Goal: Task Accomplishment & Management: Manage account settings

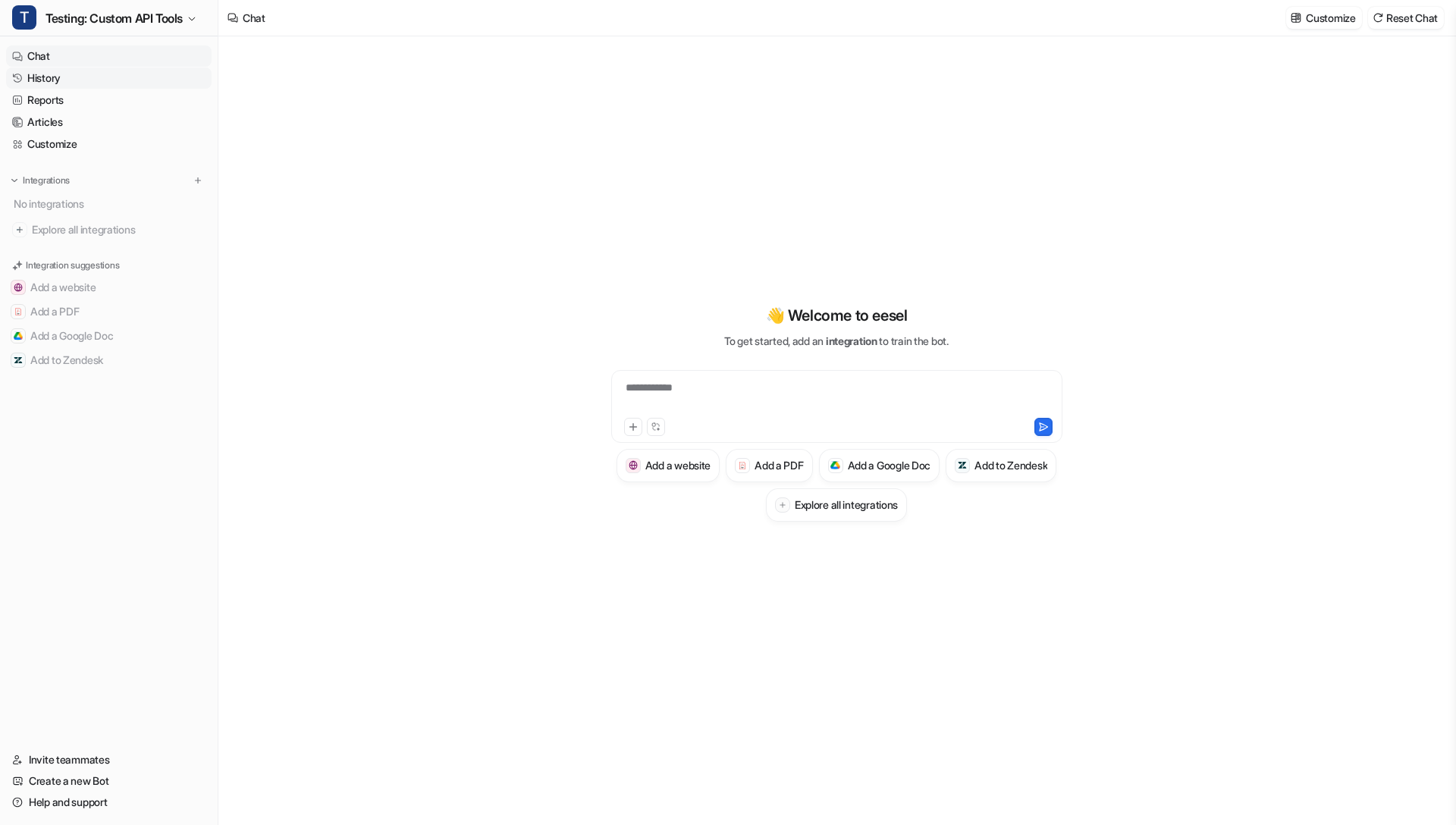
click at [70, 74] on link "History" at bounding box center [108, 78] width 206 height 21
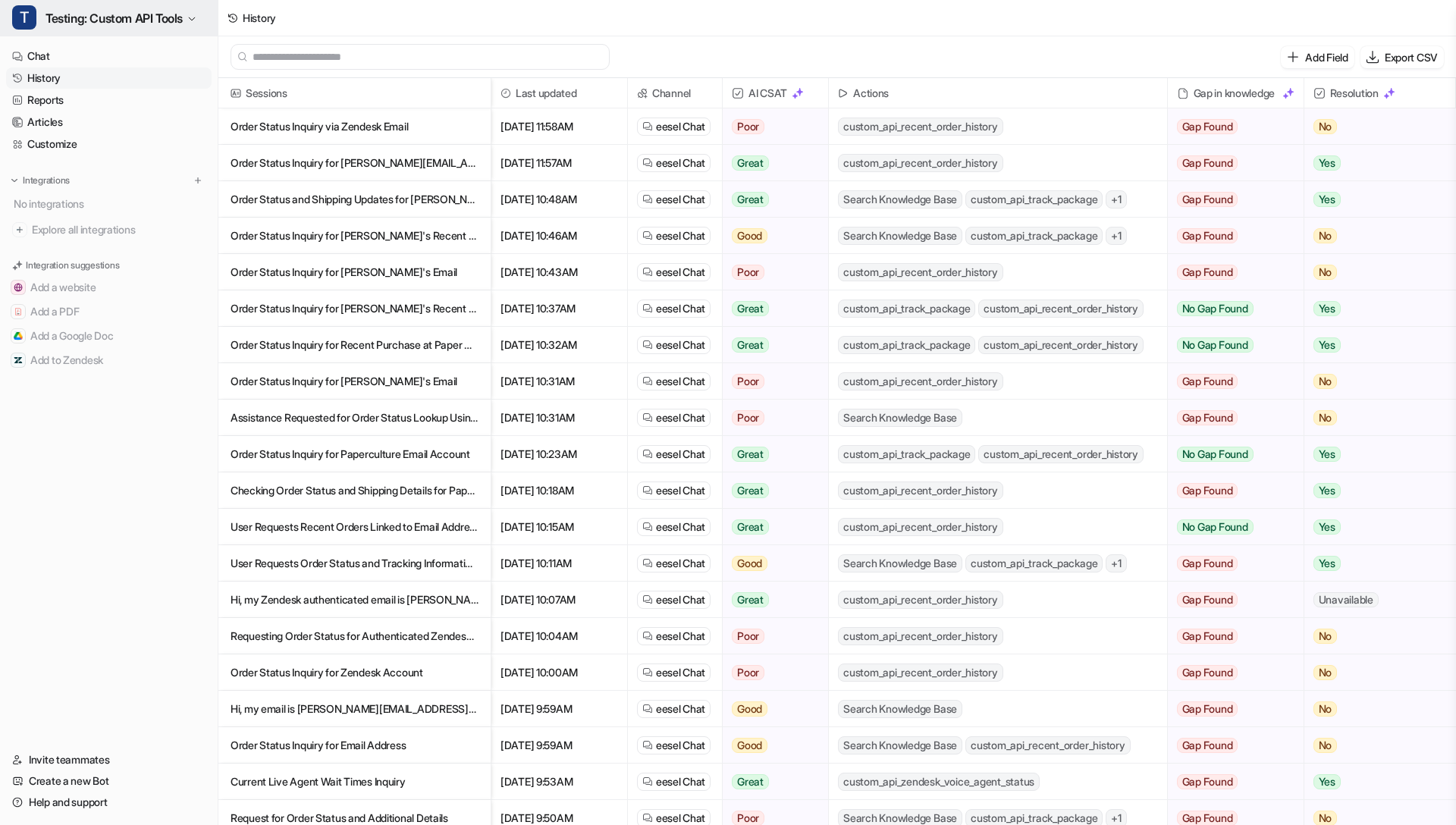
click at [135, 22] on span "Testing: Custom API Tools" at bounding box center [114, 18] width 138 height 21
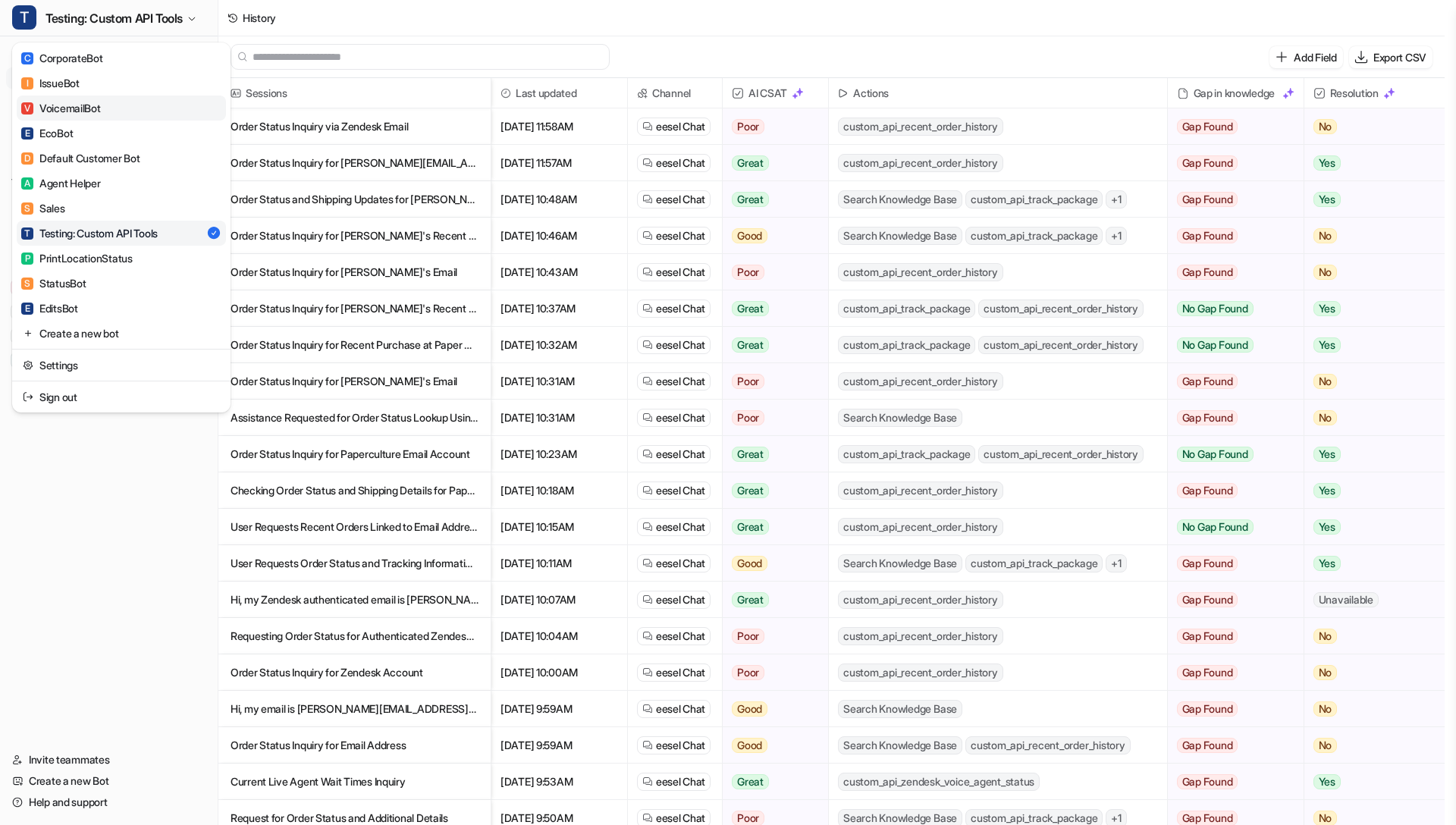
click at [175, 112] on link "V VoicemailBot" at bounding box center [121, 108] width 210 height 25
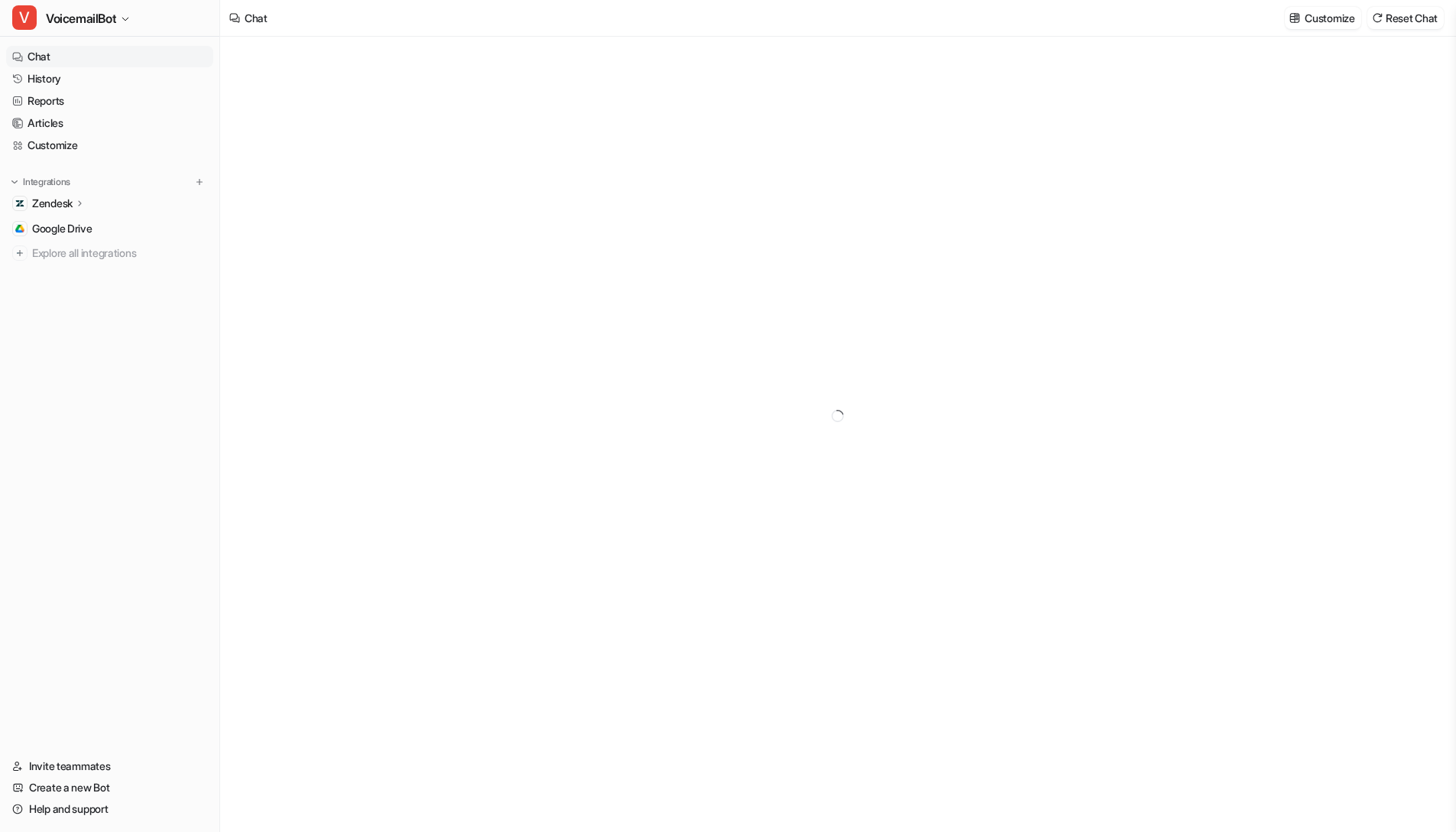
type textarea "**********"
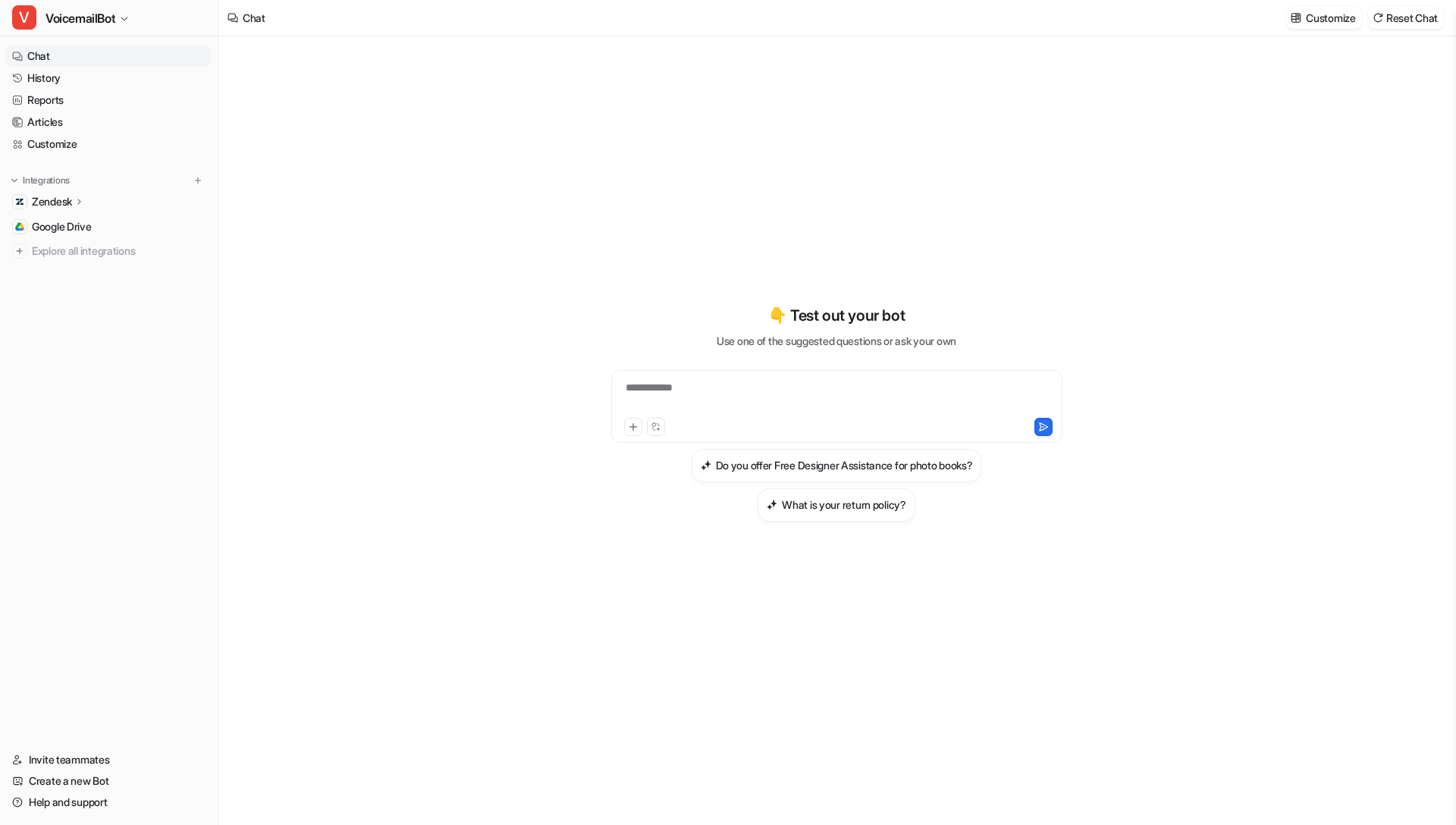
click at [59, 199] on p "Zendesk" at bounding box center [52, 202] width 40 height 15
click at [105, 25] on span "VoicemailBot" at bounding box center [81, 18] width 70 height 21
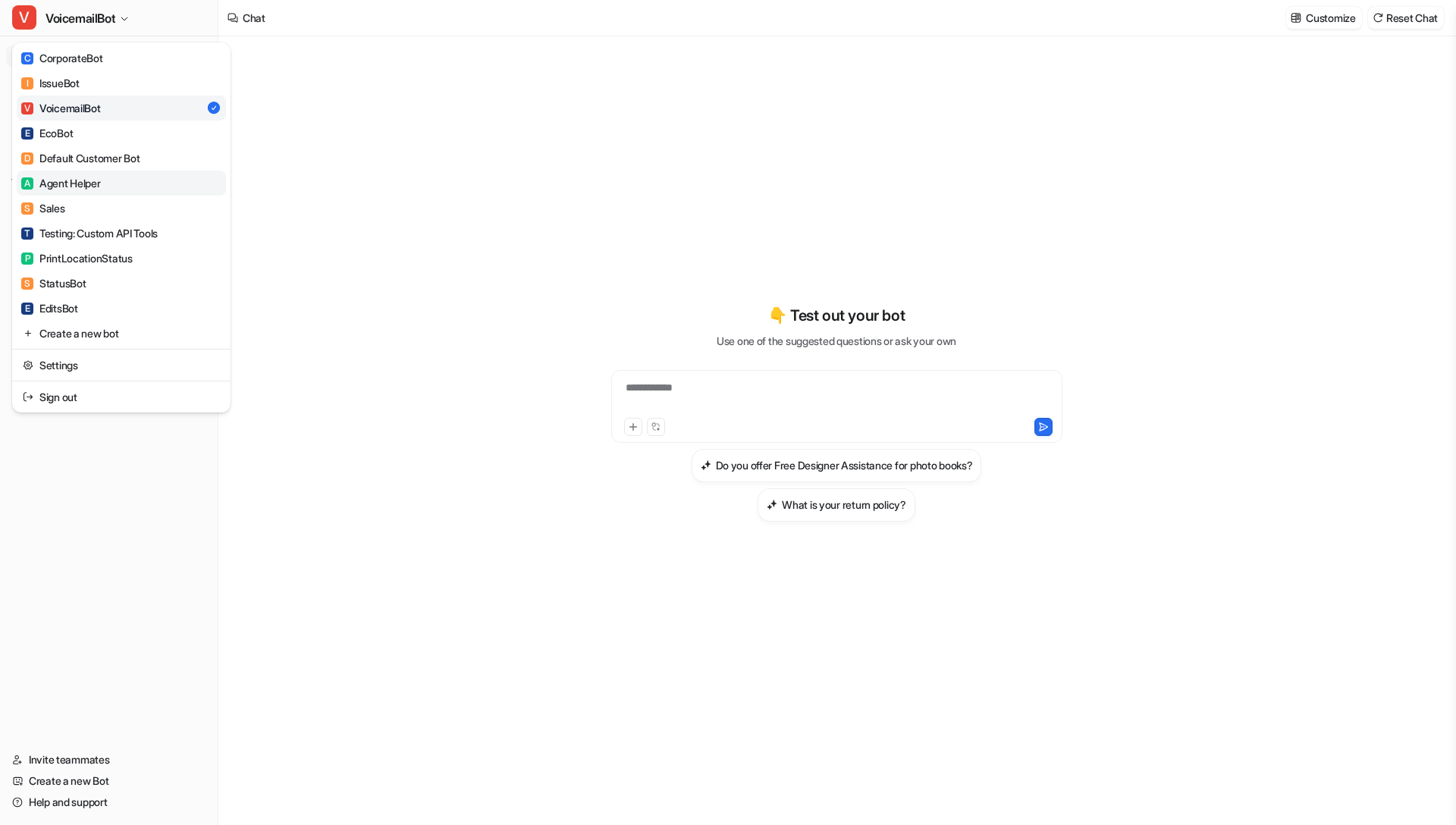
click at [120, 181] on link "A Agent Helper" at bounding box center [121, 183] width 210 height 25
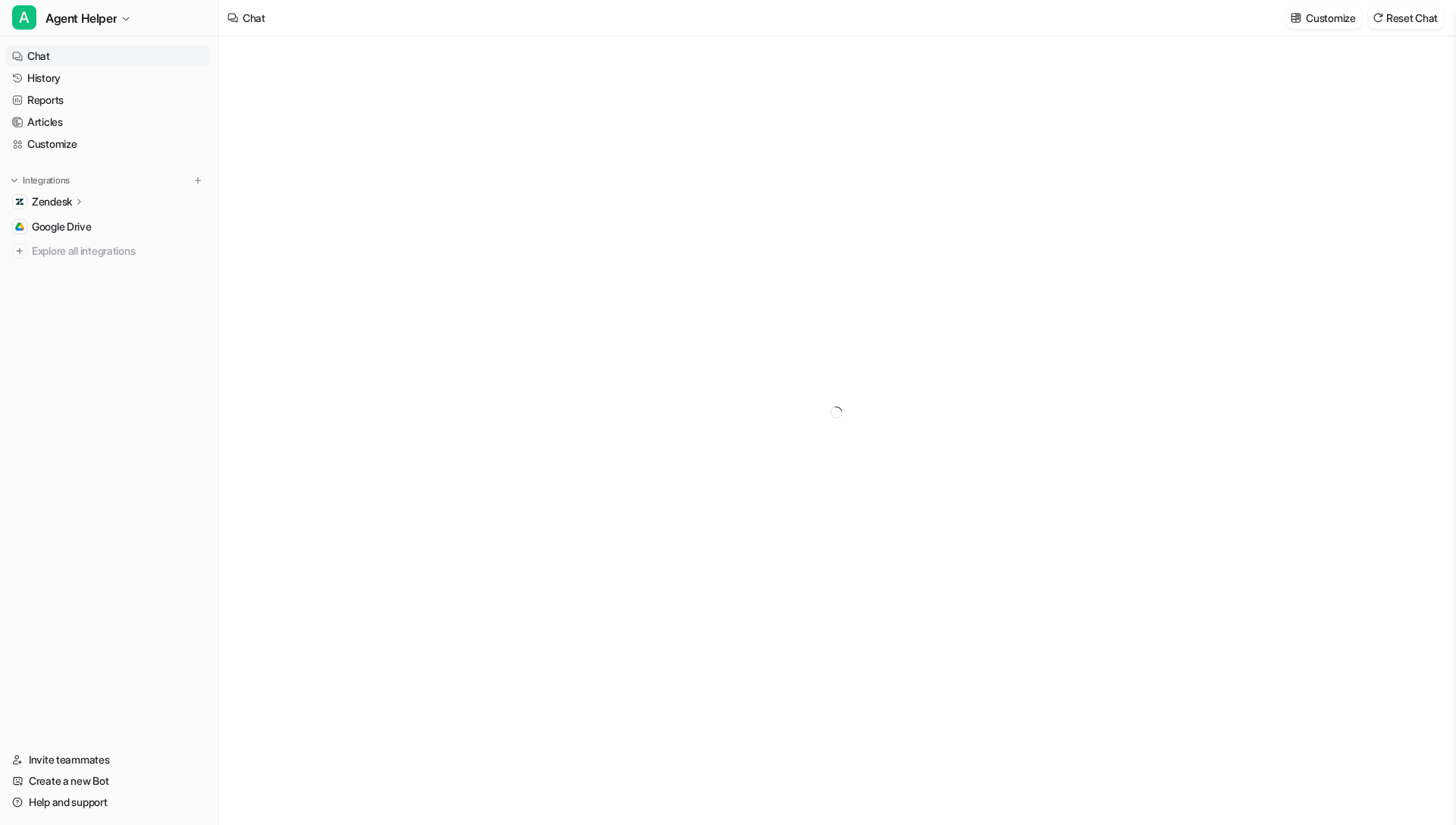
type textarea "**********"
click at [103, 209] on div "Zendesk" at bounding box center [108, 202] width 206 height 21
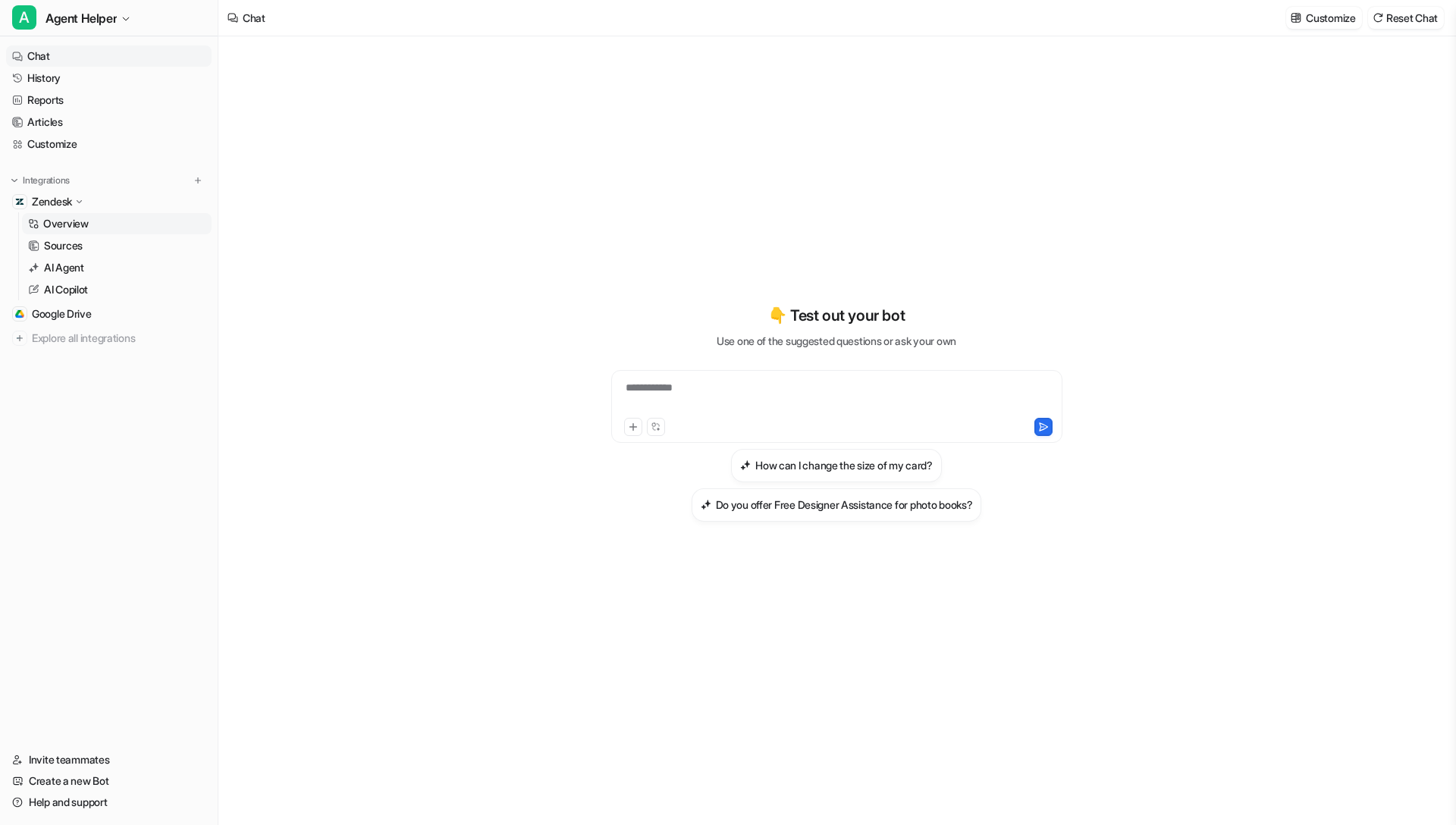
click at [97, 232] on link "Overview" at bounding box center [117, 224] width 190 height 21
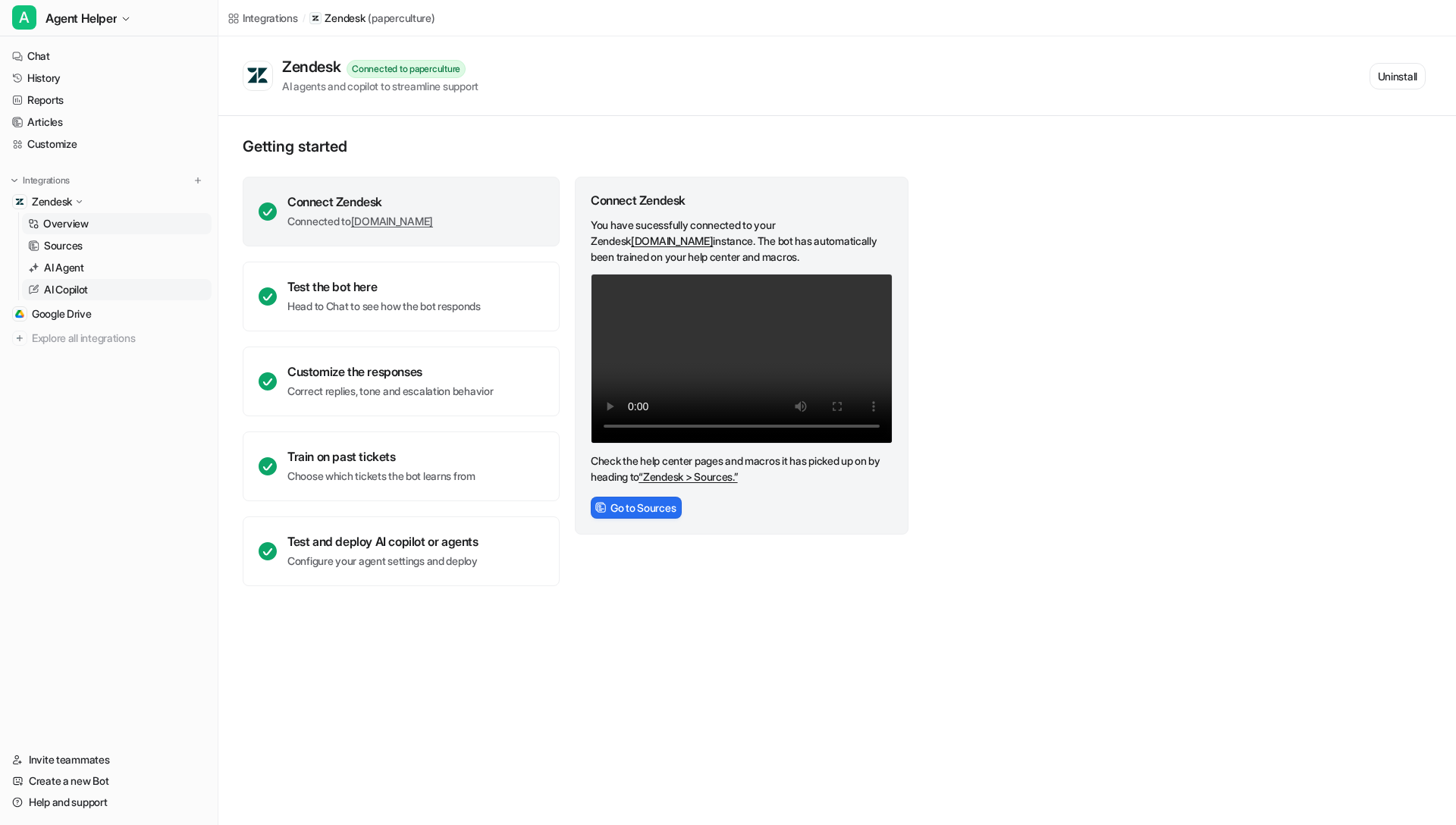
click at [94, 283] on link "AI Copilot" at bounding box center [117, 289] width 190 height 21
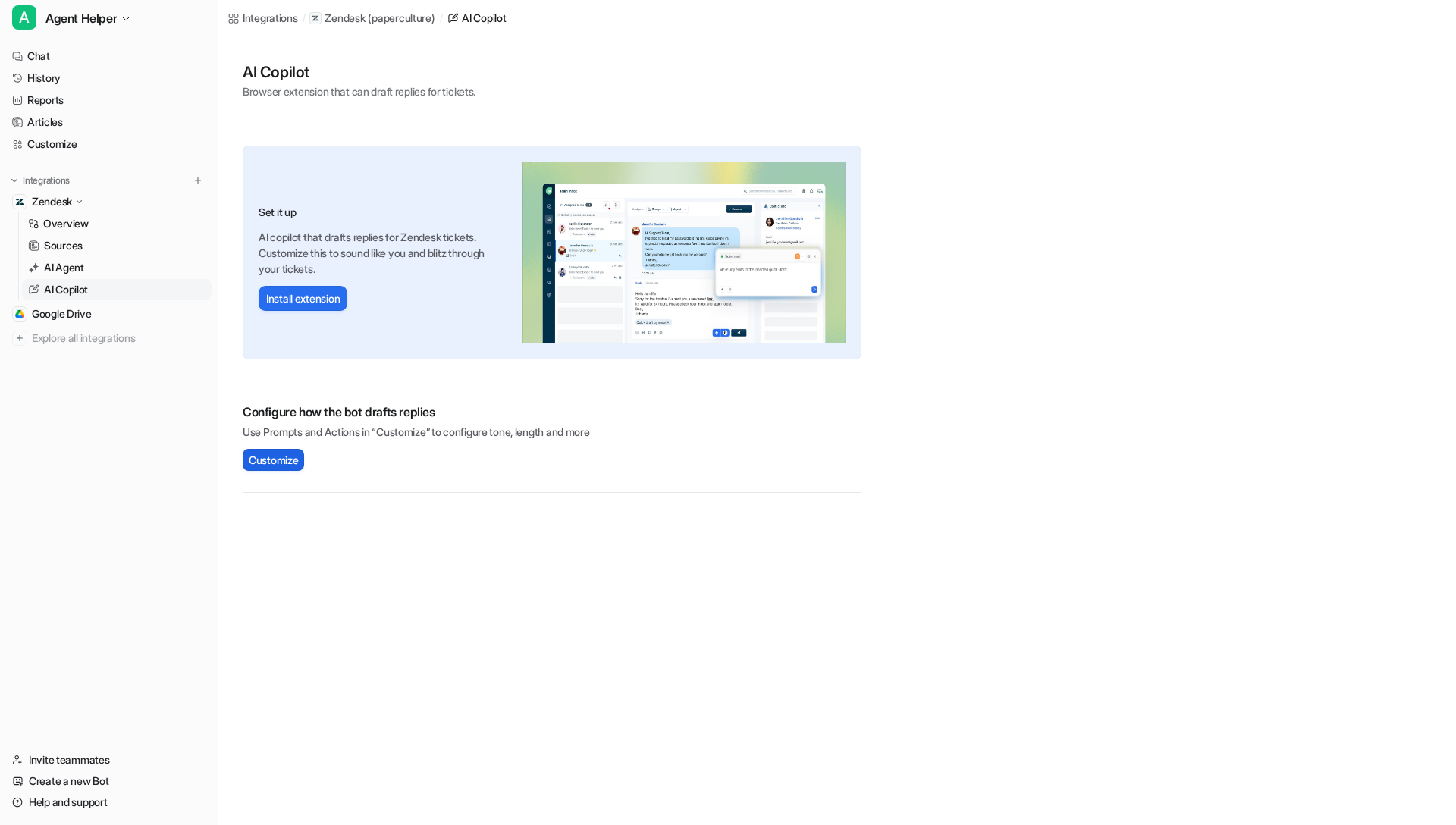
click at [280, 456] on span "Customize" at bounding box center [273, 460] width 49 height 16
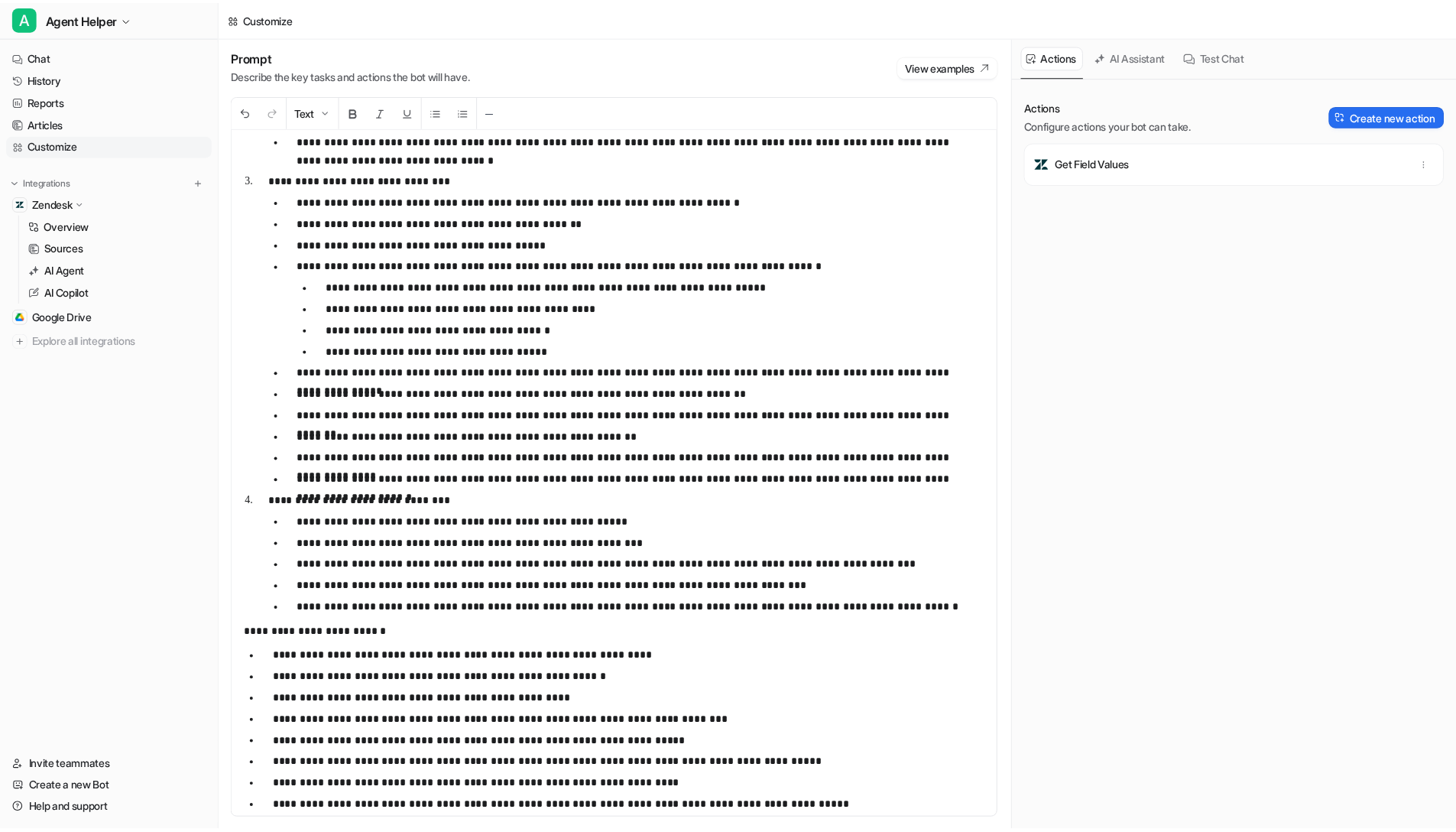
scroll to position [8495, 0]
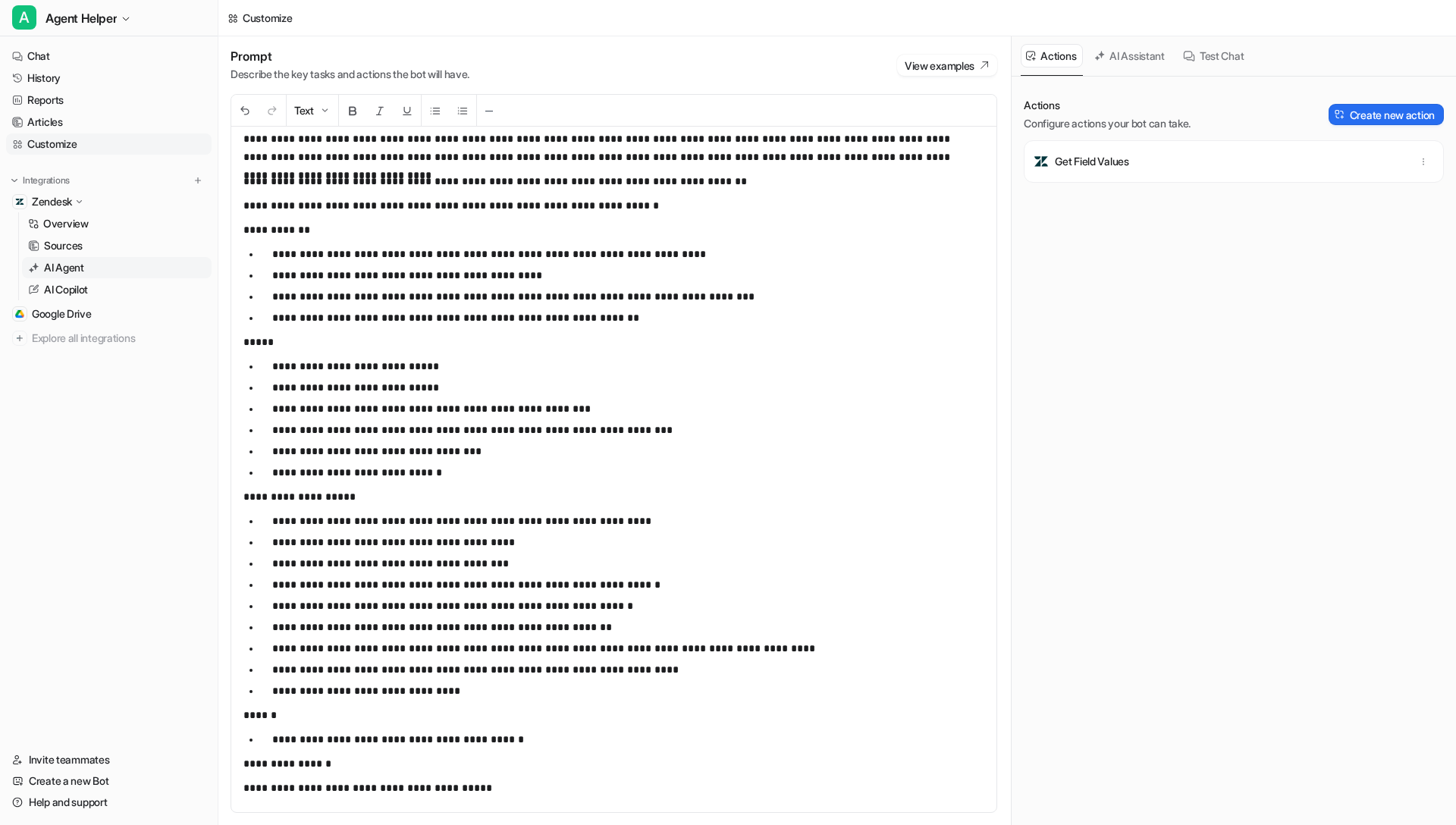
click at [102, 275] on link "AI Agent" at bounding box center [117, 267] width 190 height 21
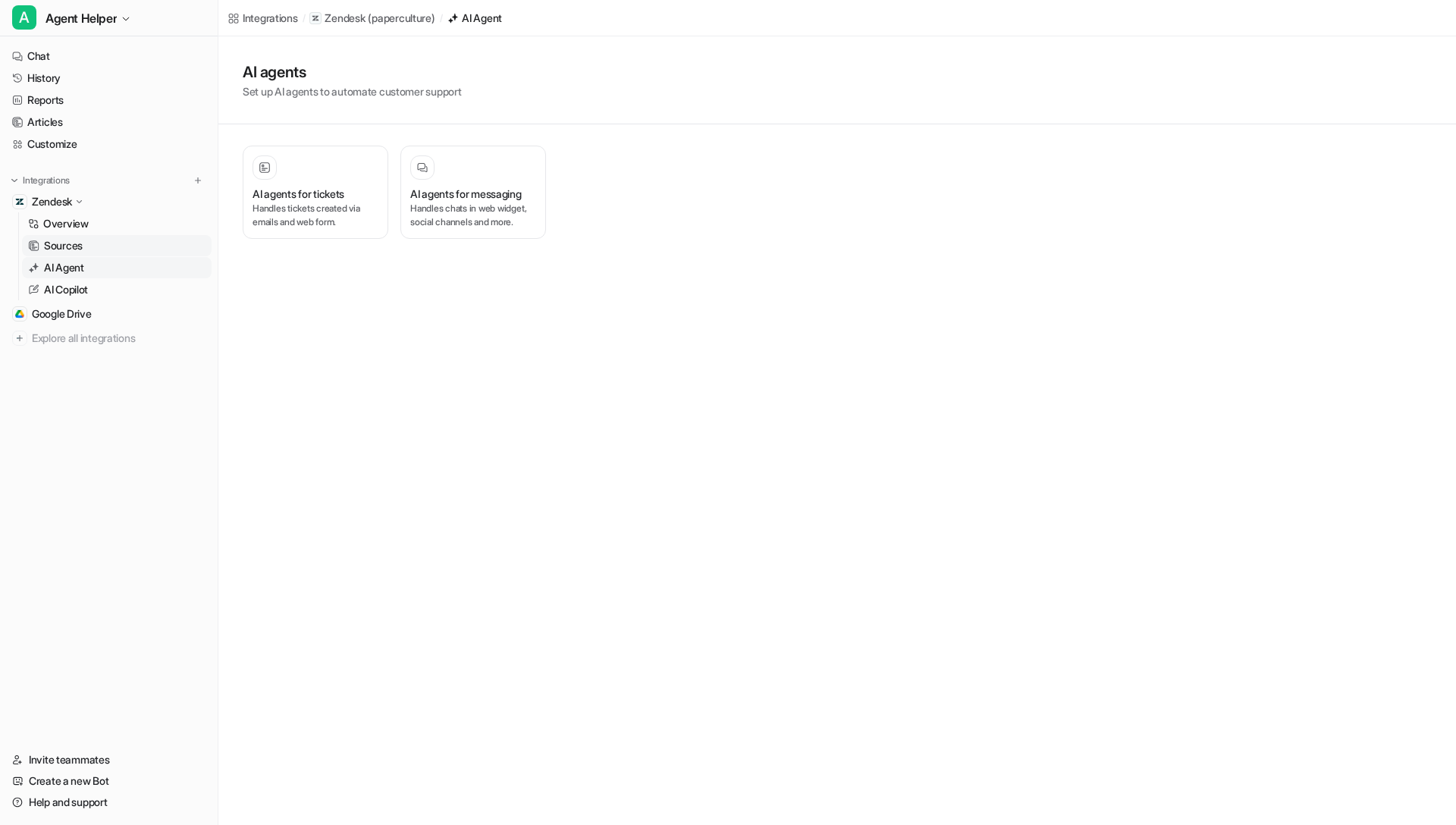
click at [121, 247] on link "Sources" at bounding box center [117, 246] width 190 height 21
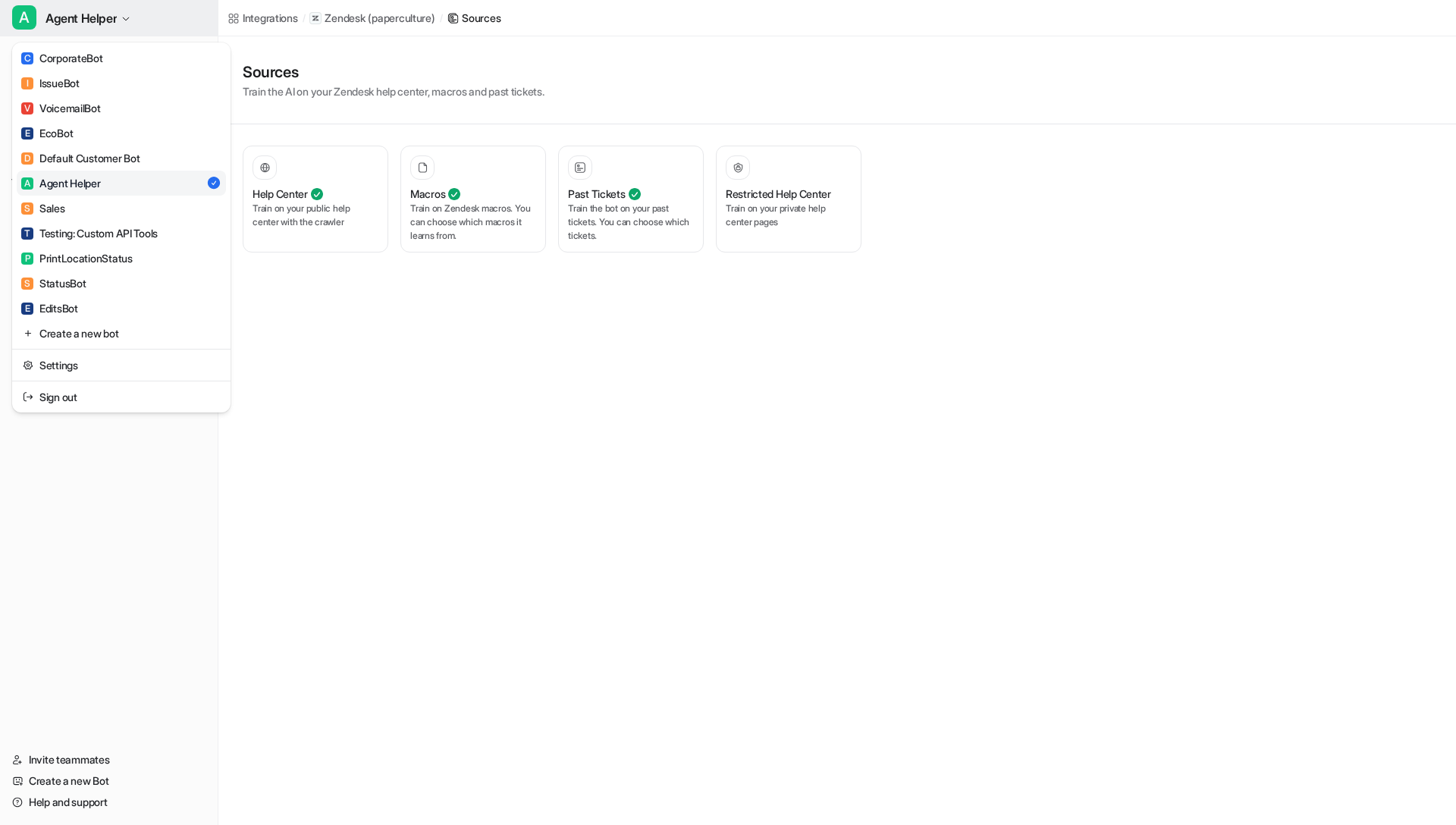
click at [103, 15] on span "Agent Helper" at bounding box center [81, 18] width 71 height 21
click at [148, 104] on link "V VoicemailBot" at bounding box center [121, 108] width 210 height 25
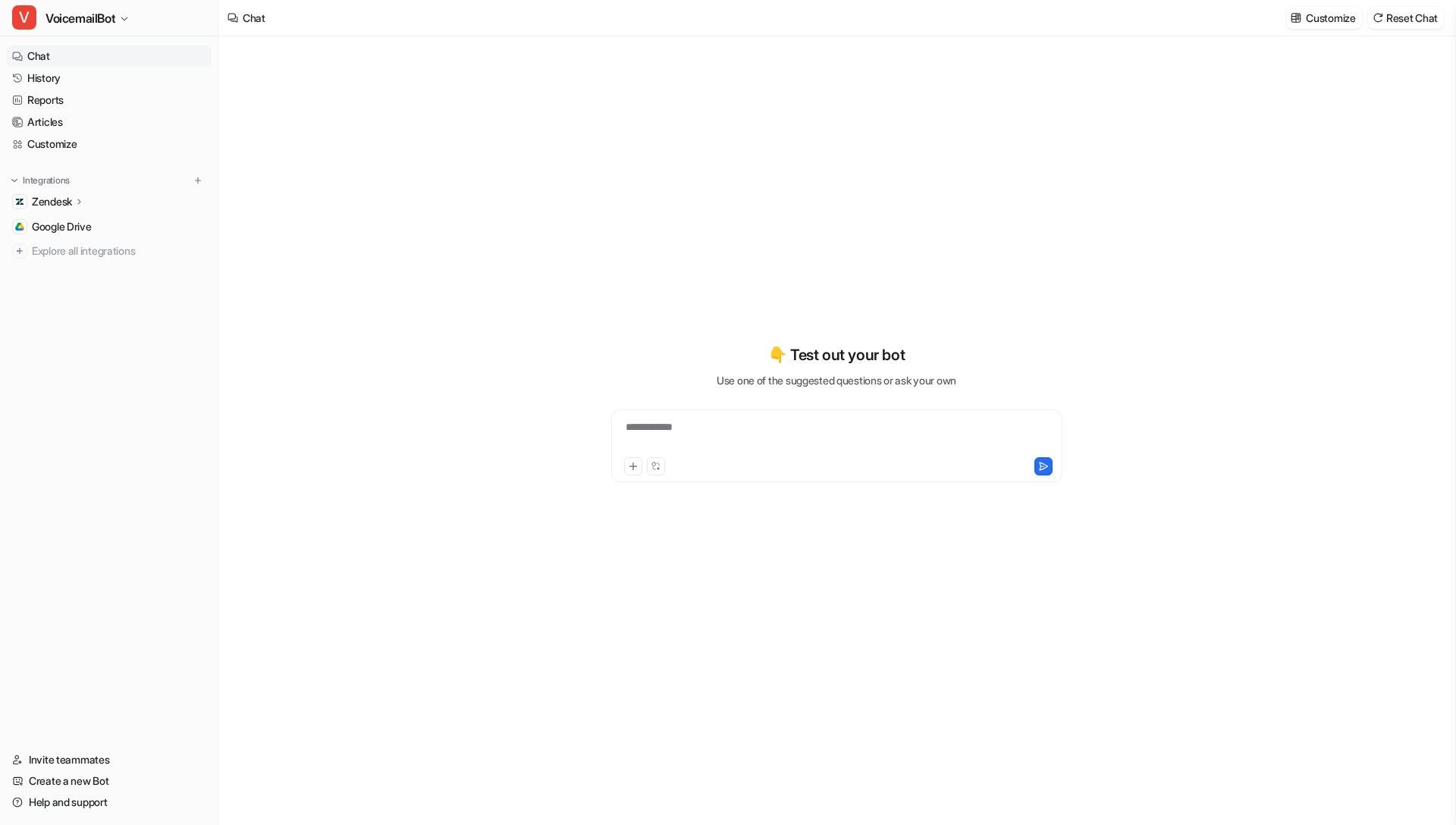
type textarea "**********"
click at [78, 203] on icon at bounding box center [79, 201] width 10 height 11
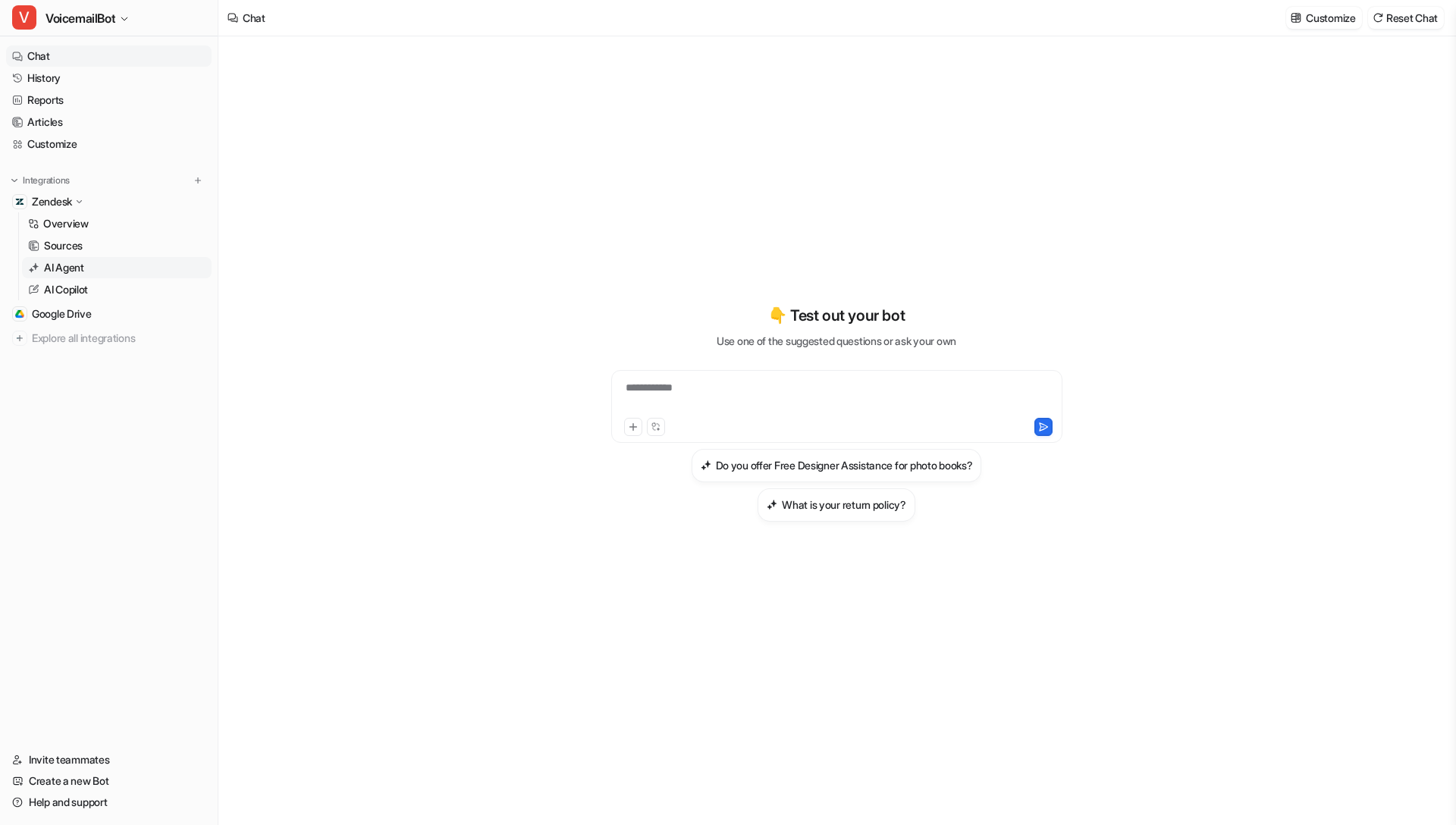
click at [74, 275] on link "AI Agent" at bounding box center [117, 267] width 190 height 21
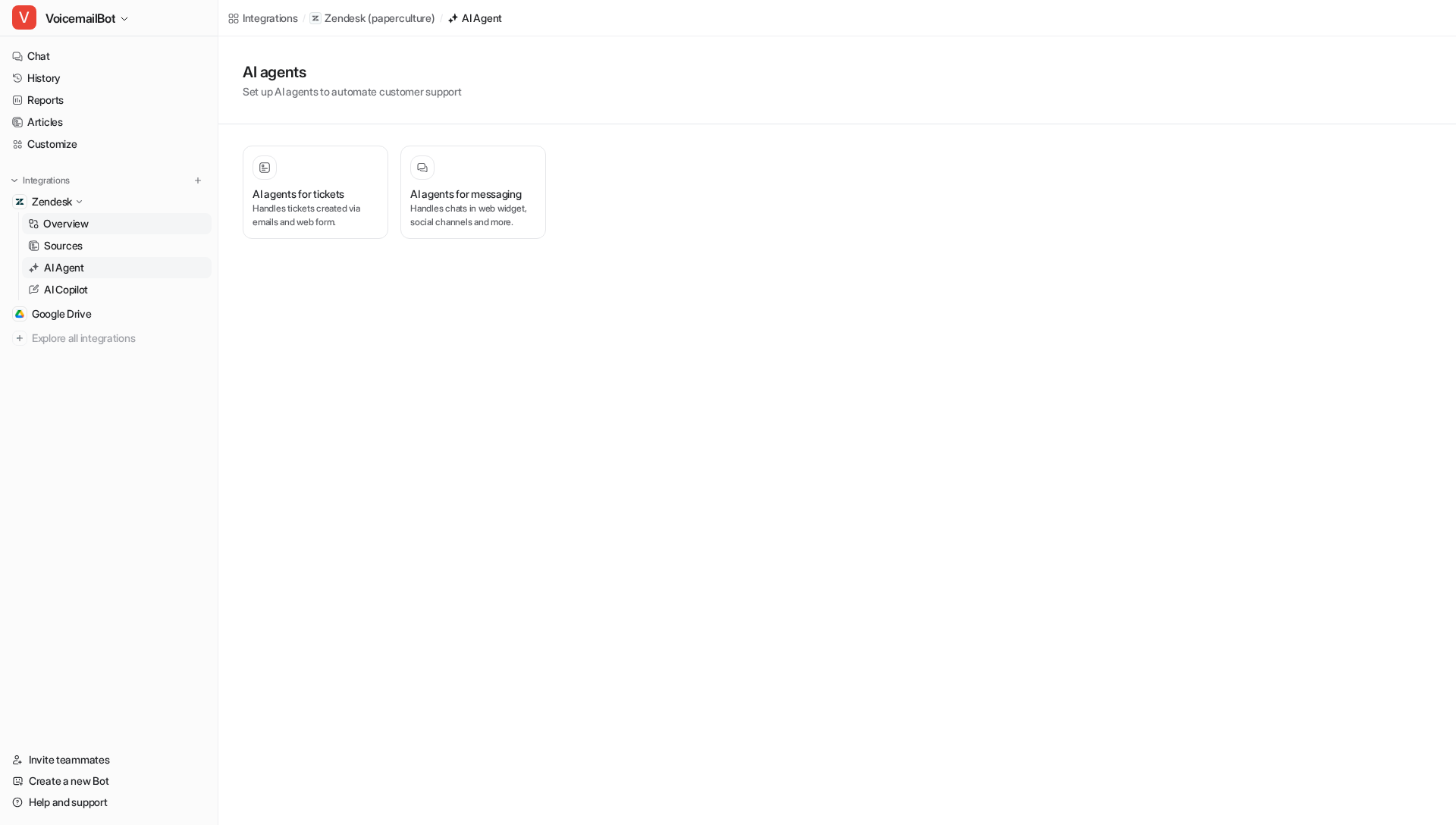
click at [106, 231] on link "Overview" at bounding box center [117, 224] width 190 height 21
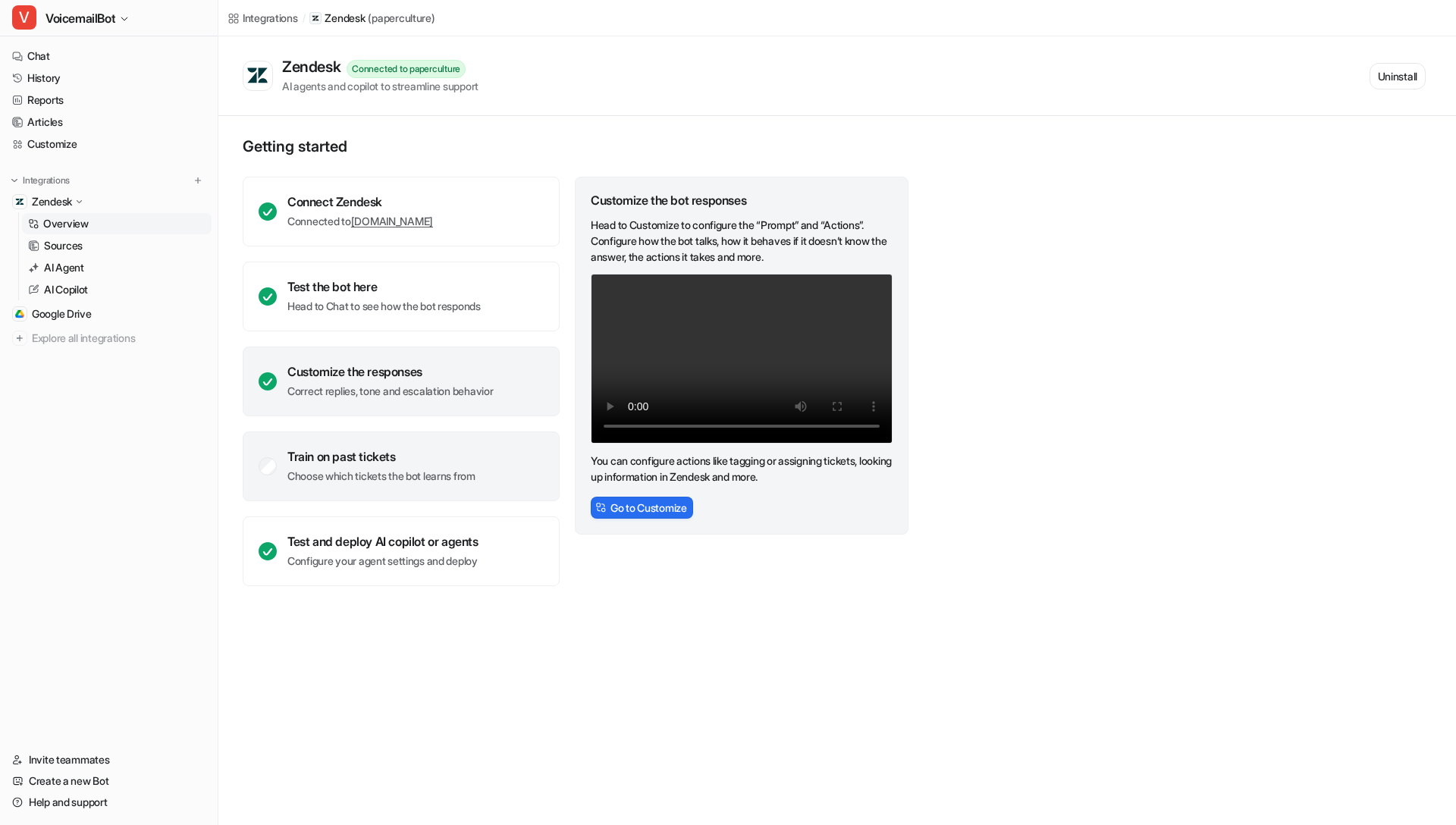
click at [376, 468] on div "Train on past tickets Choose which tickets the bot learns from" at bounding box center [381, 466] width 188 height 35
click at [379, 405] on div "Customize the responses Correct replies, tone and escalation behavior" at bounding box center [401, 381] width 317 height 70
click at [627, 508] on button "Go to Customize" at bounding box center [642, 507] width 102 height 22
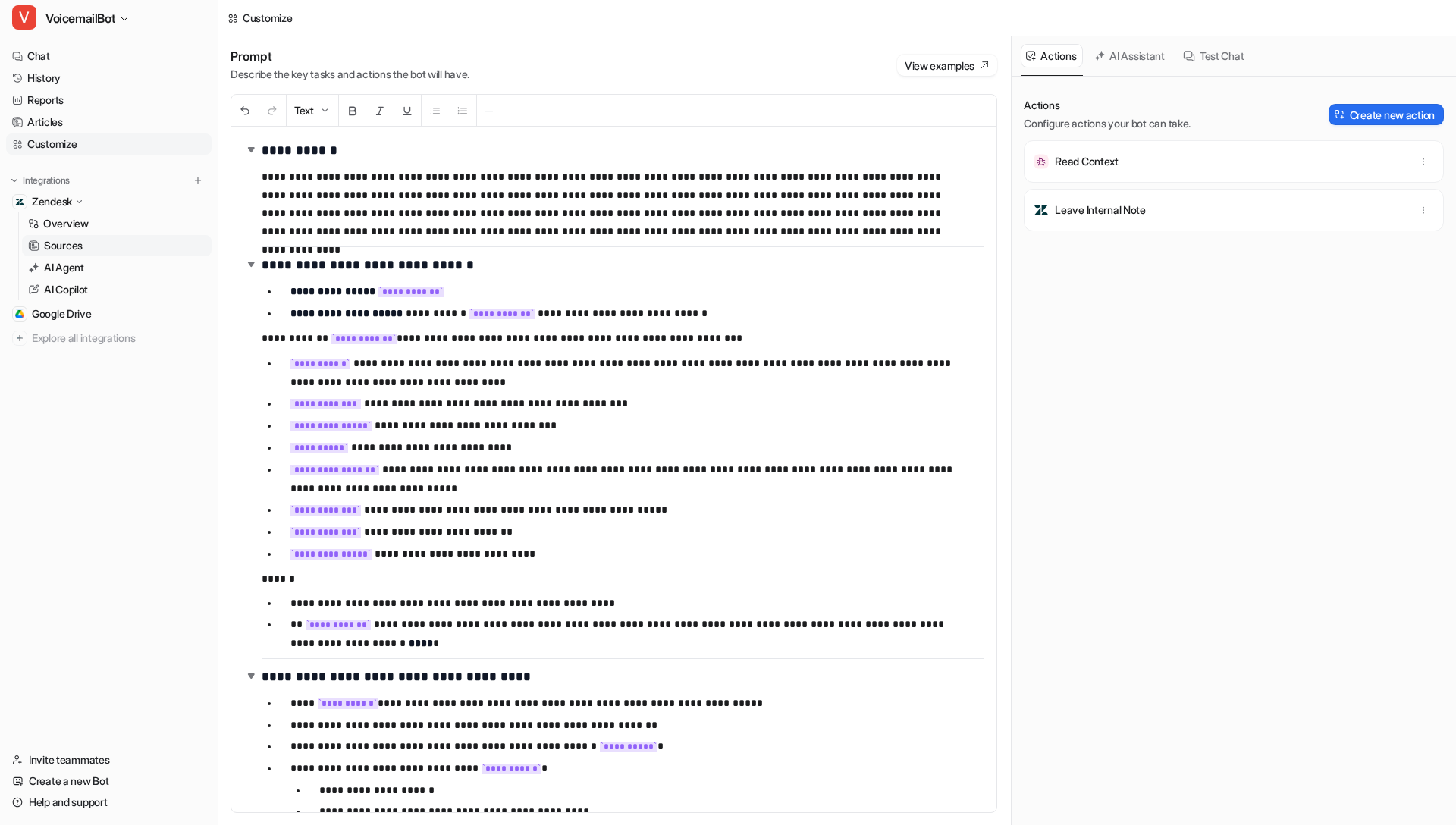
click at [138, 243] on link "Sources" at bounding box center [117, 246] width 190 height 21
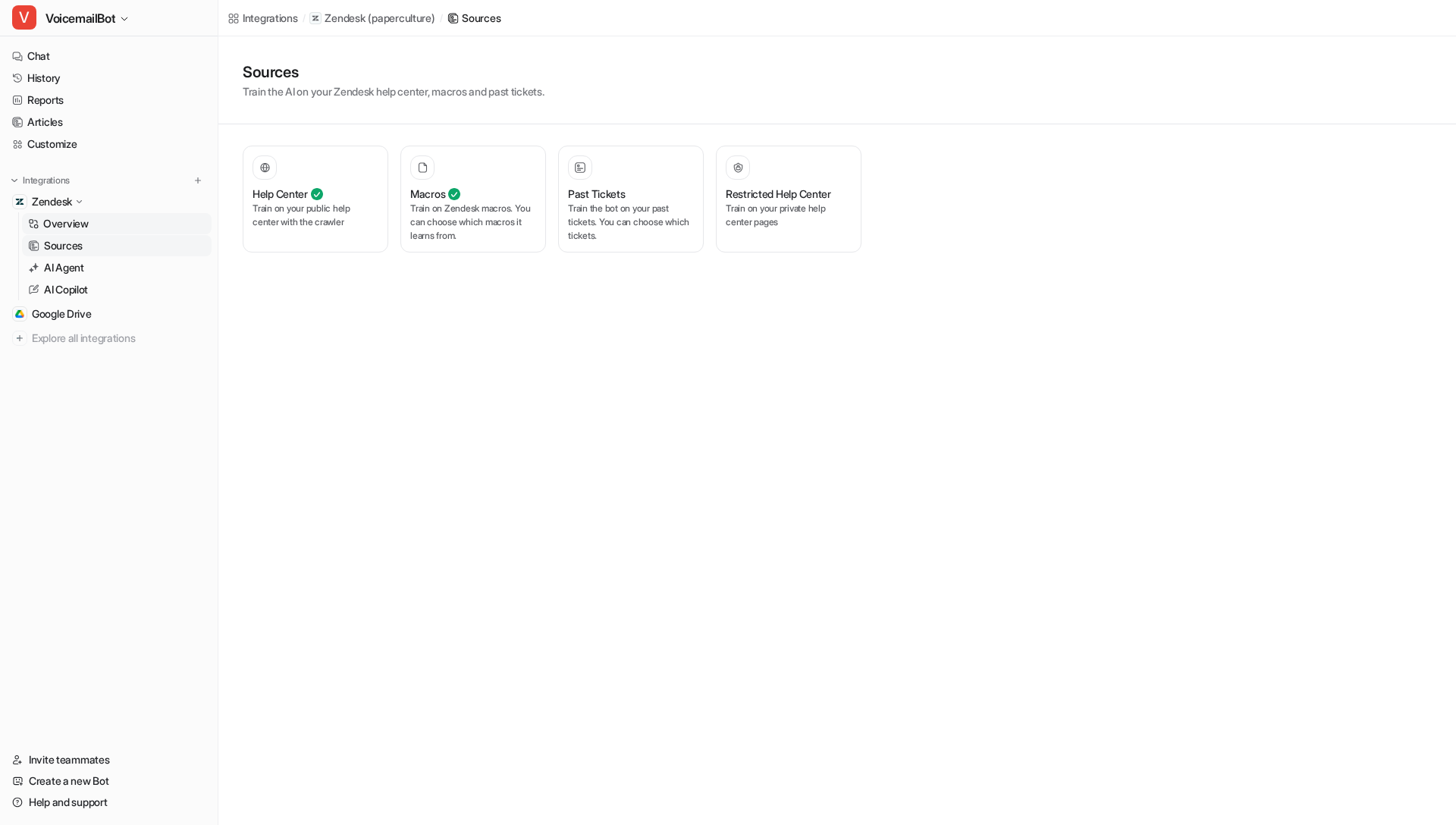
click at [142, 222] on link "Overview" at bounding box center [117, 224] width 190 height 21
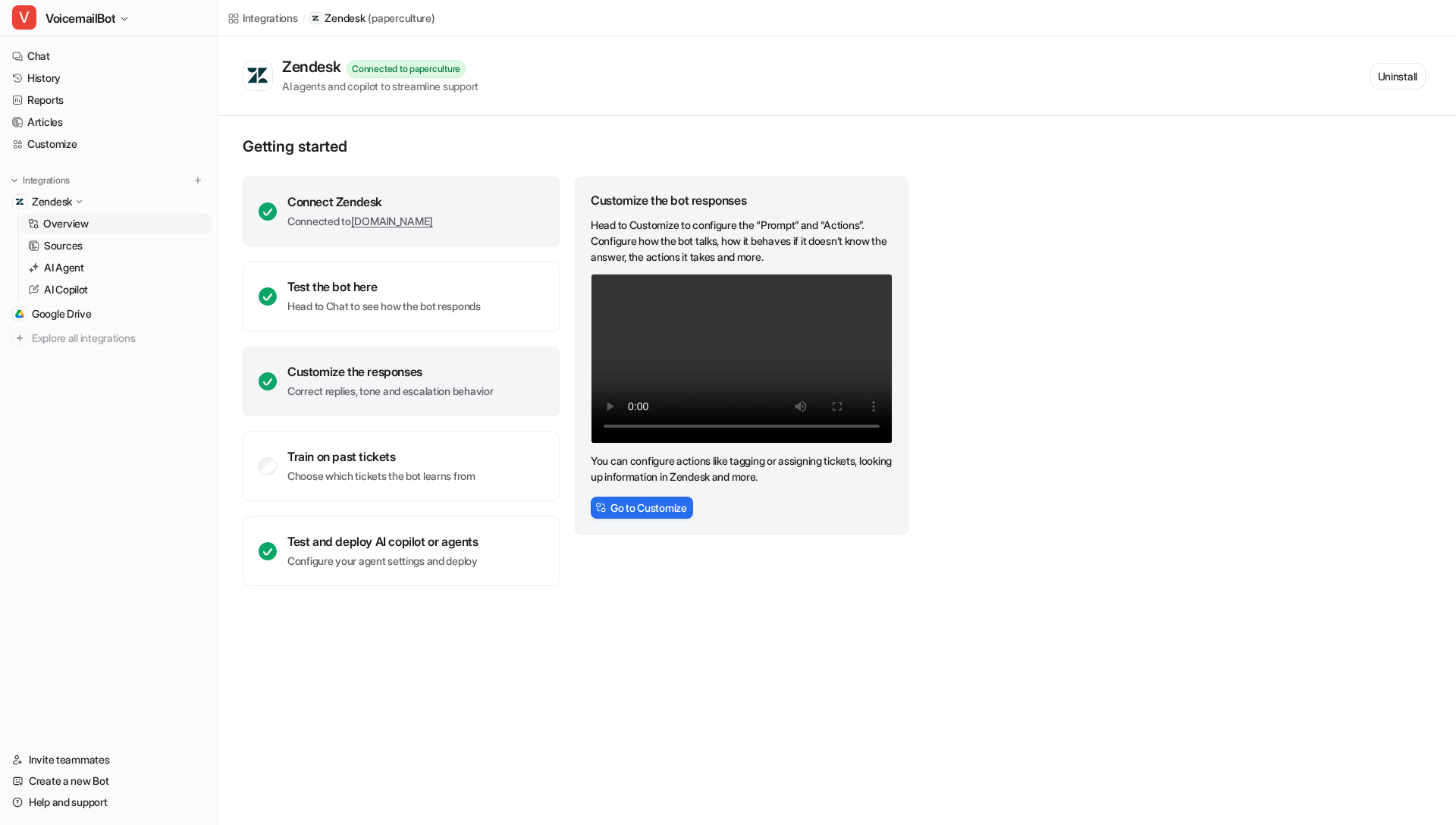
click at [264, 232] on div "Connect Zendesk Connected to paperculture.zendesk.com" at bounding box center [401, 211] width 317 height 70
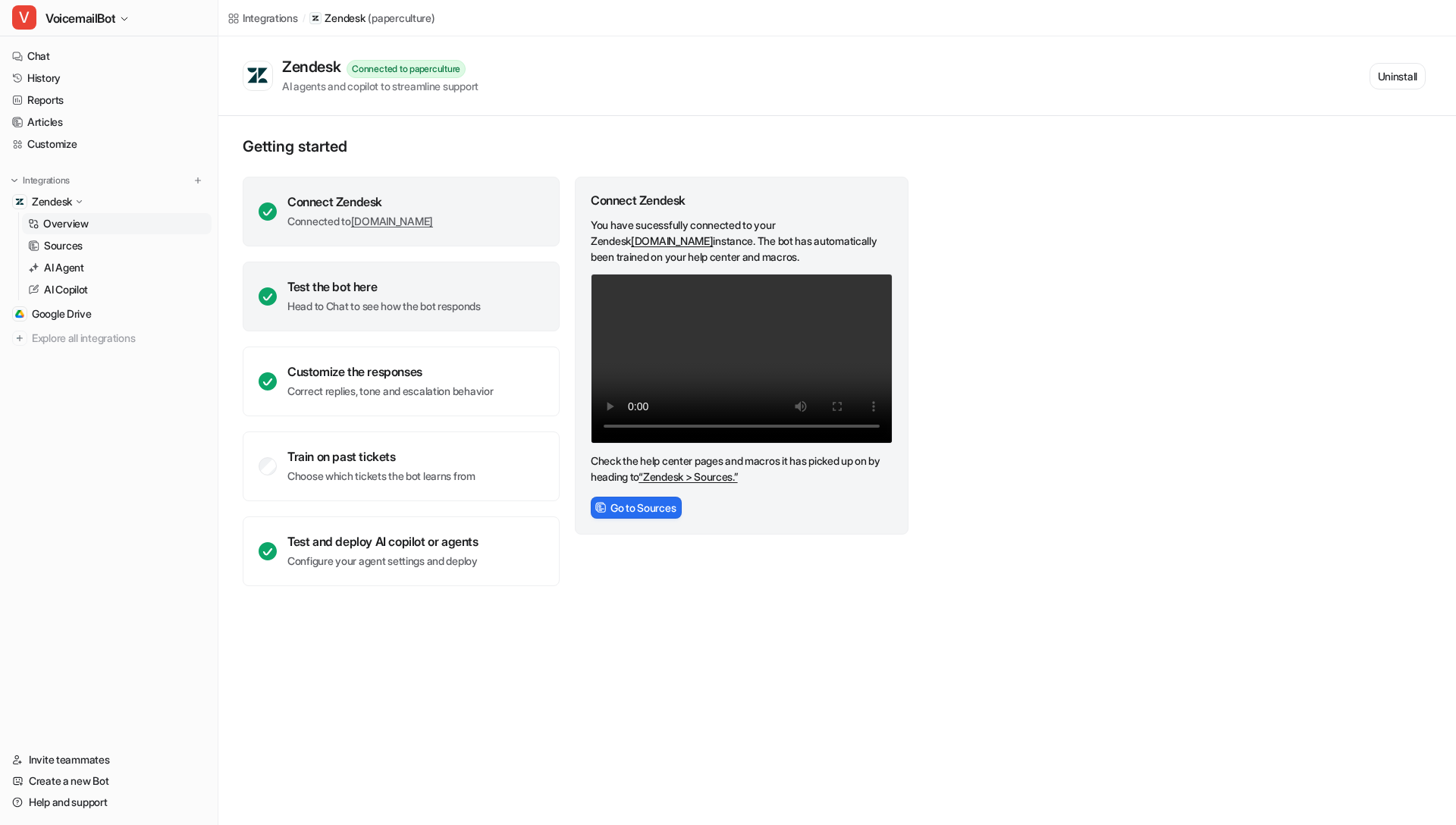
click at [339, 301] on p "Head to Chat to see how the bot responds" at bounding box center [384, 306] width 194 height 15
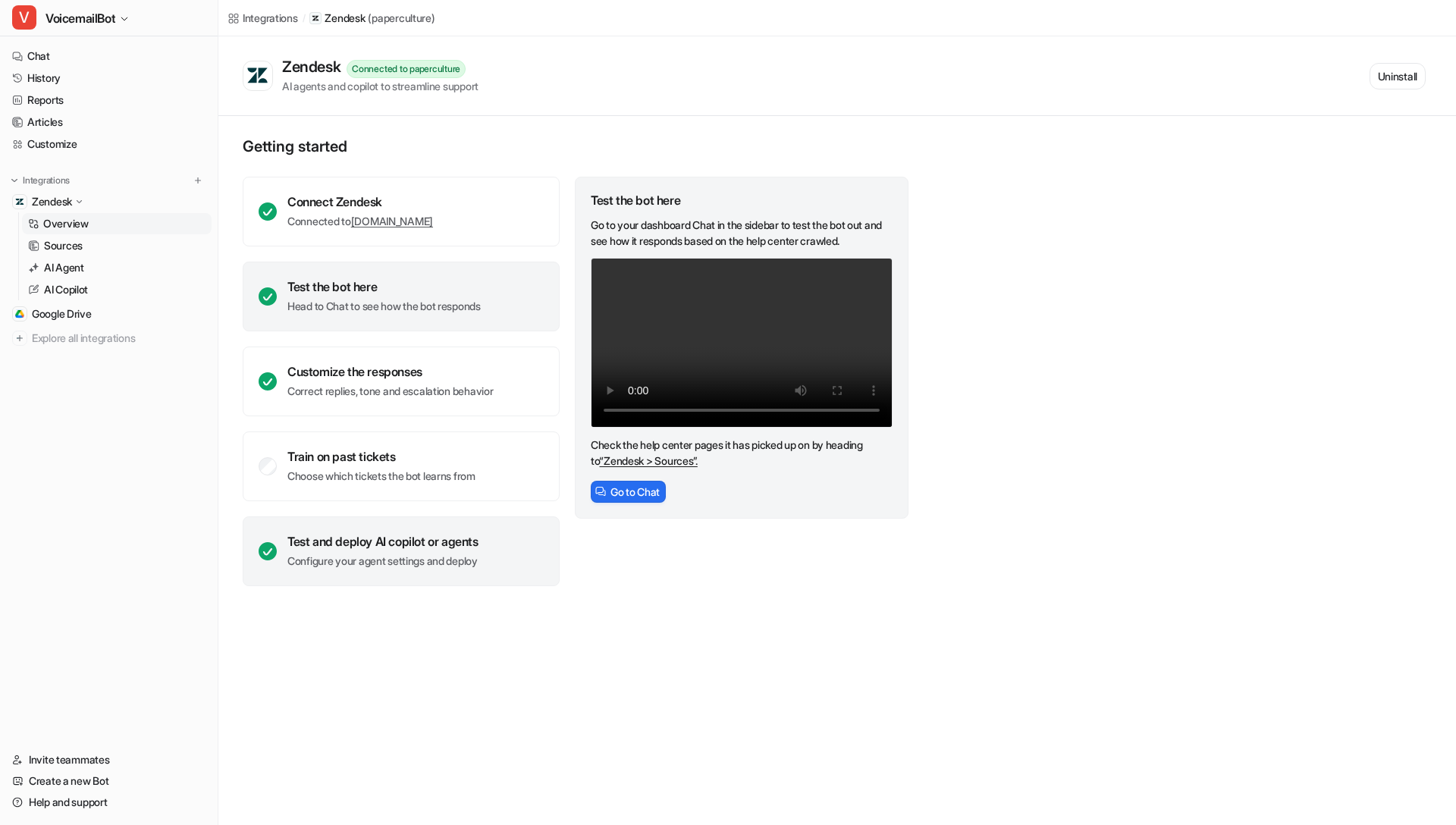
click at [385, 560] on p "Configure your agent settings and deploy" at bounding box center [383, 561] width 192 height 15
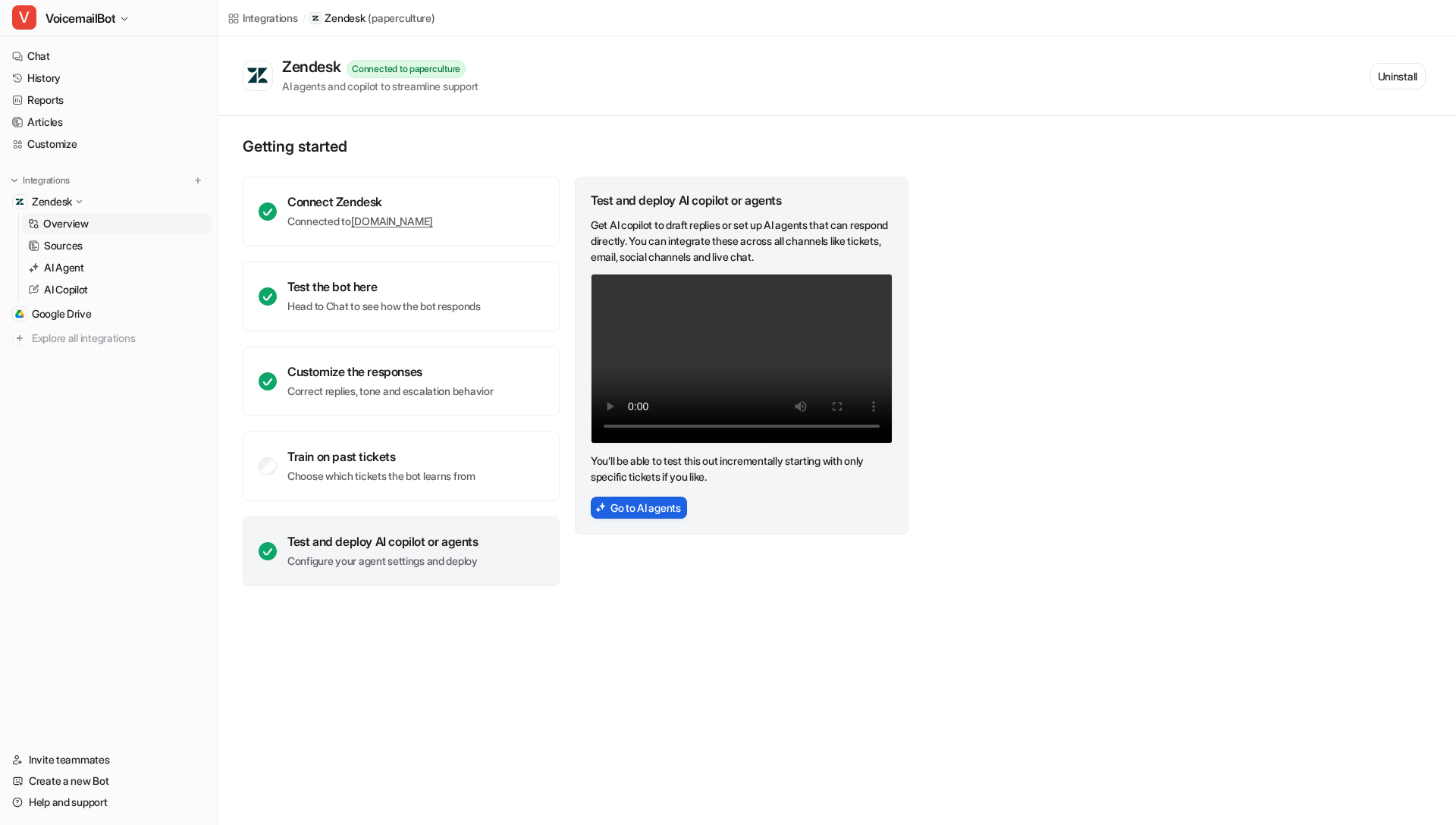
click at [619, 514] on button "Go to AI agents" at bounding box center [639, 507] width 97 height 22
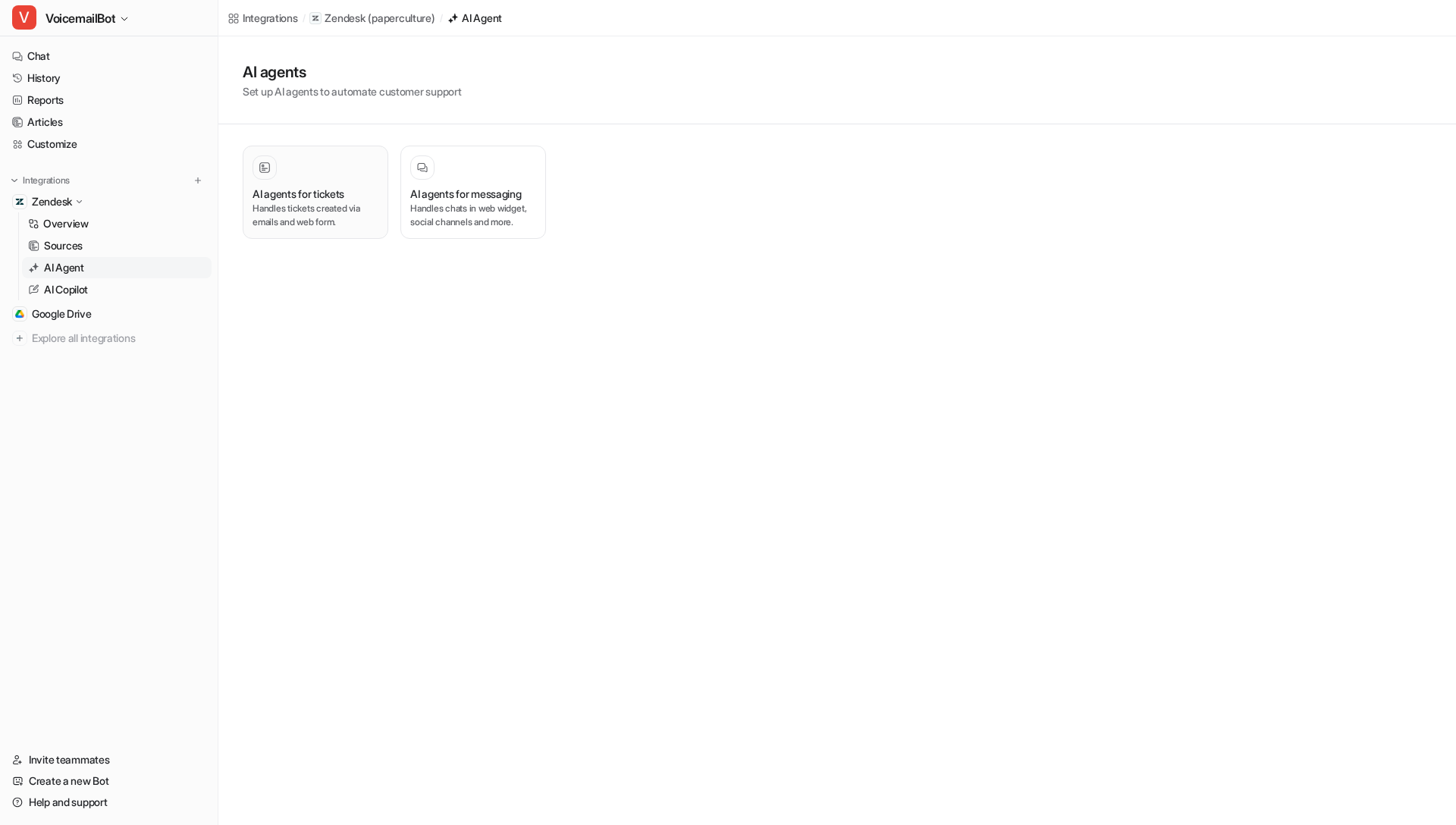
click at [332, 199] on h3 "AI agents for tickets" at bounding box center [298, 193] width 92 height 16
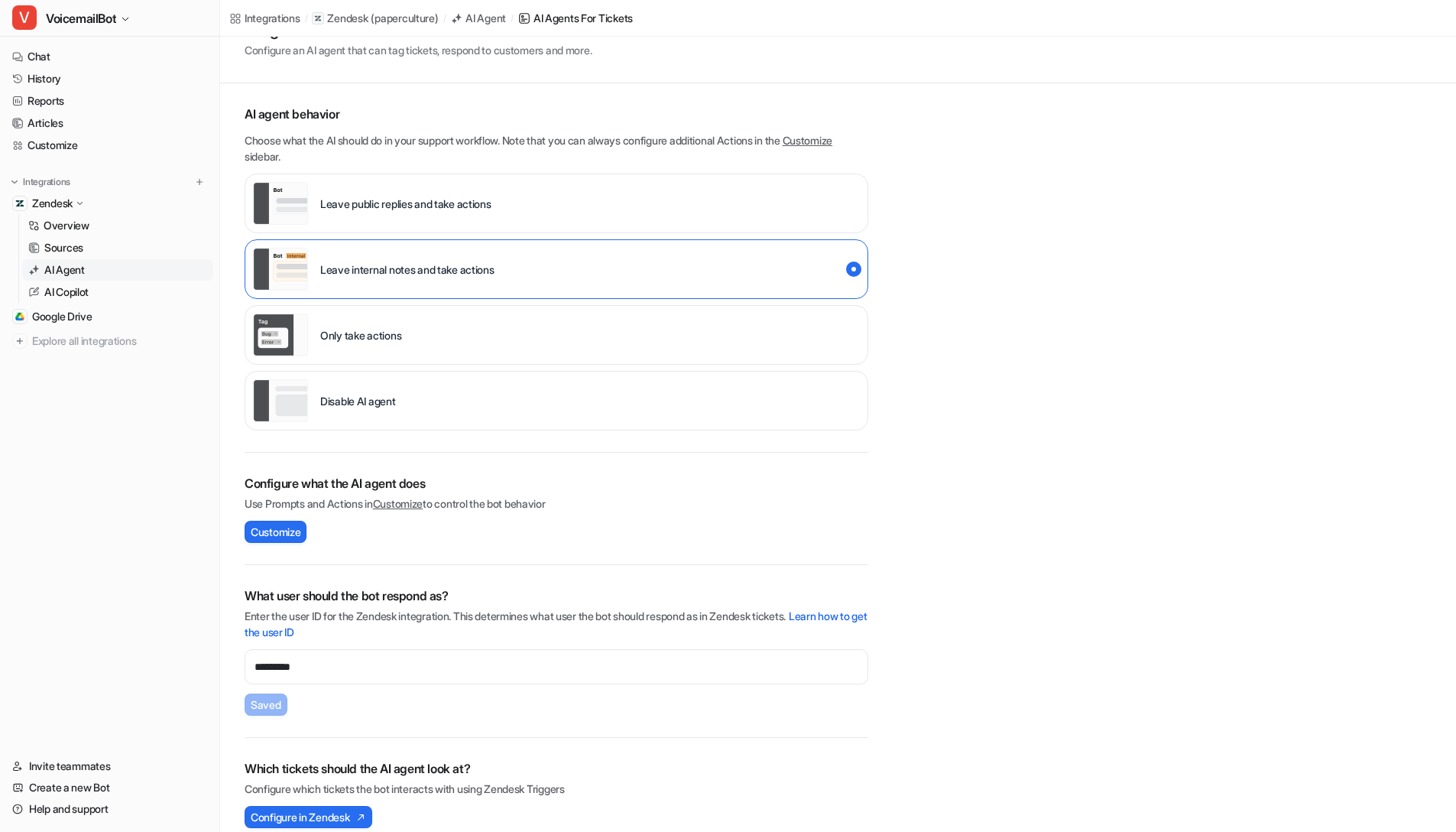
scroll to position [85, 0]
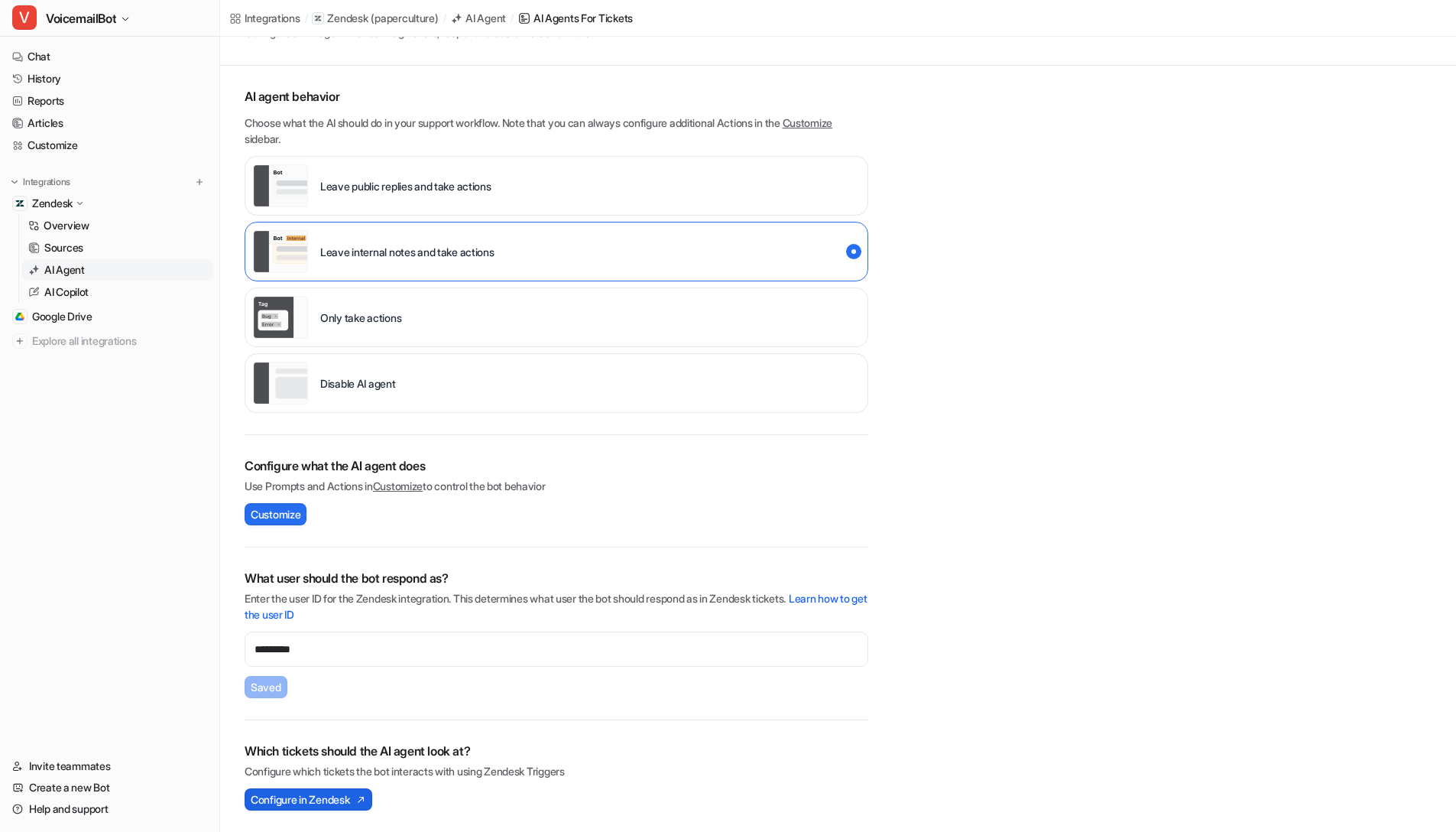
click at [329, 804] on span "Configure in Zendesk" at bounding box center [299, 799] width 98 height 16
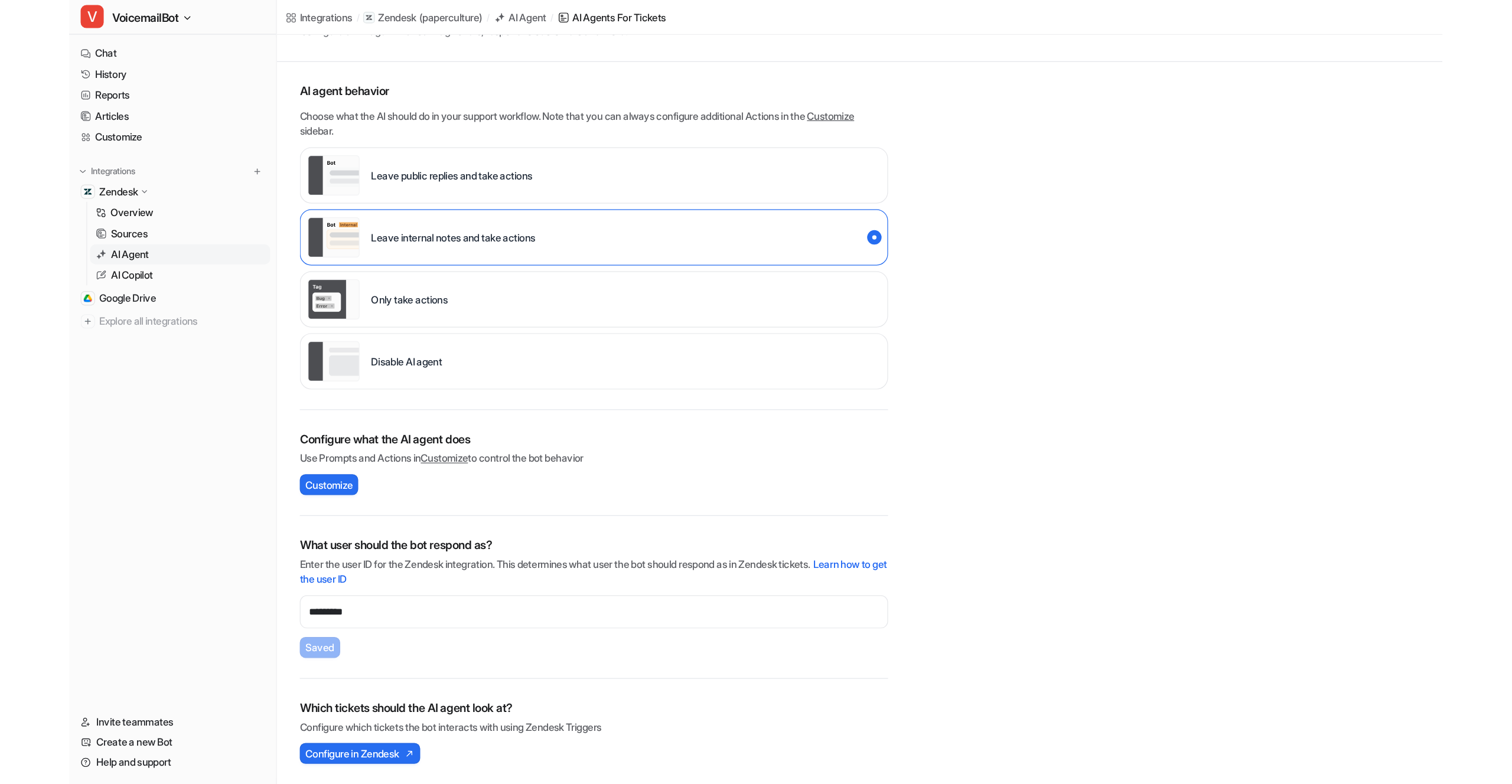
scroll to position [0, 0]
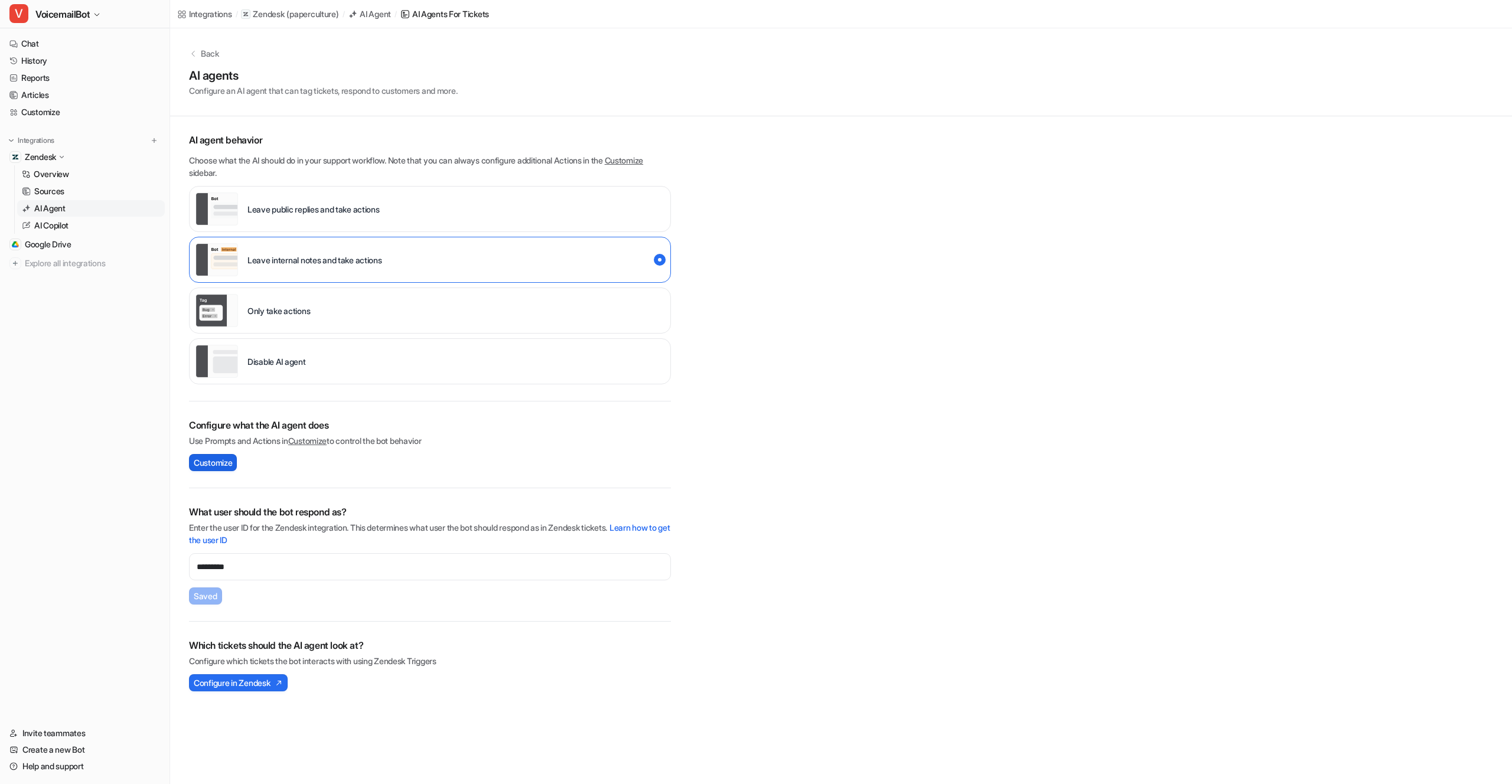
click at [216, 464] on span "Customize" at bounding box center [213, 462] width 38 height 13
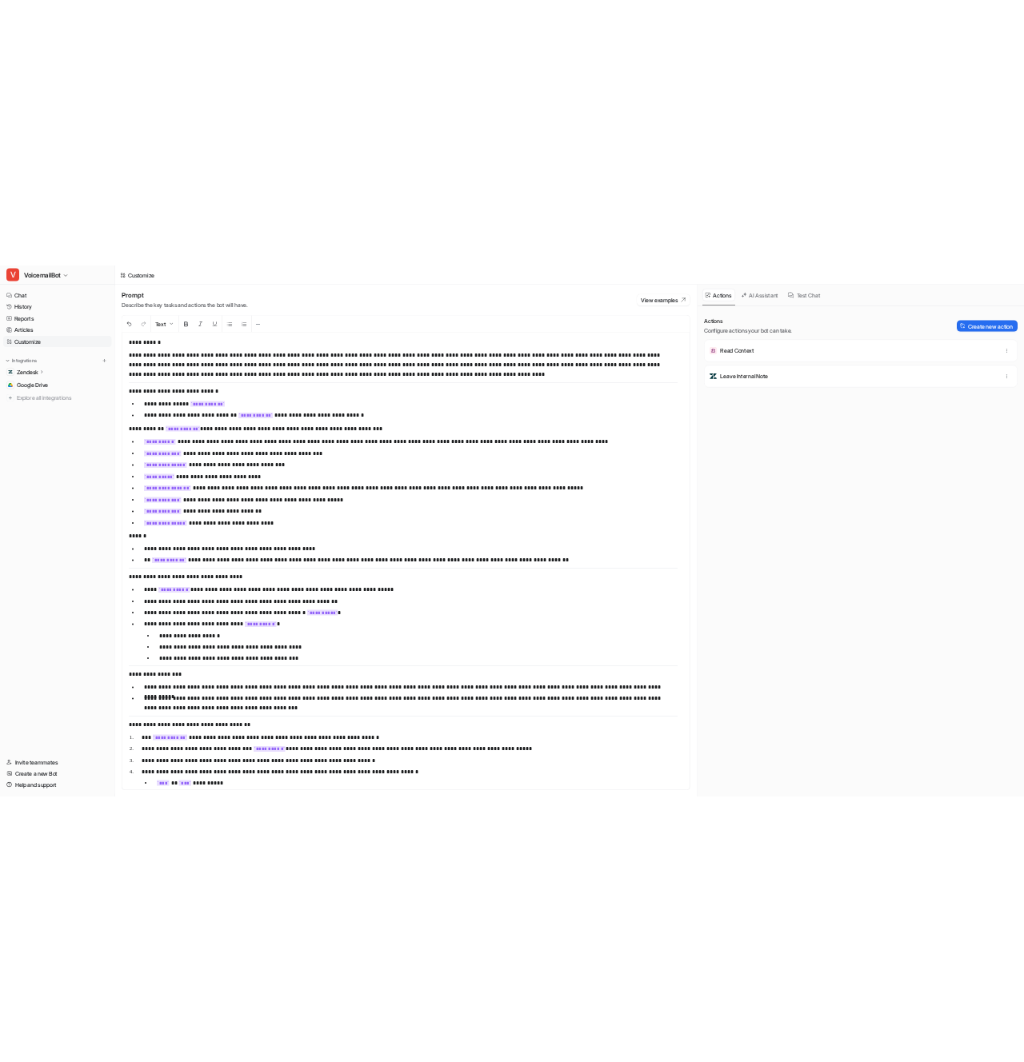
scroll to position [18, 0]
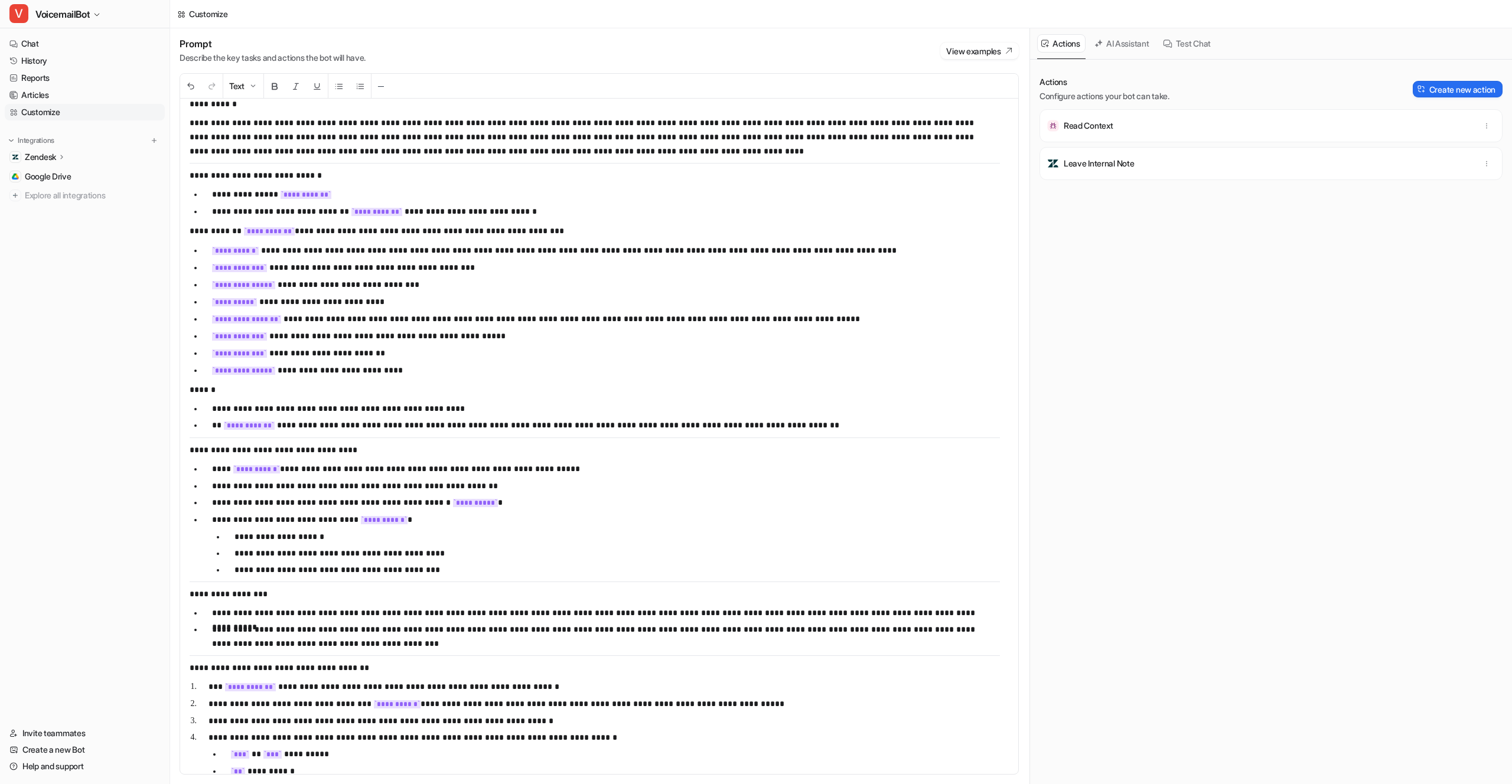
click at [397, 376] on p "**********" at bounding box center [601, 371] width 779 height 15
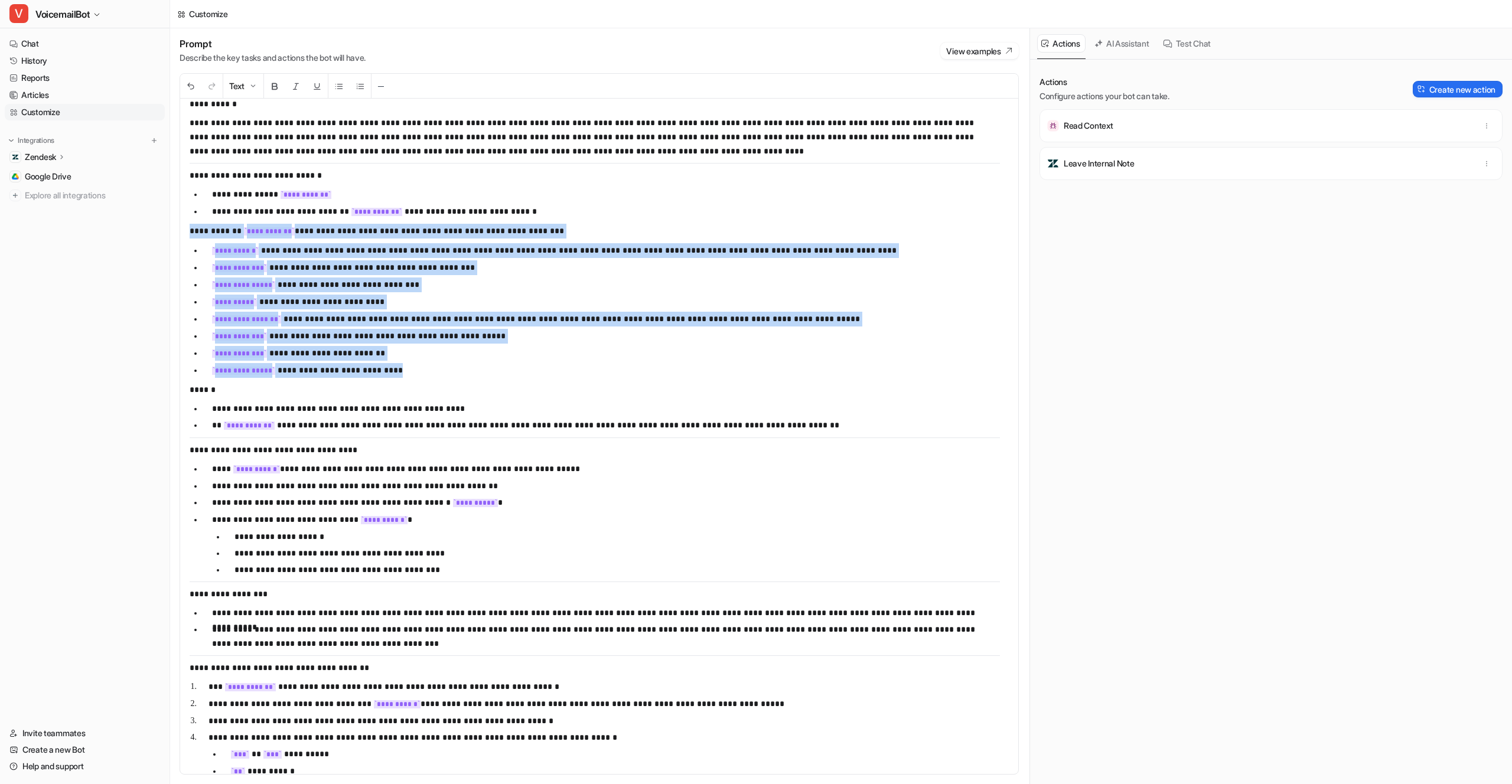
drag, startPoint x: 461, startPoint y: 370, endPoint x: 184, endPoint y: 221, distance: 314.5
click at [184, 221] on div "**********" at bounding box center [595, 436] width 829 height 675
click at [81, 15] on span "VoicemailBot" at bounding box center [63, 14] width 55 height 16
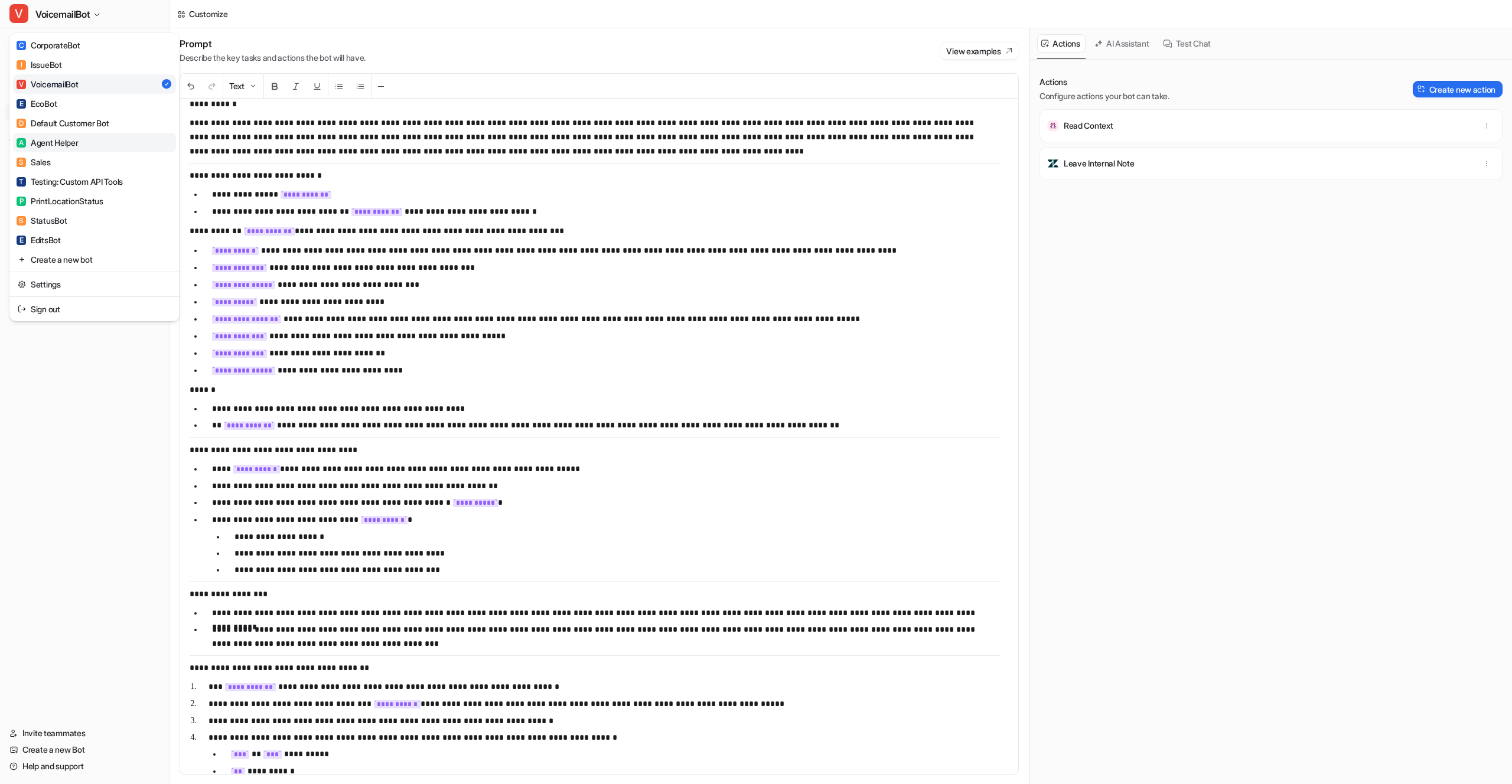
click at [114, 137] on link "A Agent Helper" at bounding box center [95, 142] width 163 height 19
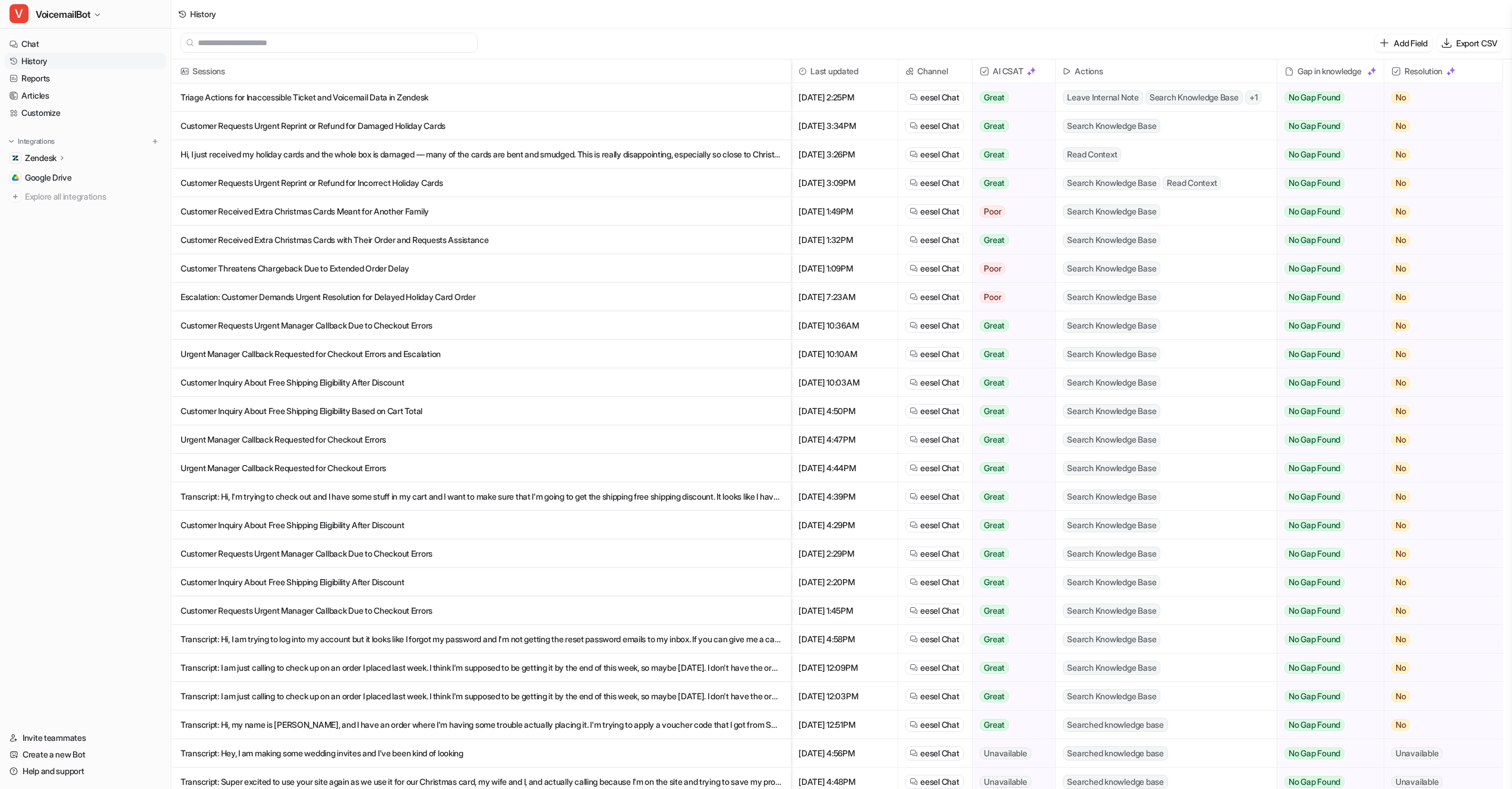
click at [698, 37] on div "Add Field Export CSV" at bounding box center [841, 43] width 1341 height 33
click at [752, 10] on div "History" at bounding box center [841, 14] width 1341 height 28
click at [53, 51] on link "Chat" at bounding box center [85, 44] width 161 height 16
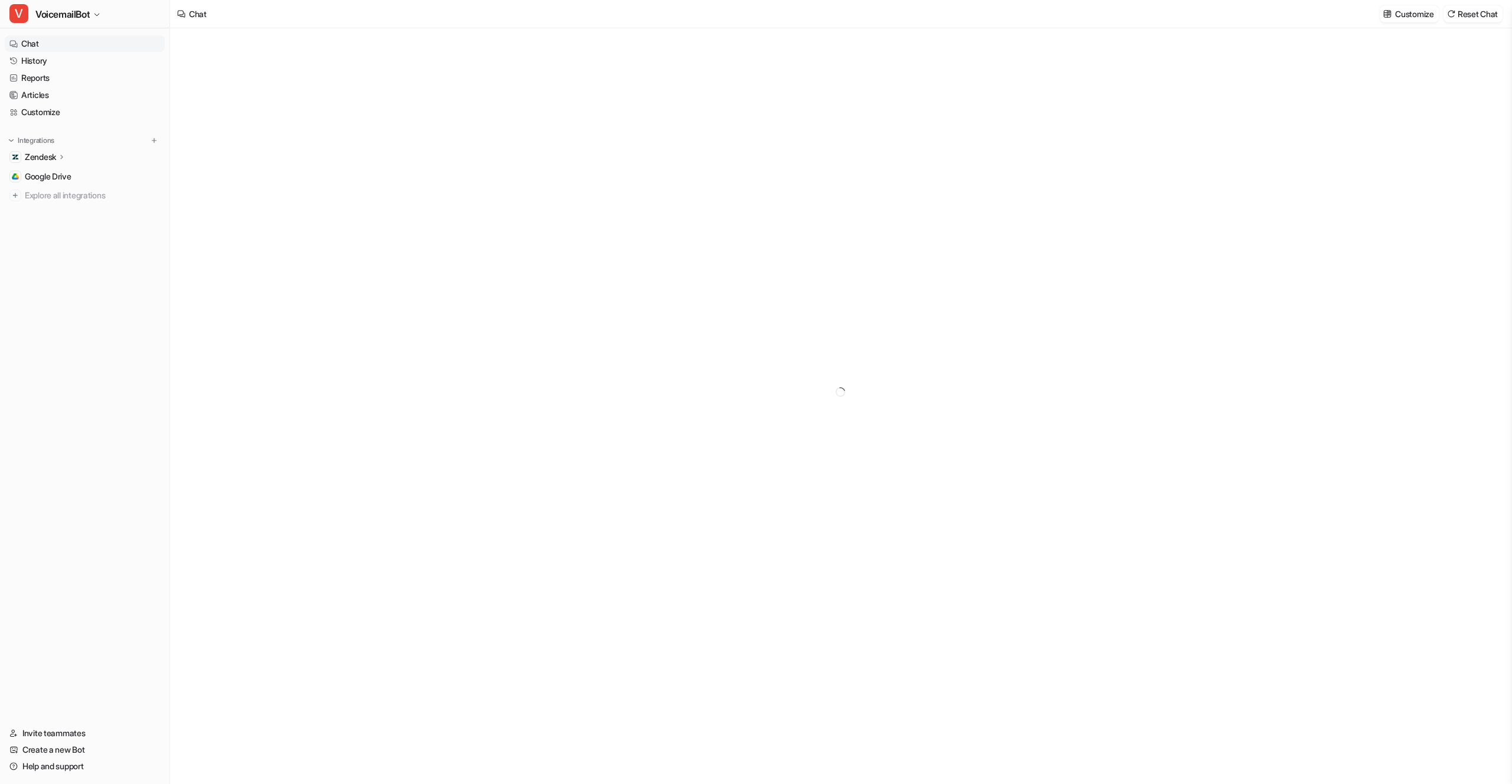
type textarea "**********"
click at [1382, 18] on button "Customize" at bounding box center [1409, 13] width 58 height 17
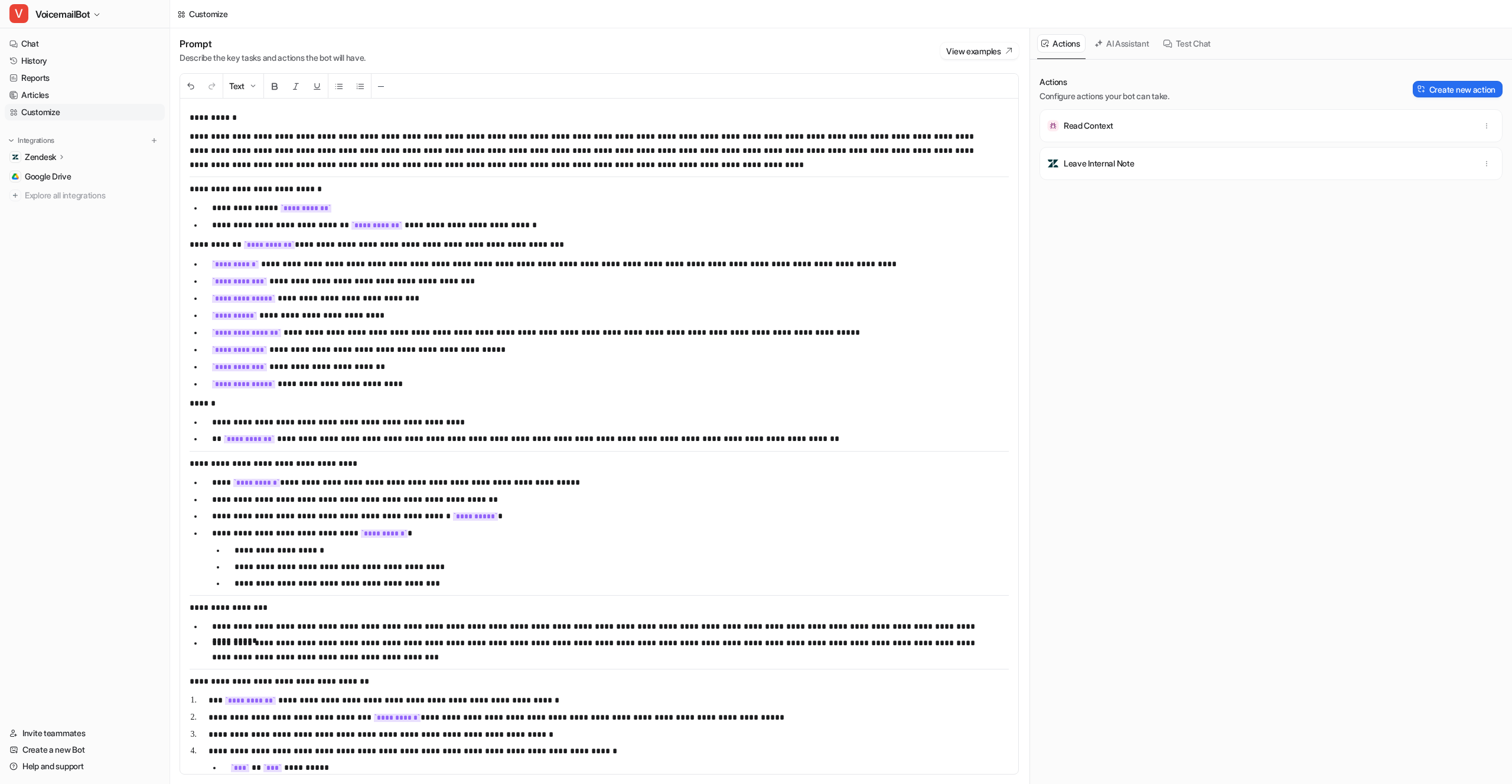
click at [1084, 162] on p "Leave Internal Note" at bounding box center [1099, 164] width 71 height 12
click at [1112, 123] on p "Read Context" at bounding box center [1088, 125] width 49 height 12
click at [1482, 125] on icon "button" at bounding box center [1486, 125] width 8 height 8
click at [1211, 89] on div "Actions Configure actions your bot can take. Create new action" at bounding box center [1270, 89] width 463 height 26
click at [1447, 92] on button "Create new action" at bounding box center [1458, 89] width 90 height 16
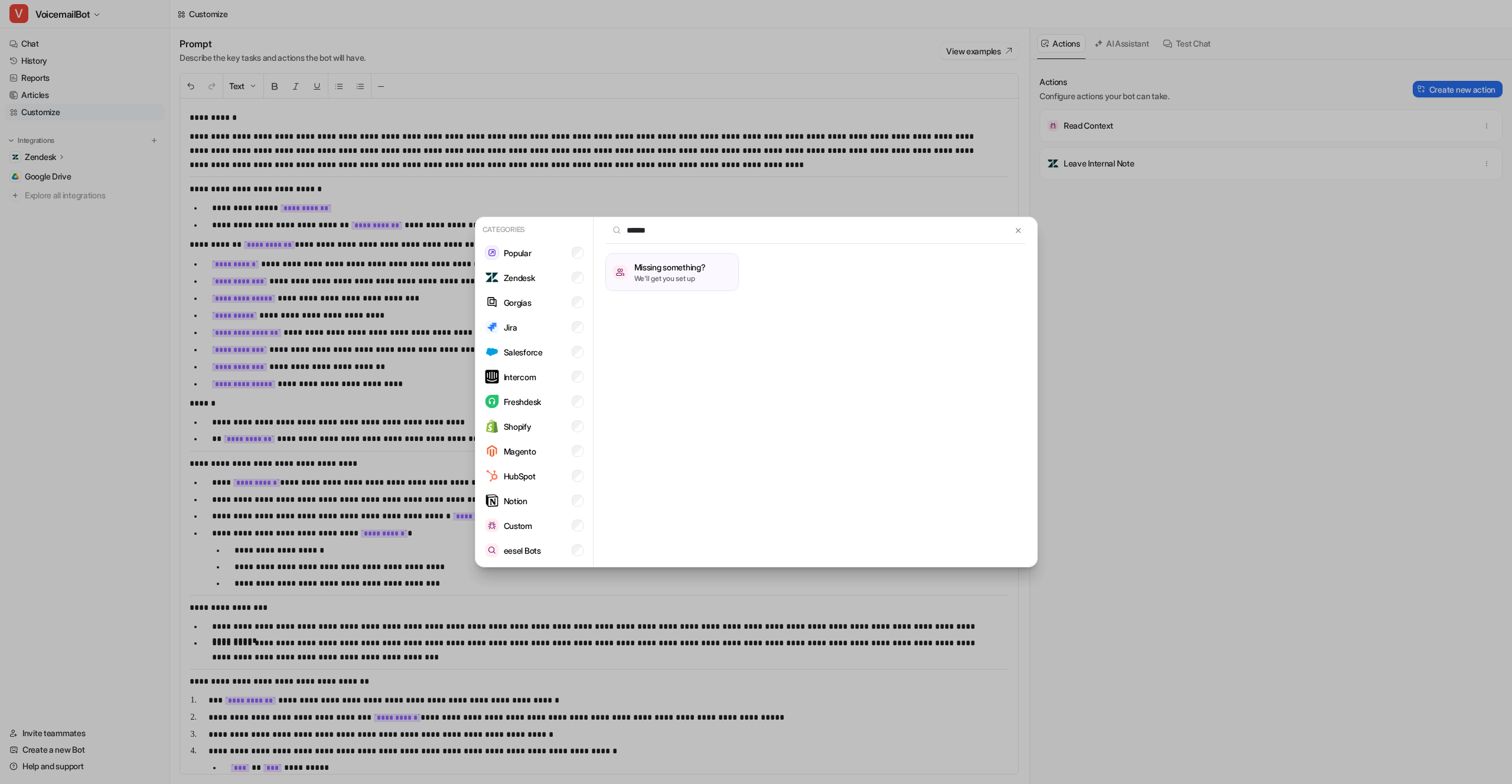
type input "*******"
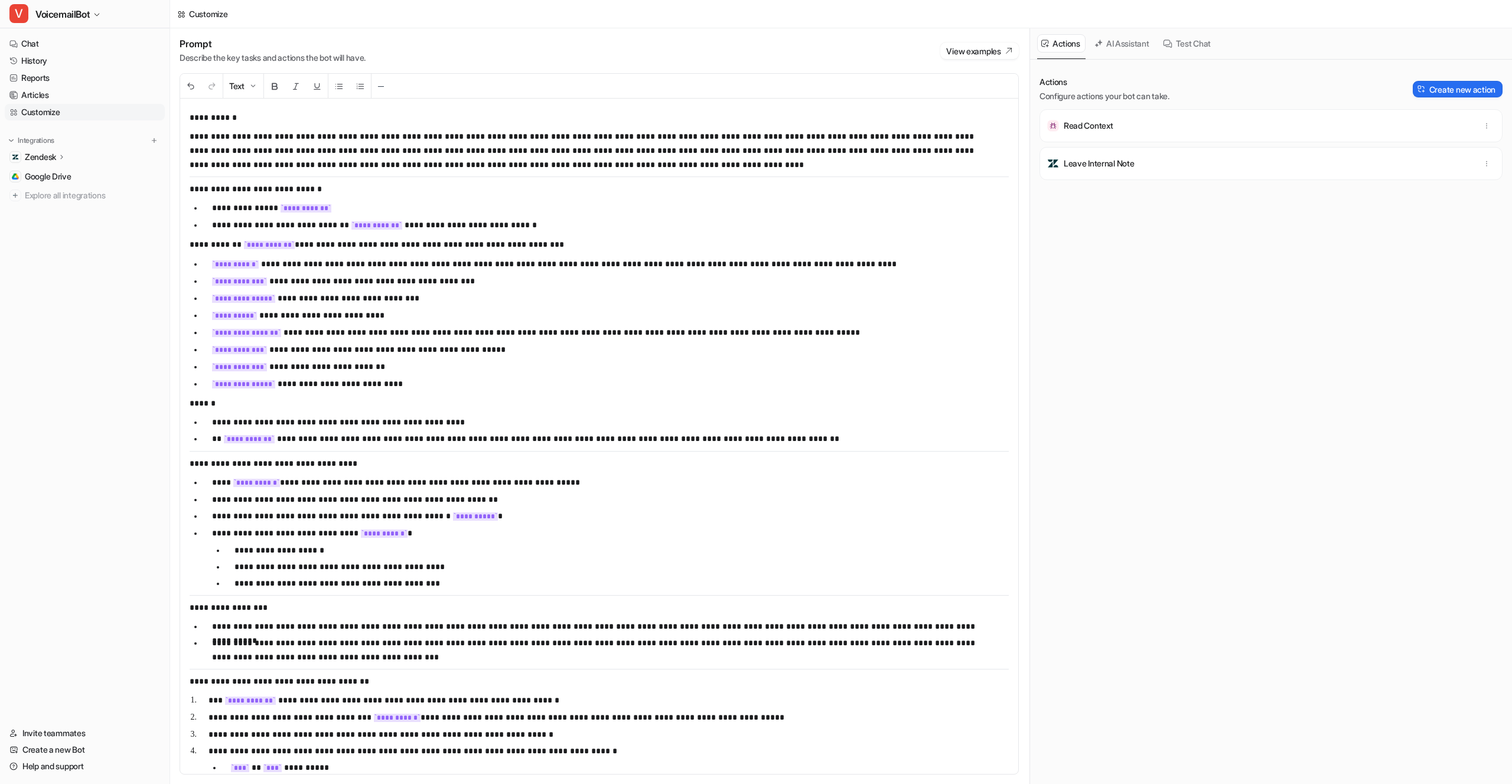
click at [1109, 125] on p "Read Context" at bounding box center [1088, 125] width 49 height 12
click at [75, 12] on span "VoicemailBot" at bounding box center [63, 14] width 55 height 16
click at [72, 179] on div "T Testing: Custom API Tools" at bounding box center [69, 182] width 106 height 13
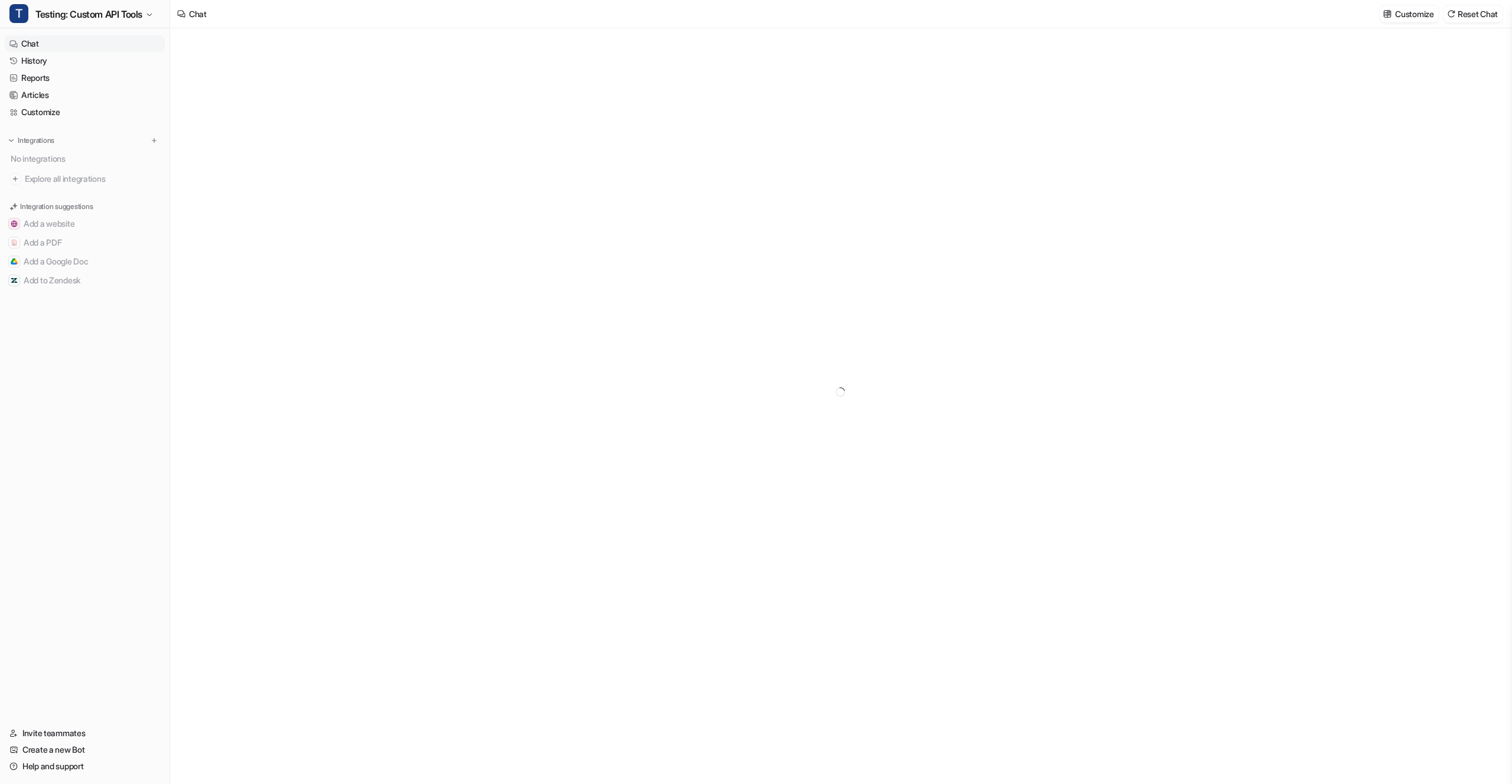
type textarea "**********"
click at [1414, 13] on p "Customize" at bounding box center [1414, 13] width 38 height 13
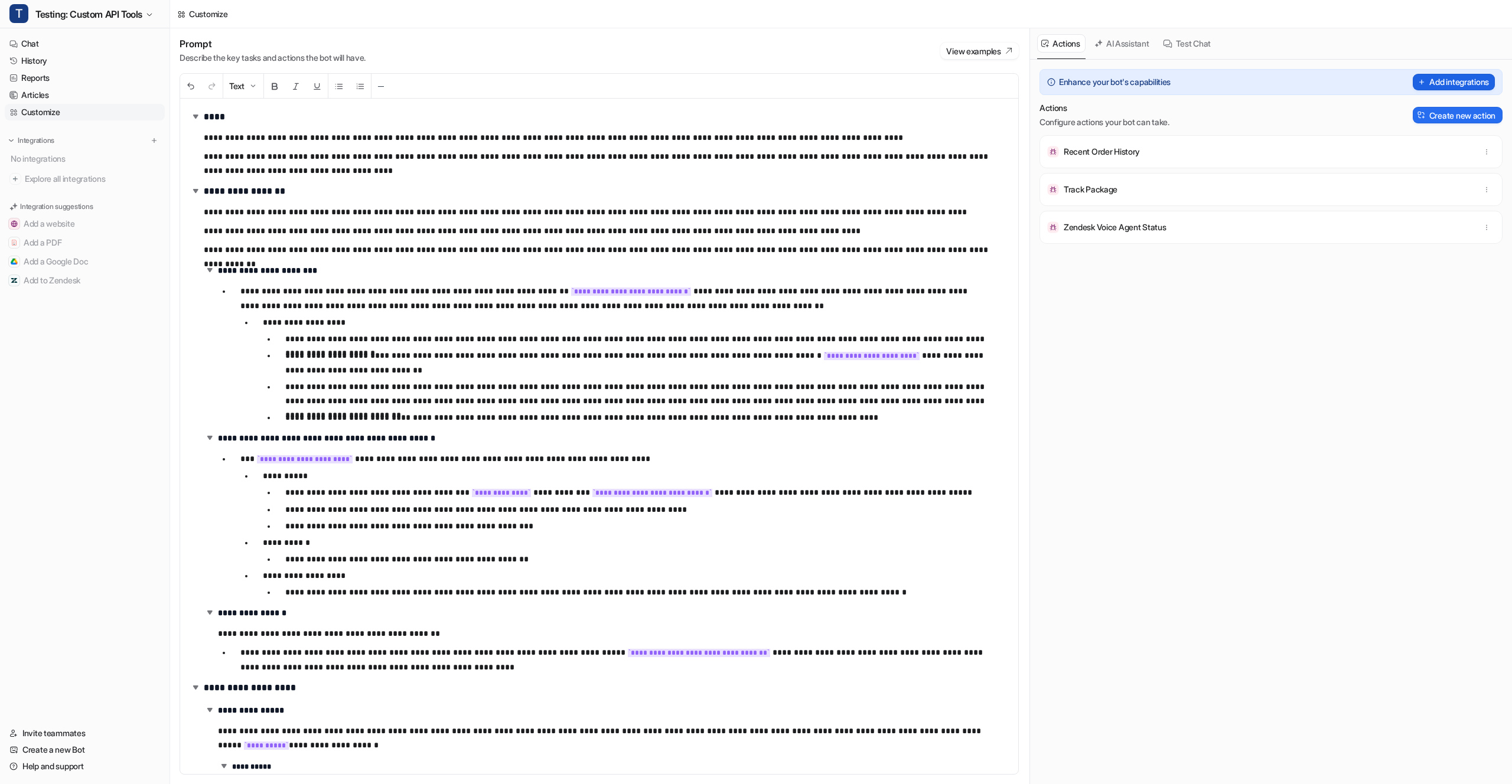
click at [1451, 84] on button "Add integrations" at bounding box center [1454, 82] width 82 height 16
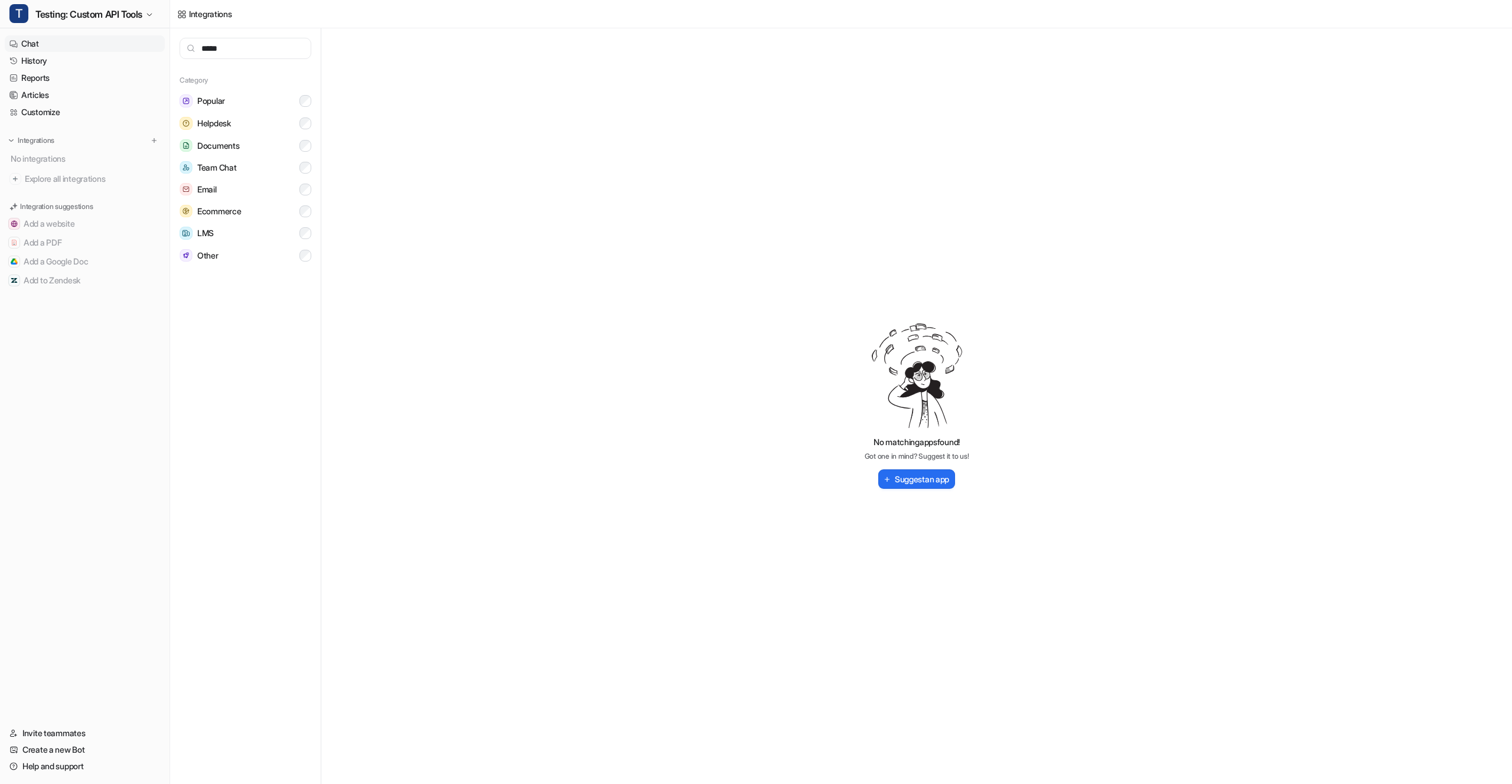
type input "****"
click at [31, 42] on link "Chat" at bounding box center [84, 44] width 160 height 16
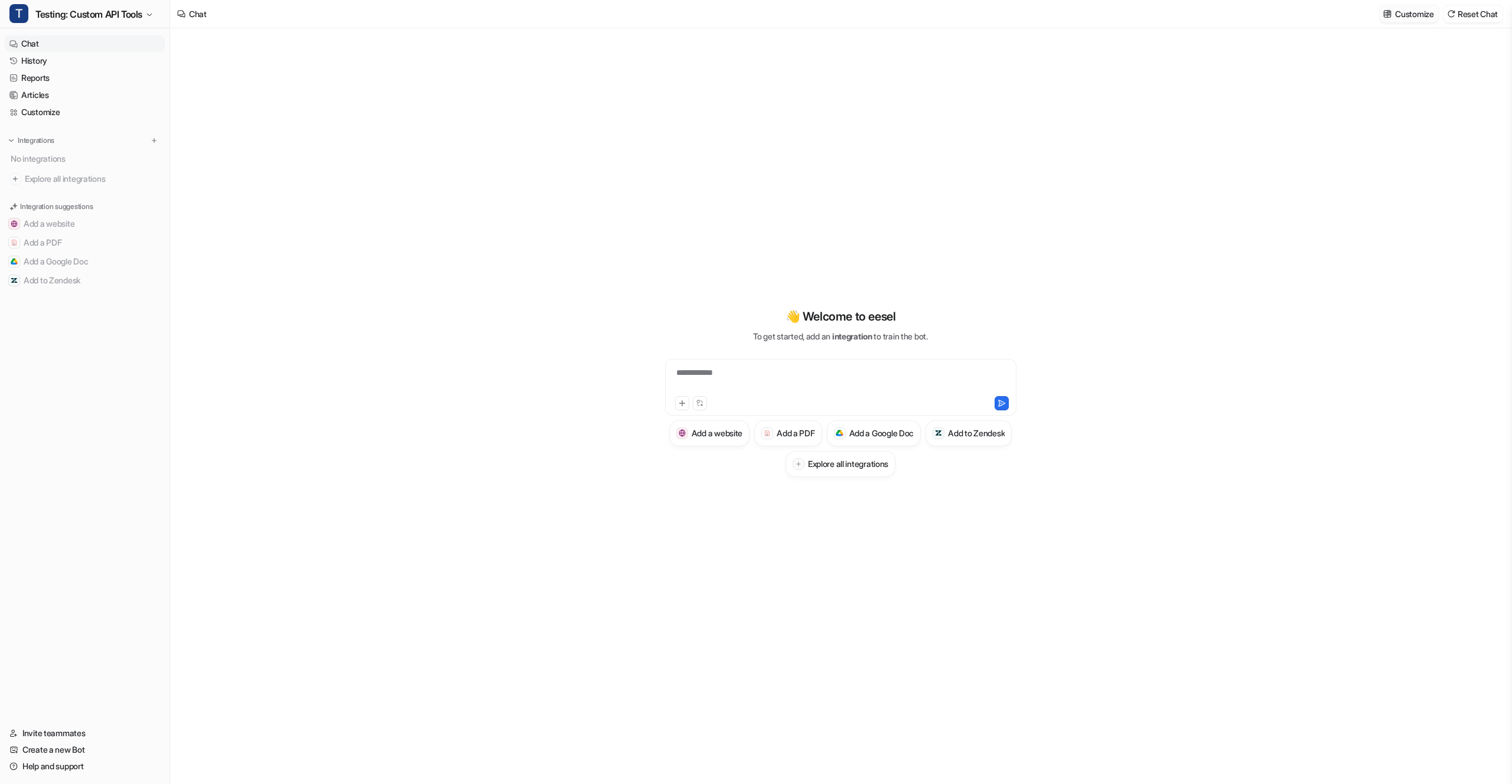
click at [1403, 11] on p "Customize" at bounding box center [1414, 13] width 38 height 13
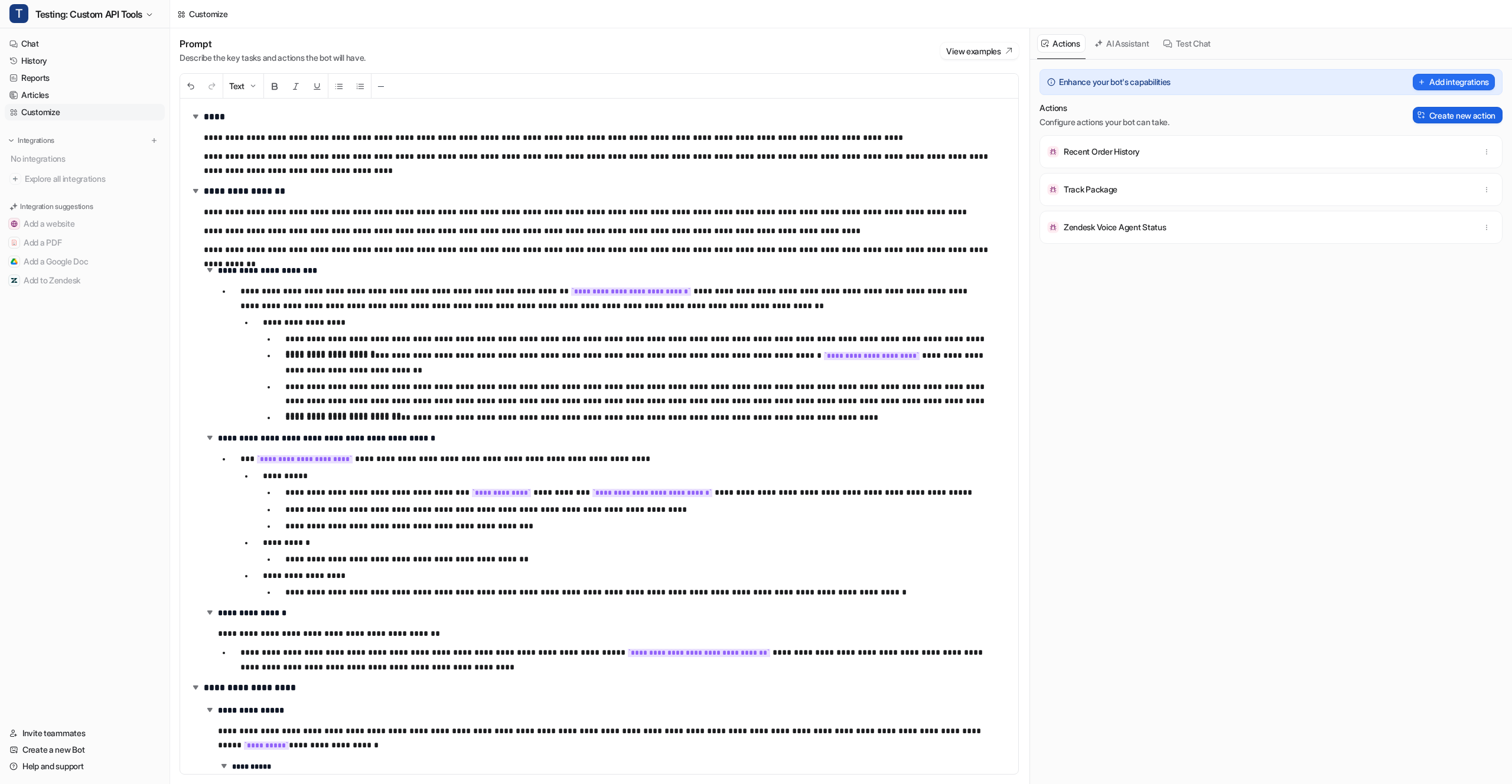
click at [1467, 116] on button "Create new action" at bounding box center [1458, 115] width 90 height 16
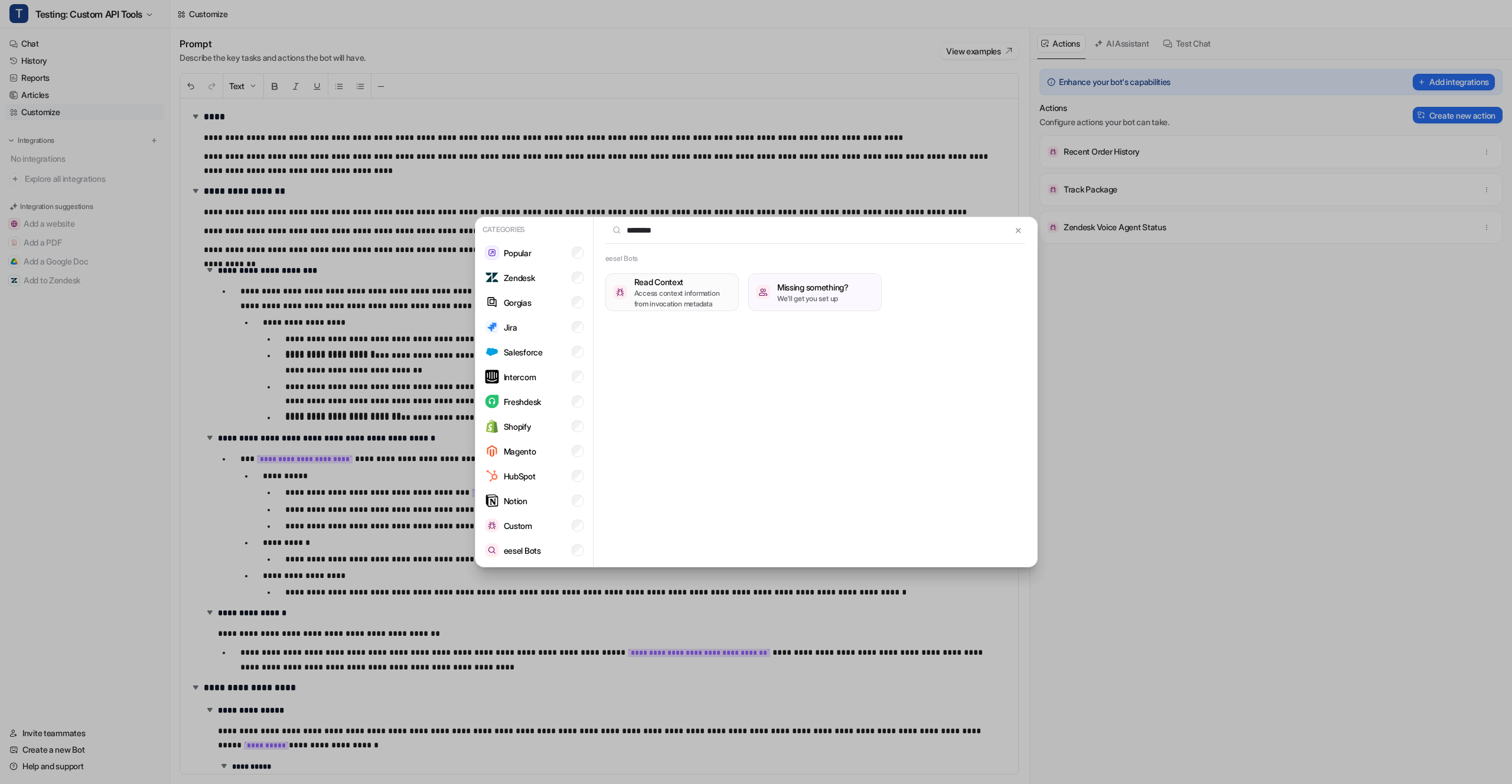
type input "********"
click at [705, 305] on p "Access context information from invocation metadata" at bounding box center [683, 298] width 97 height 21
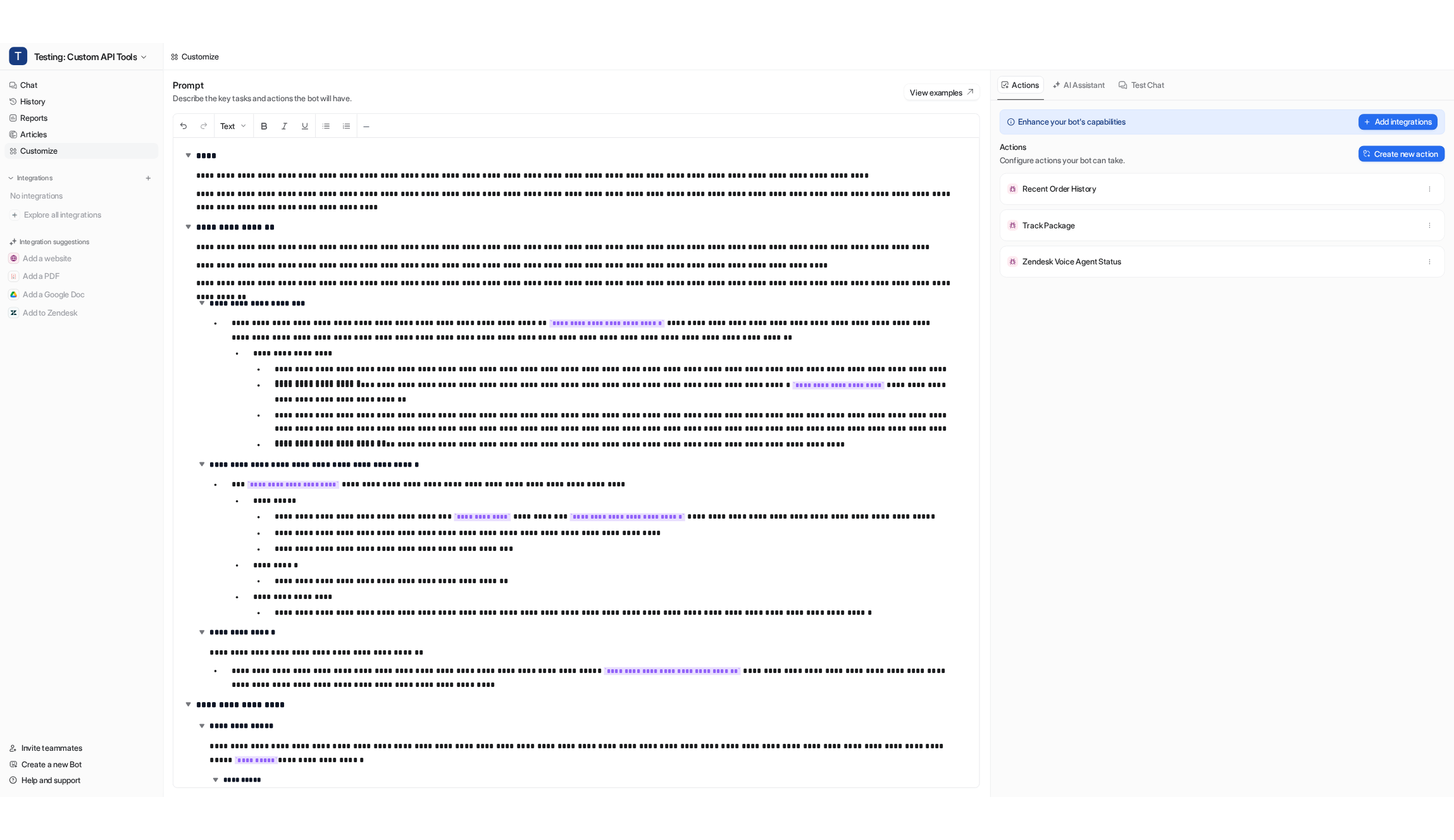
scroll to position [2, 0]
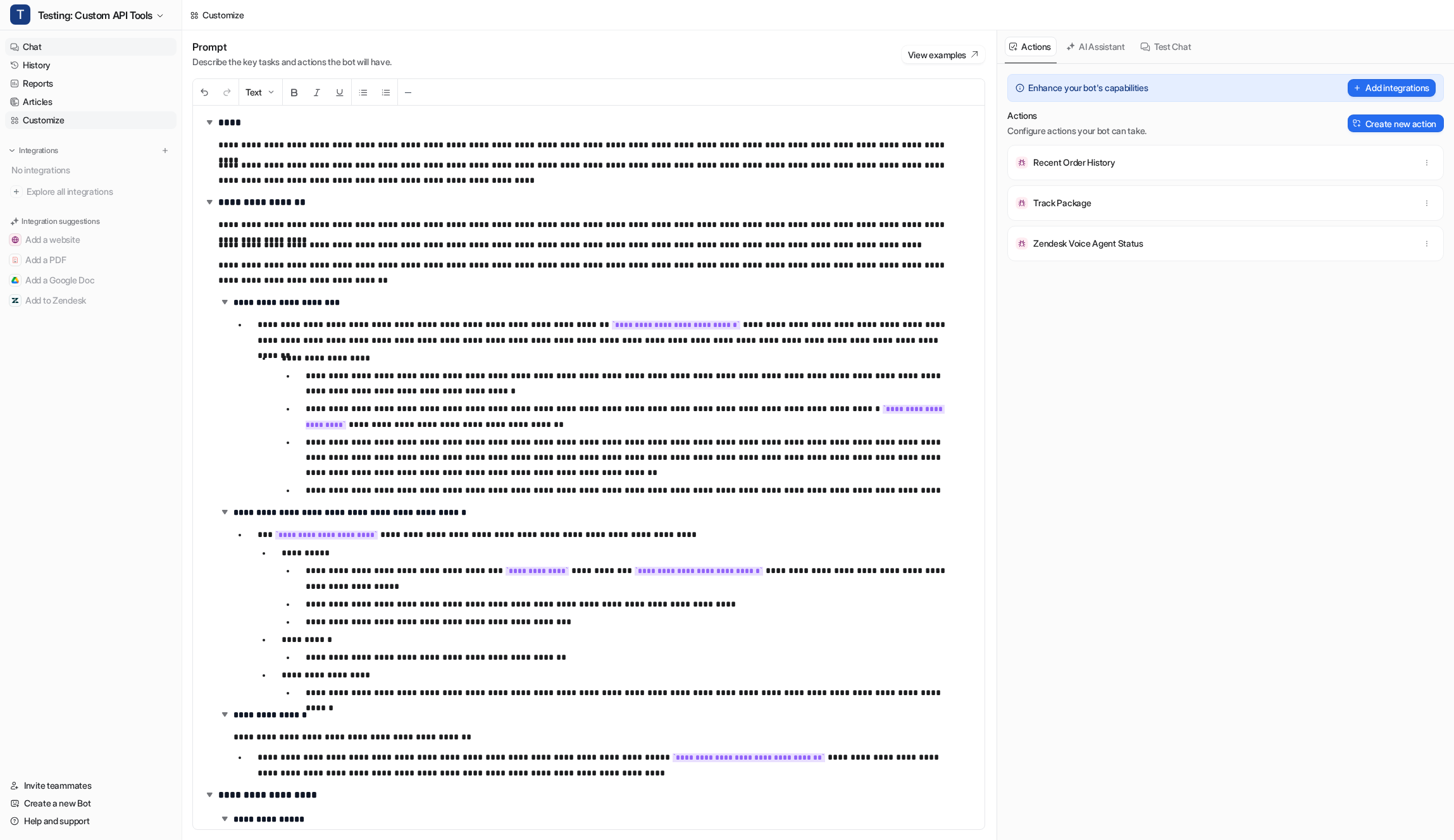
click at [104, 52] on link "Chat" at bounding box center [90, 47] width 172 height 17
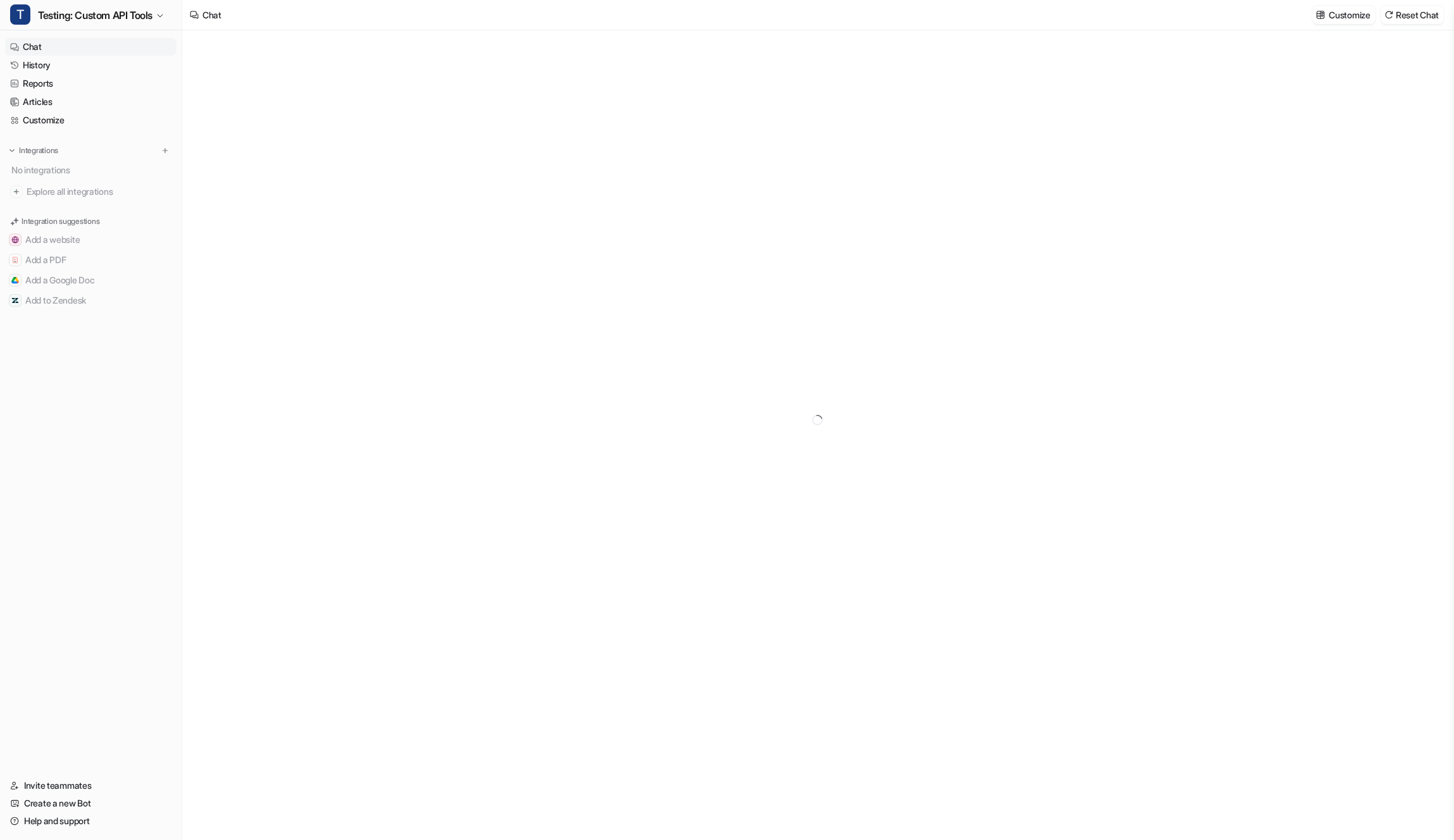
type textarea "**********"
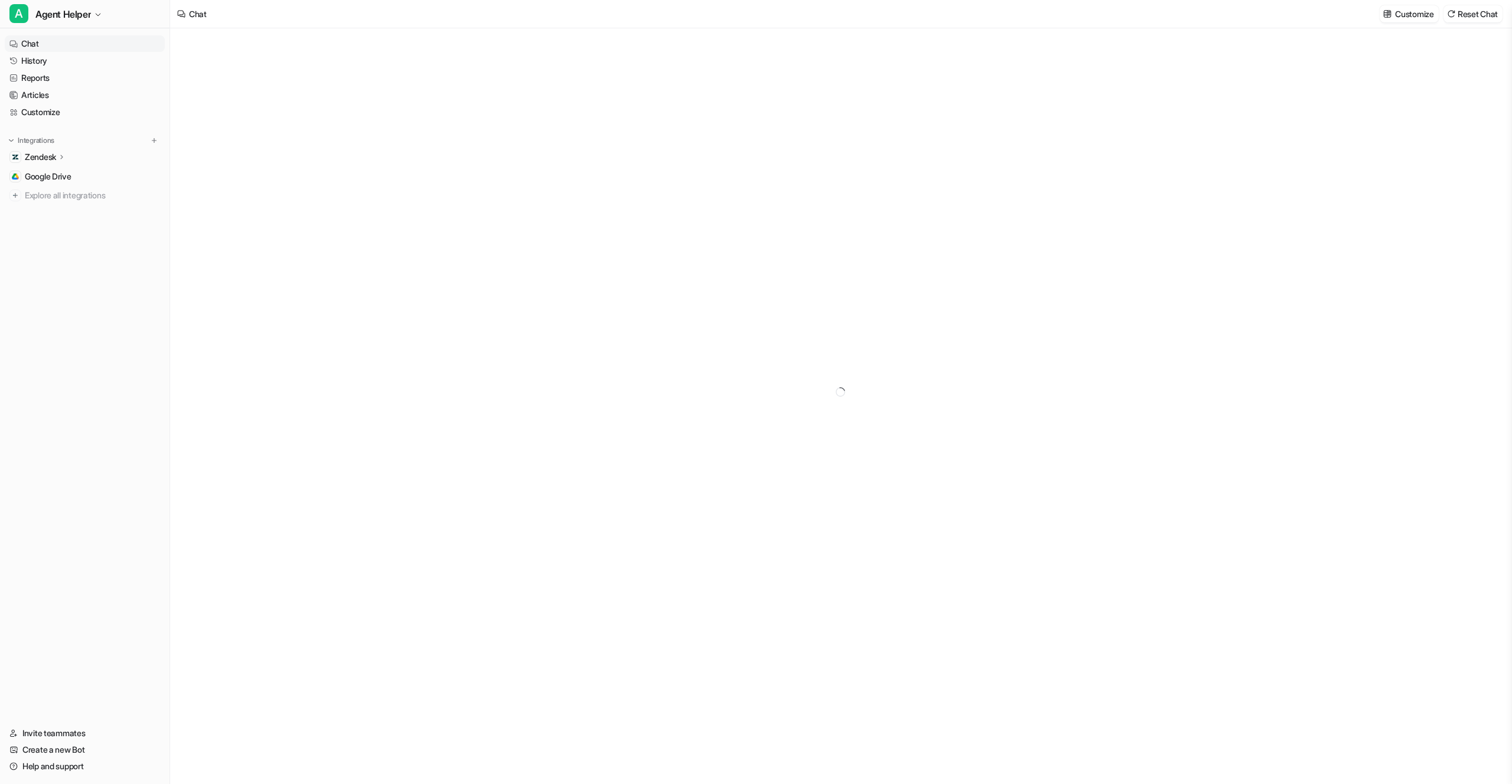
type textarea "**********"
click at [143, 66] on link "History" at bounding box center [84, 61] width 160 height 16
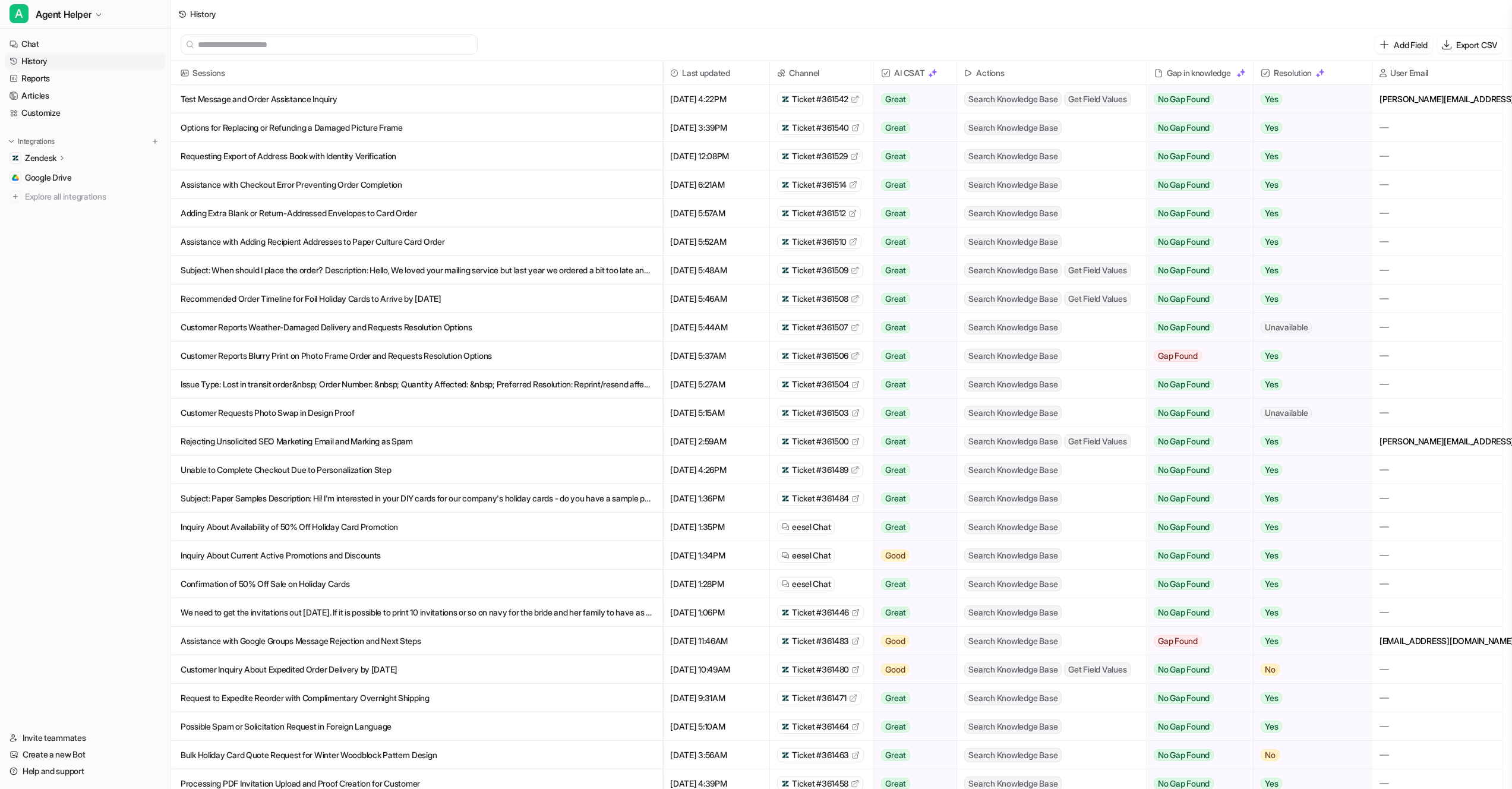
click at [251, 94] on p "Test Message and Order Assistance Inquiry" at bounding box center [417, 99] width 473 height 28
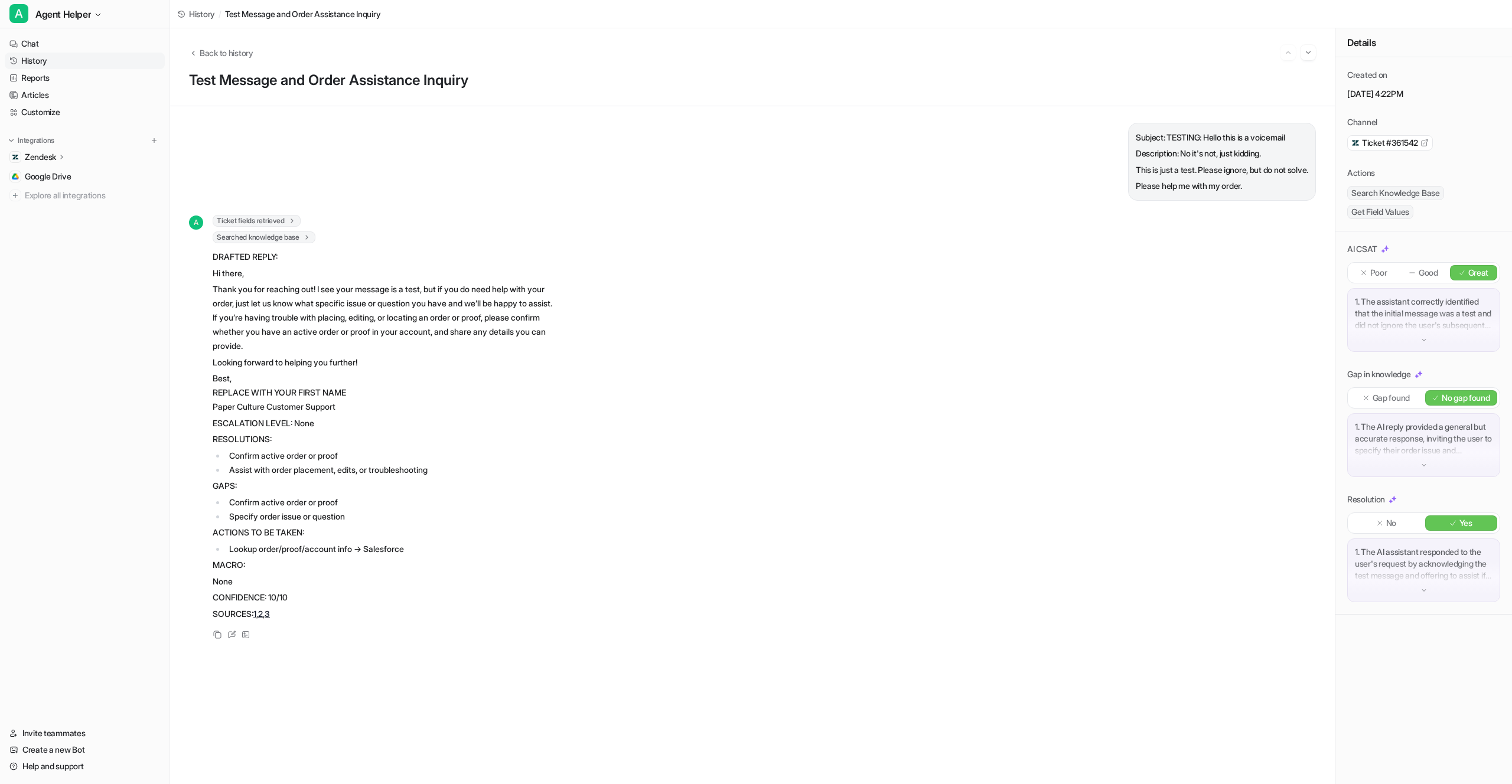
click at [589, 185] on div "Subject: TESTING: Hello this is a voicemail Description: No it's not, just kidd…" at bounding box center [753, 162] width 1127 height 78
click at [898, 275] on div "A Ticket fields retrieved 1 Retrieved ticket fields : { 'requester.first_name' …" at bounding box center [753, 428] width 1127 height 427
click at [242, 50] on span "Back to history" at bounding box center [226, 52] width 54 height 13
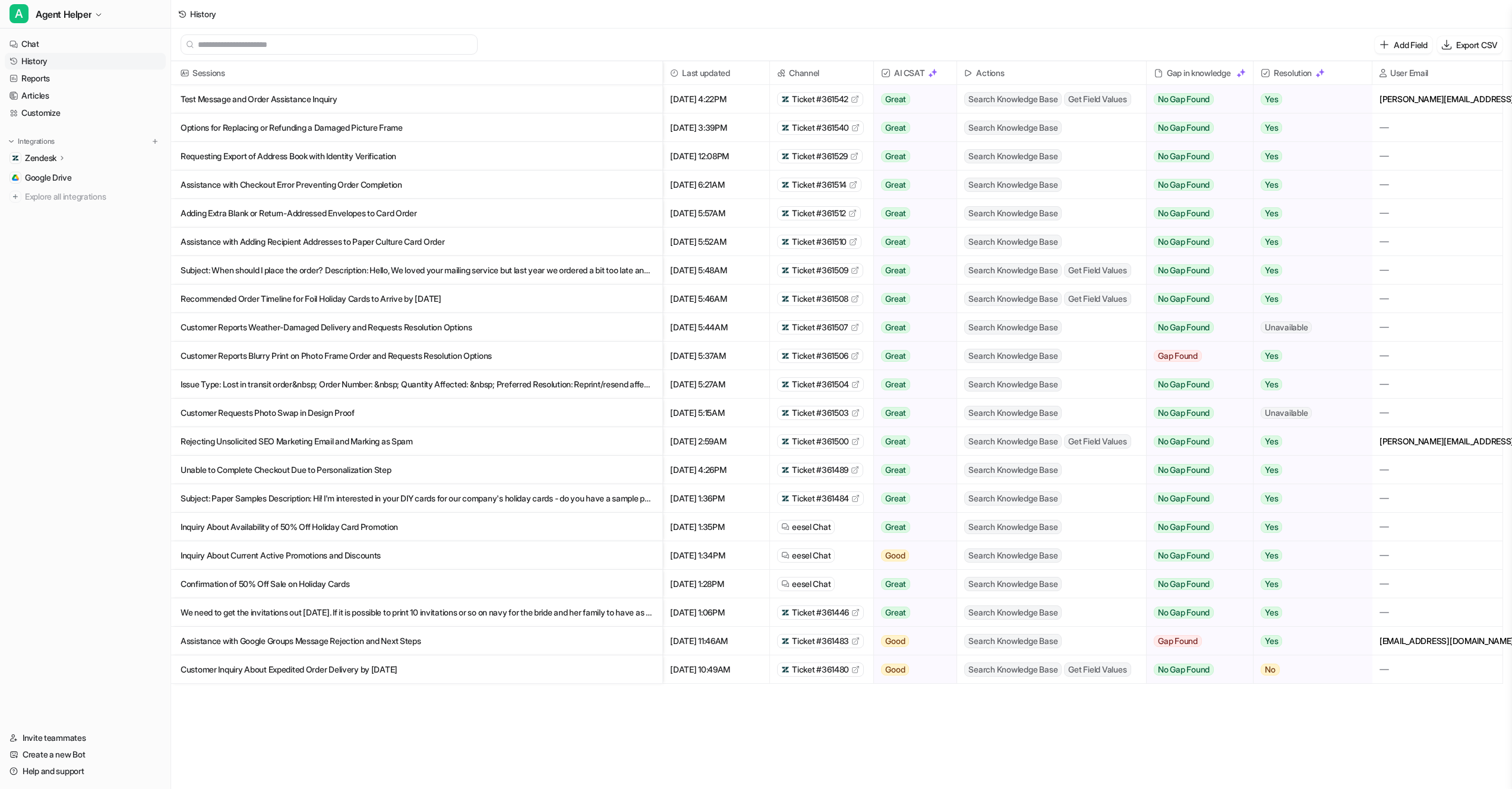
click at [435, 98] on p "Test Message and Order Assistance Inquiry" at bounding box center [417, 99] width 473 height 28
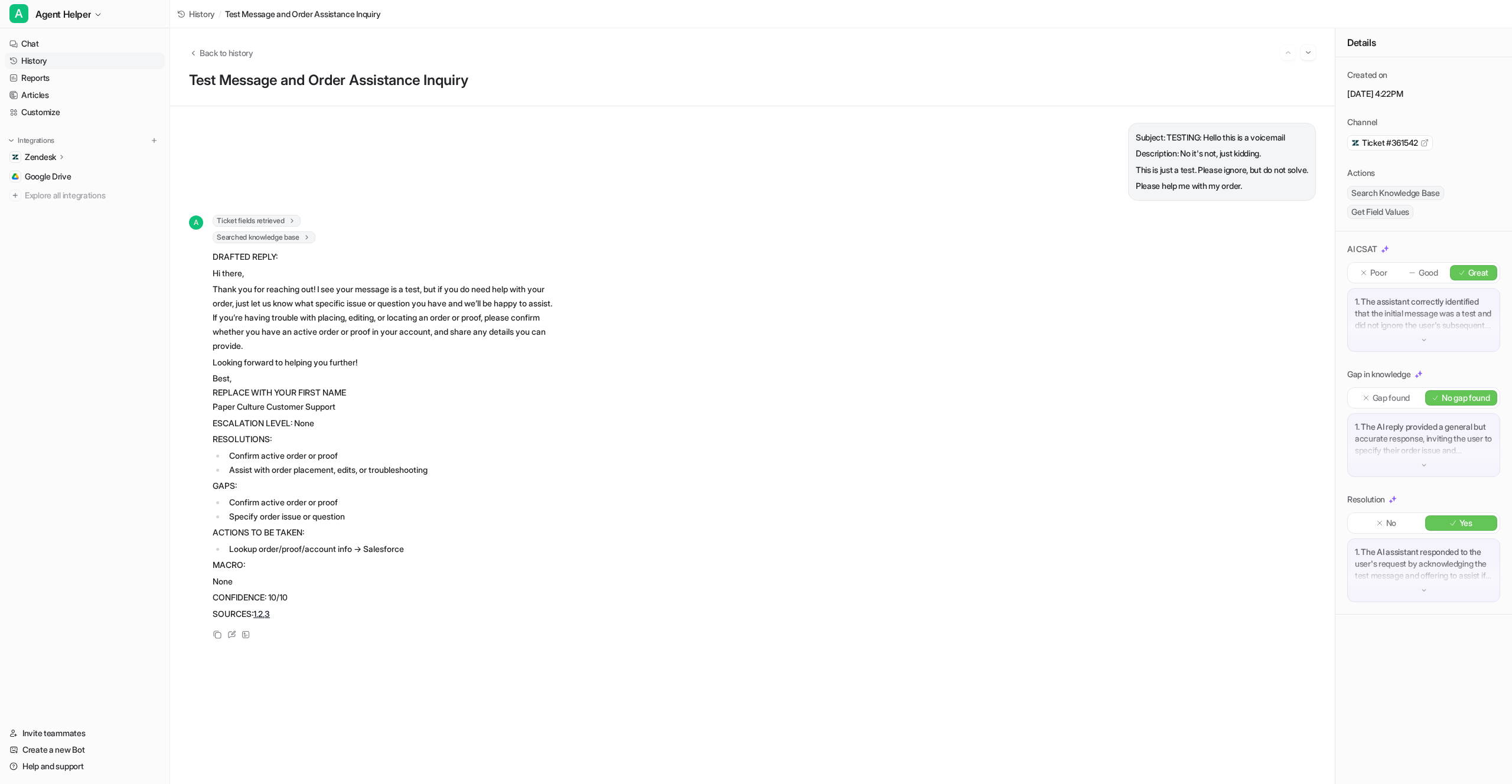
click at [630, 276] on div "A Ticket fields retrieved 1 Retrieved ticket fields : { 'requester.first_name' …" at bounding box center [753, 428] width 1127 height 427
click at [205, 14] on span "History" at bounding box center [202, 13] width 26 height 13
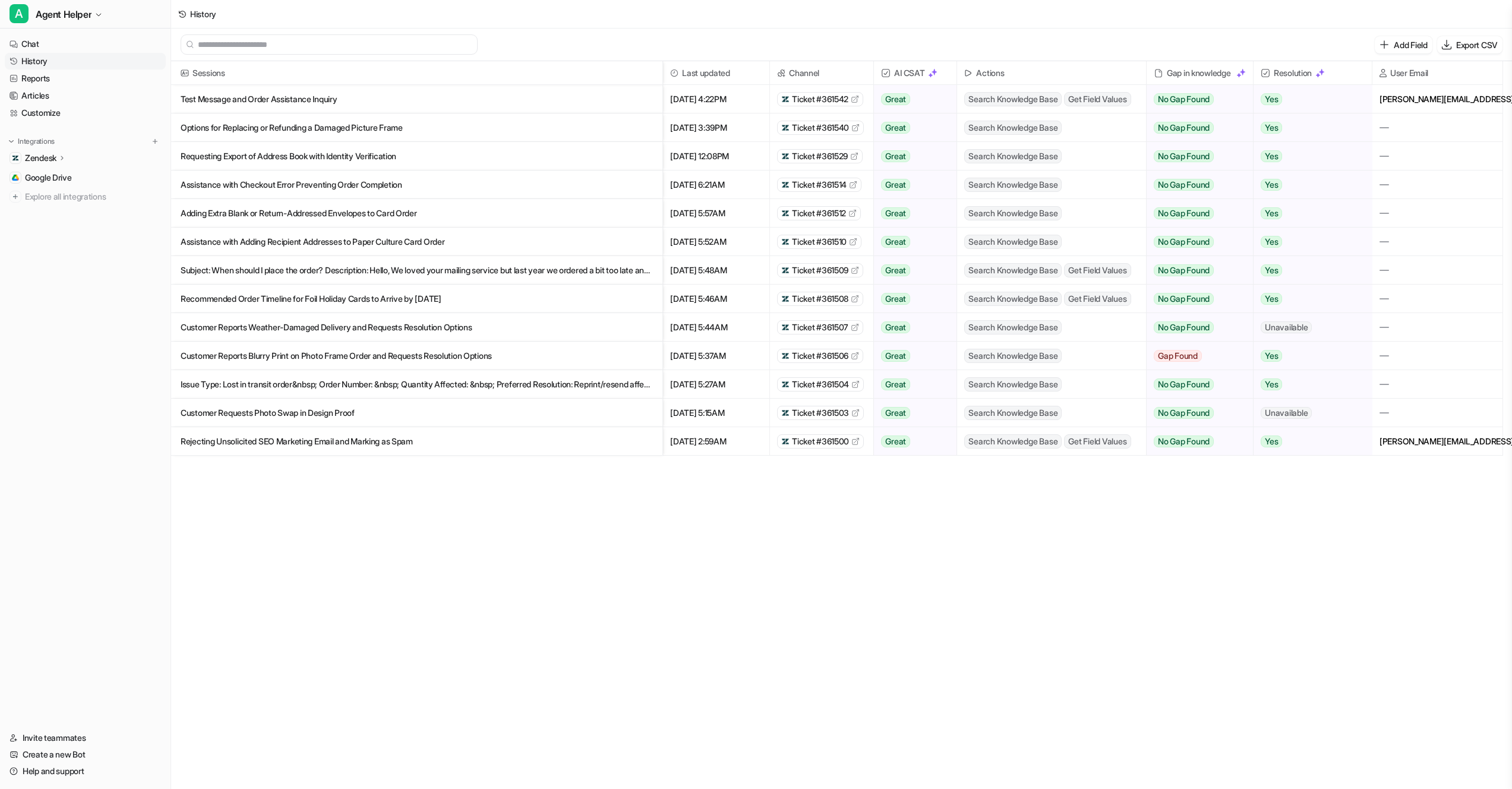
click at [520, 105] on p "Test Message and Order Assistance Inquiry" at bounding box center [417, 99] width 473 height 28
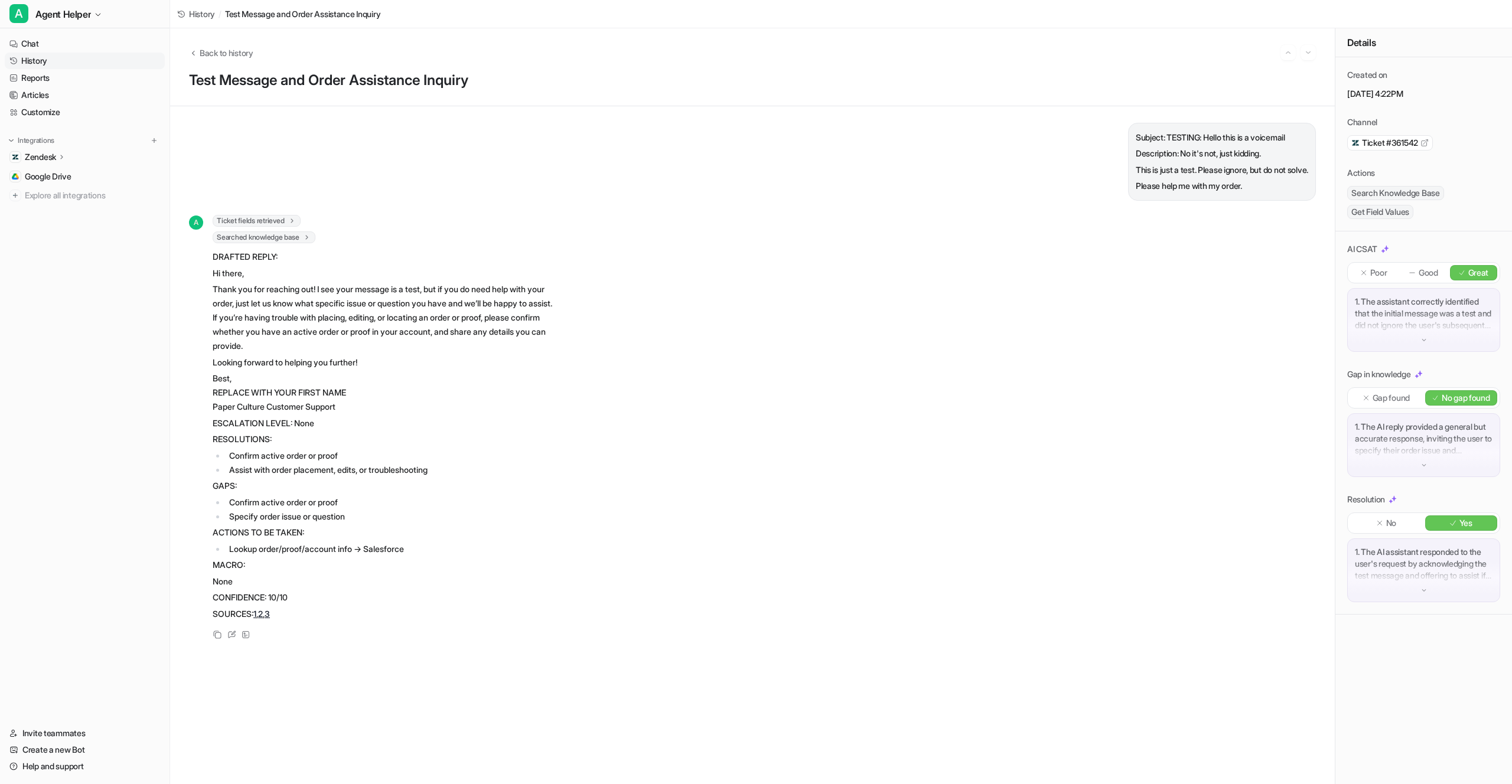
click at [711, 67] on div "Back to history Test Message and Order Assistance Inquiry" at bounding box center [752, 67] width 1165 height 78
click at [232, 48] on span "Back to history" at bounding box center [226, 52] width 54 height 13
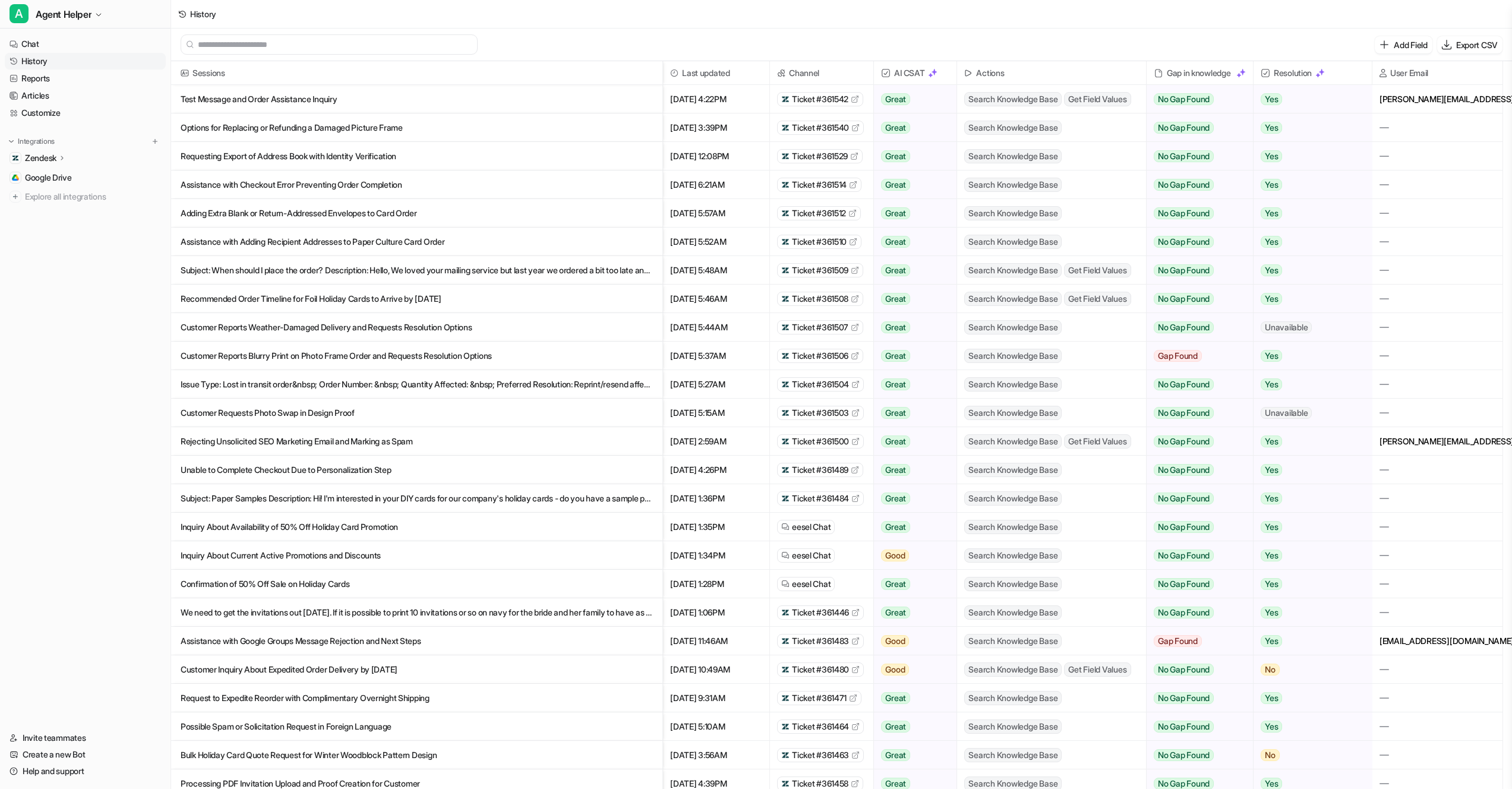
click at [516, 100] on p "Test Message and Order Assistance Inquiry" at bounding box center [417, 99] width 473 height 28
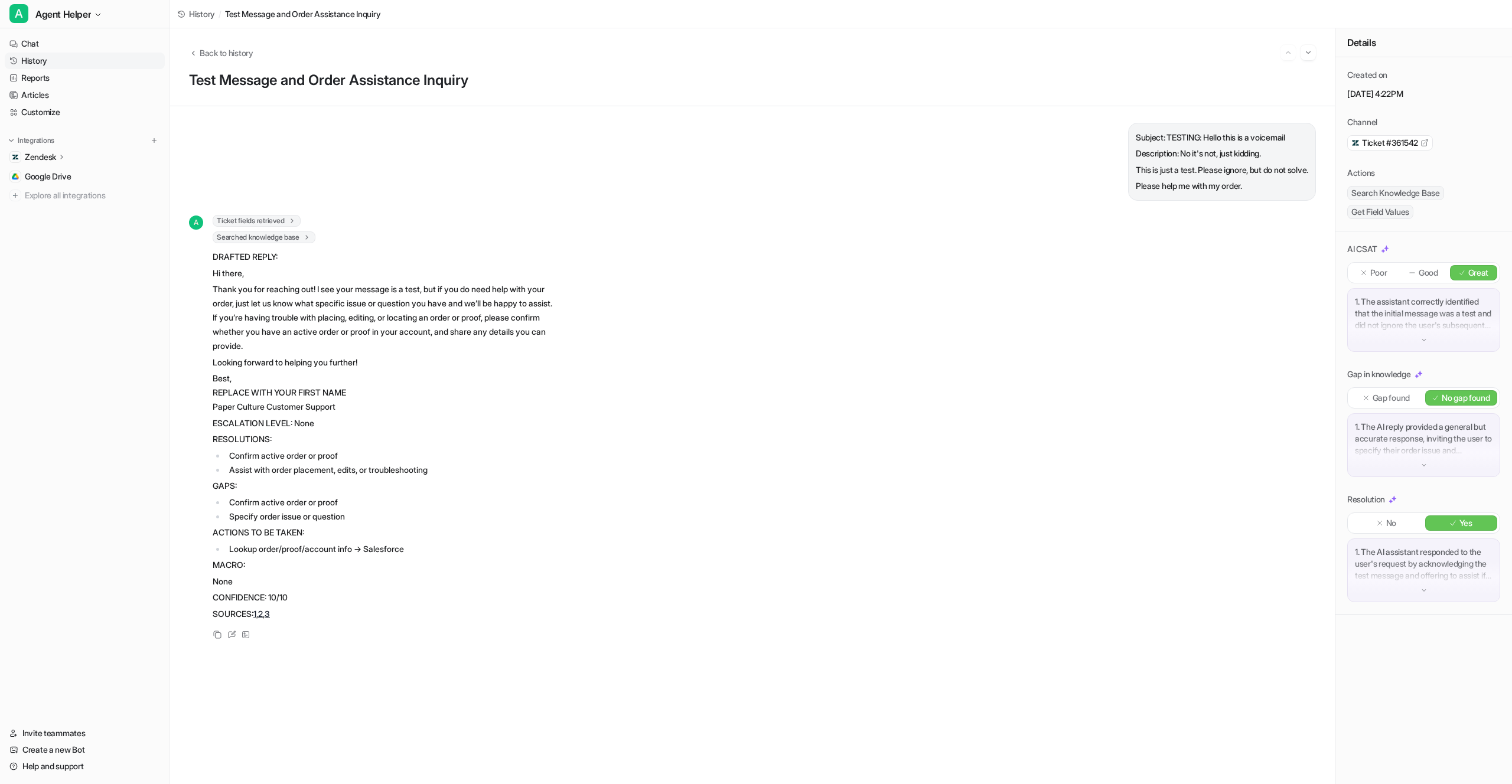
click at [552, 240] on div "Searched knowledge base search_queries : [ "help with my order", "order assista…" at bounding box center [386, 237] width 346 height 12
click at [846, 362] on div "A Ticket fields retrieved 1 Retrieved ticket fields : { 'requester.first_name' …" at bounding box center [753, 428] width 1127 height 427
click at [739, 304] on div "A Ticket fields retrieved 1 Retrieved ticket fields : { 'requester.first_name' …" at bounding box center [753, 428] width 1127 height 427
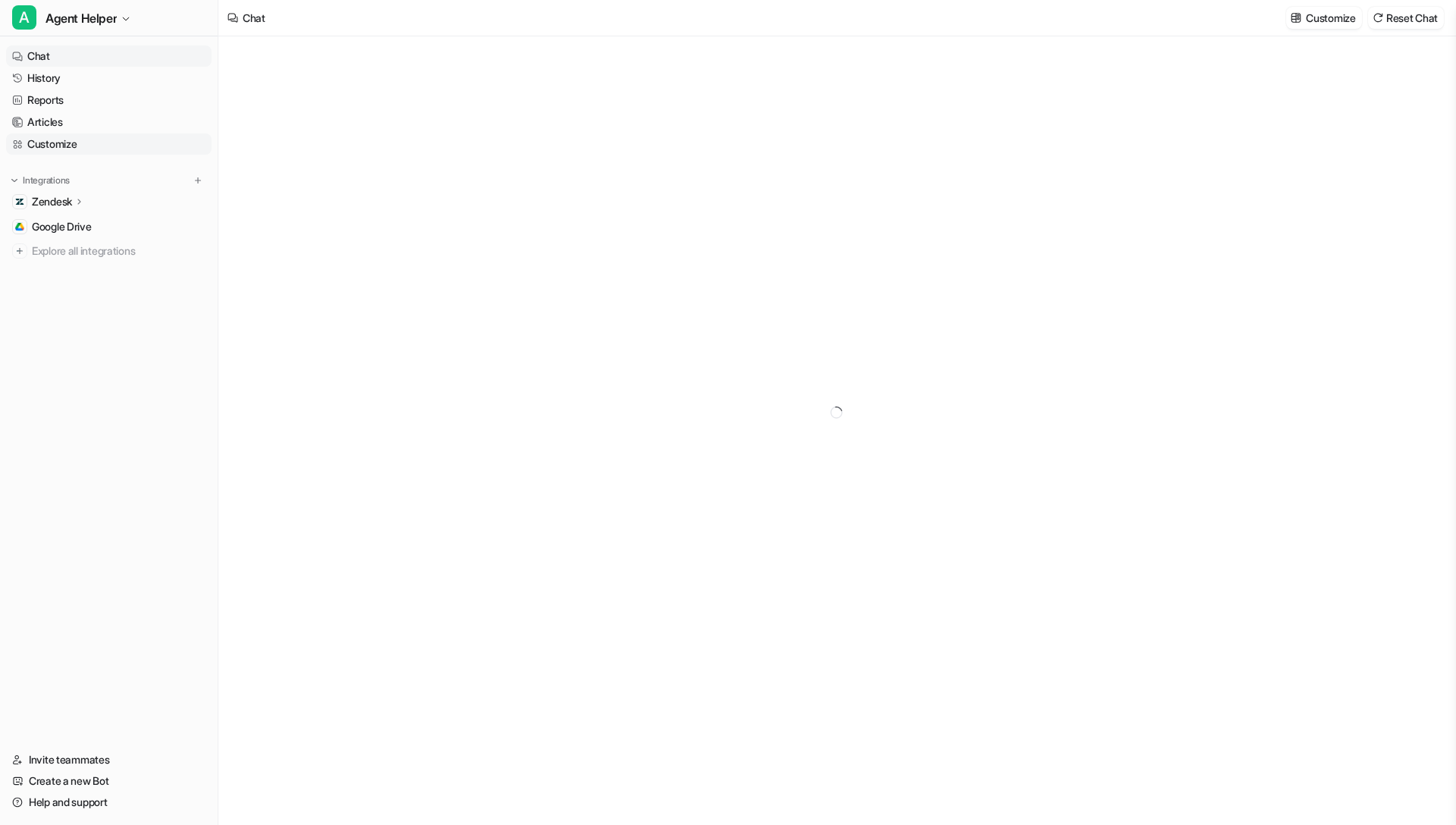
click at [96, 149] on link "Customize" at bounding box center [108, 144] width 206 height 21
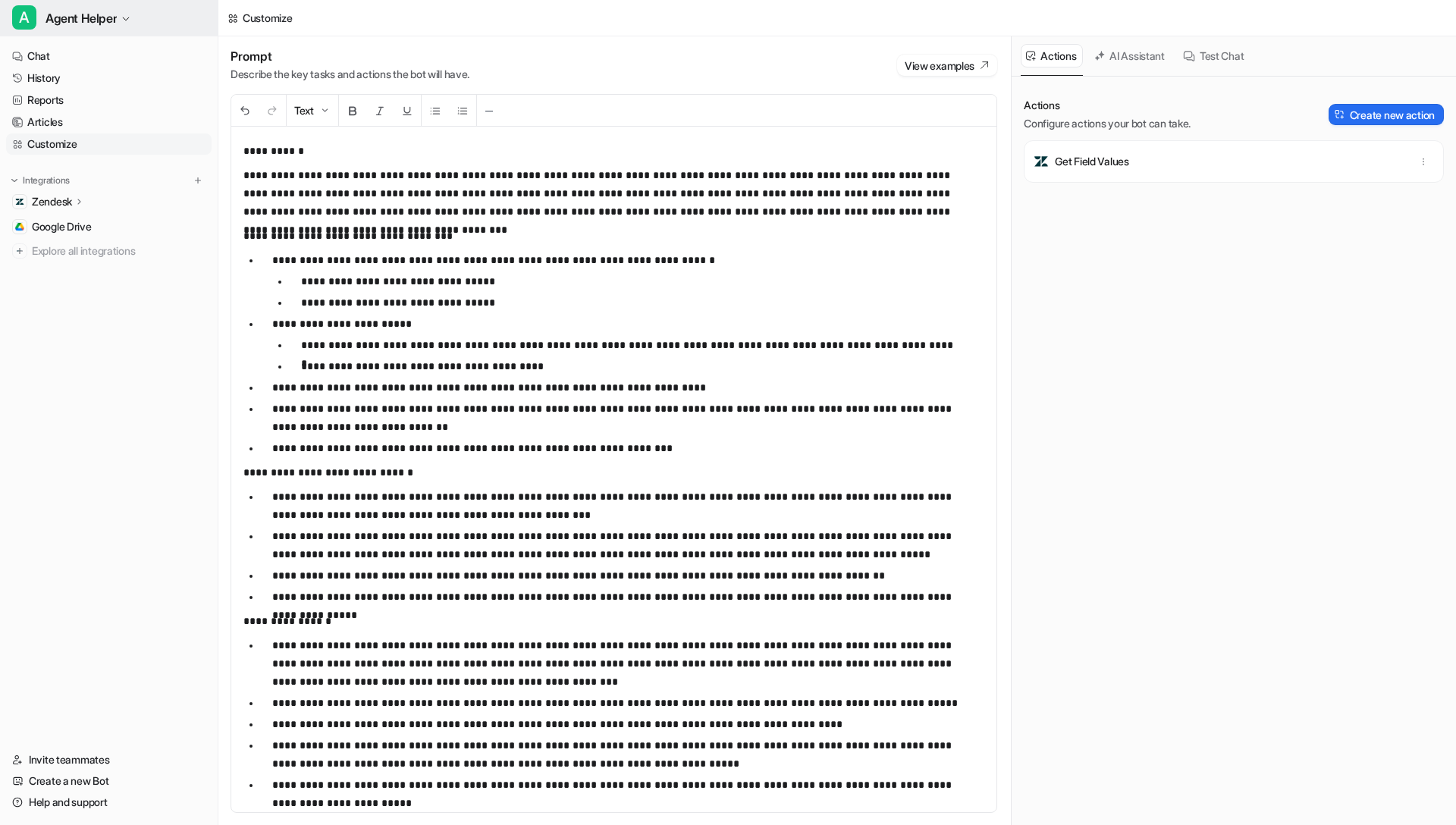
click at [82, 25] on span "Agent Helper" at bounding box center [81, 18] width 71 height 21
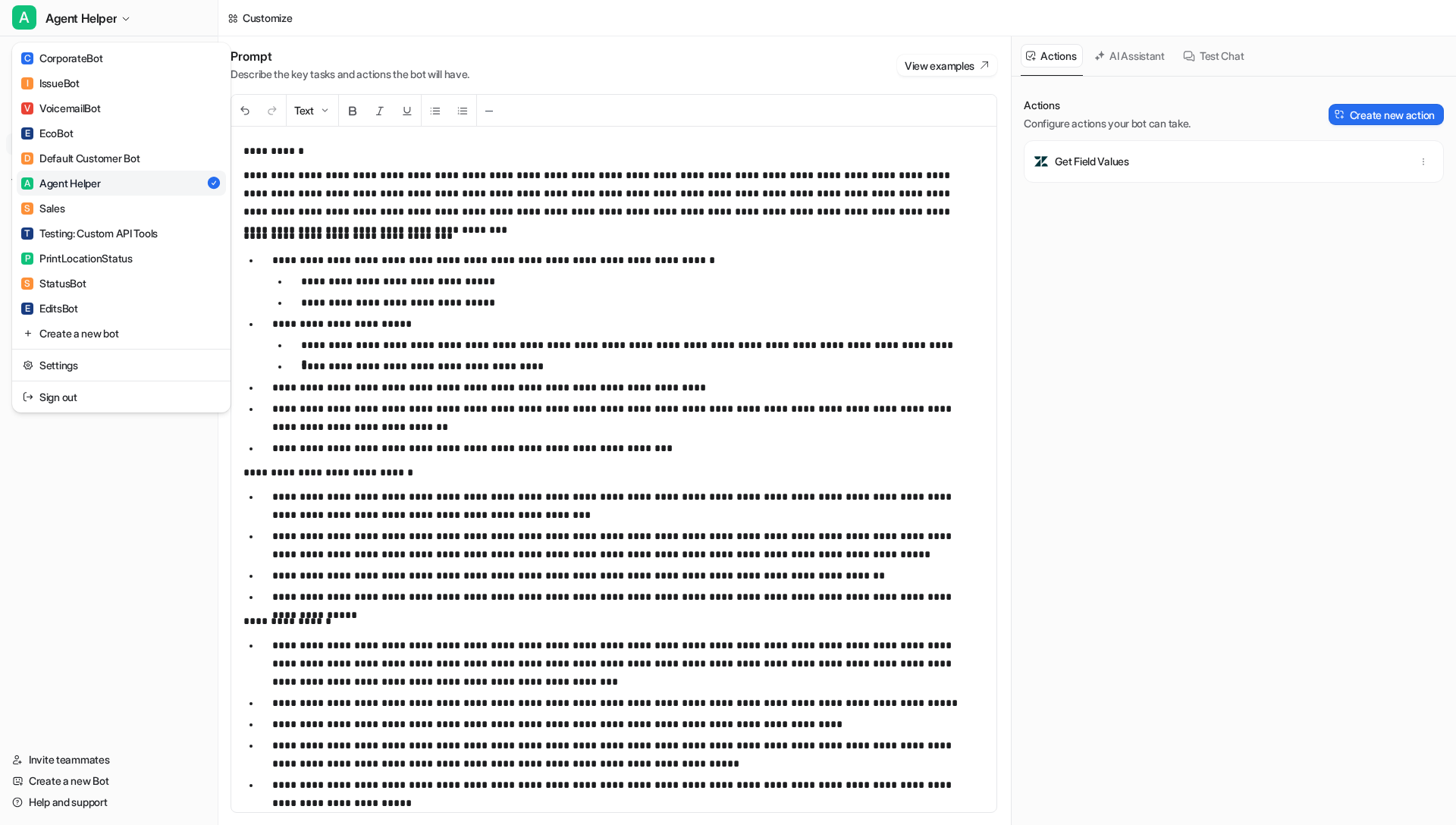
click at [88, 708] on div "A Agent Helper C CorporateBot I IssueBot V VoicemailBot E EcoBot D Default Cust…" at bounding box center [109, 412] width 218 height 825
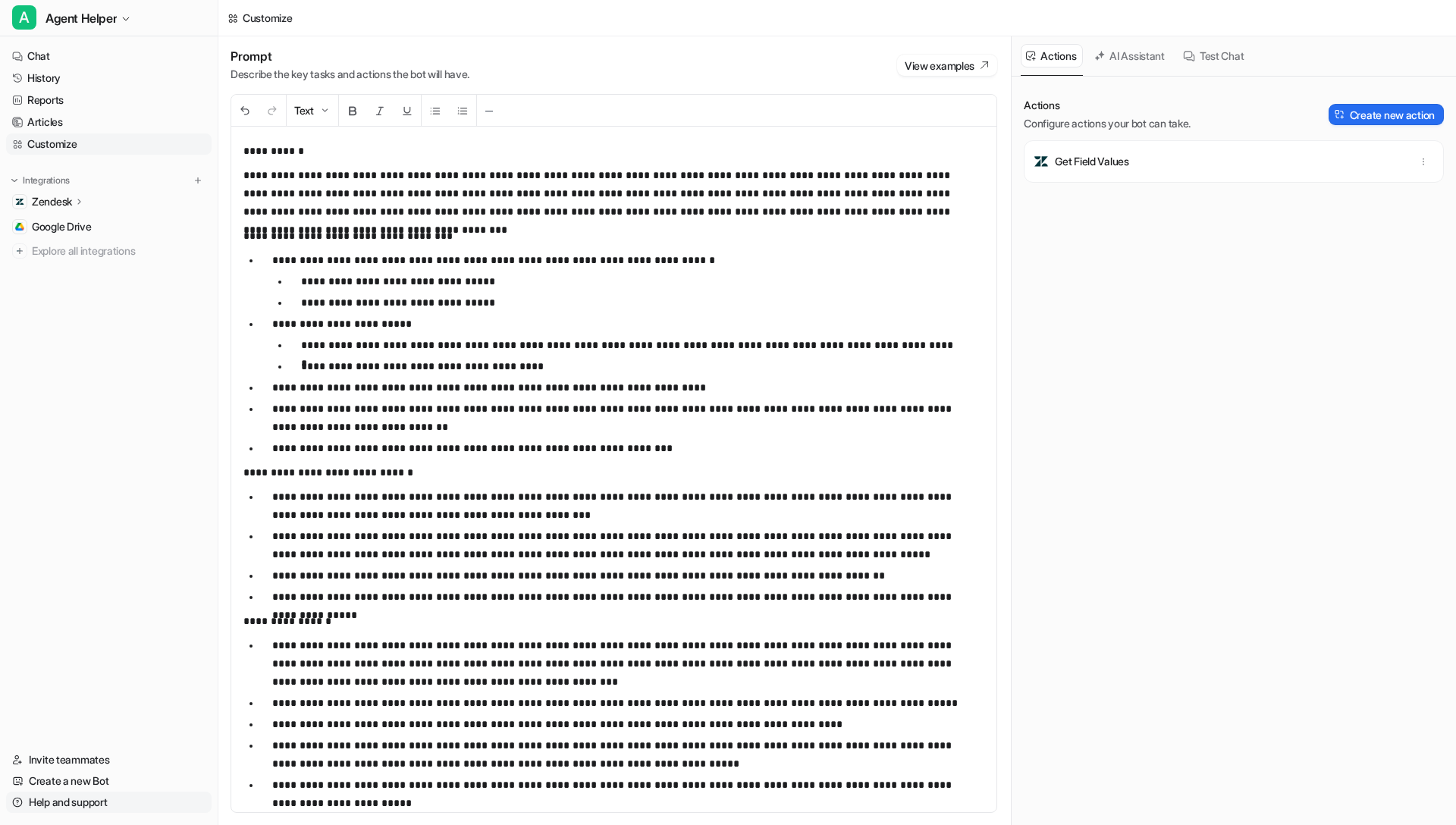
click at [96, 798] on link "Help and support" at bounding box center [108, 802] width 206 height 21
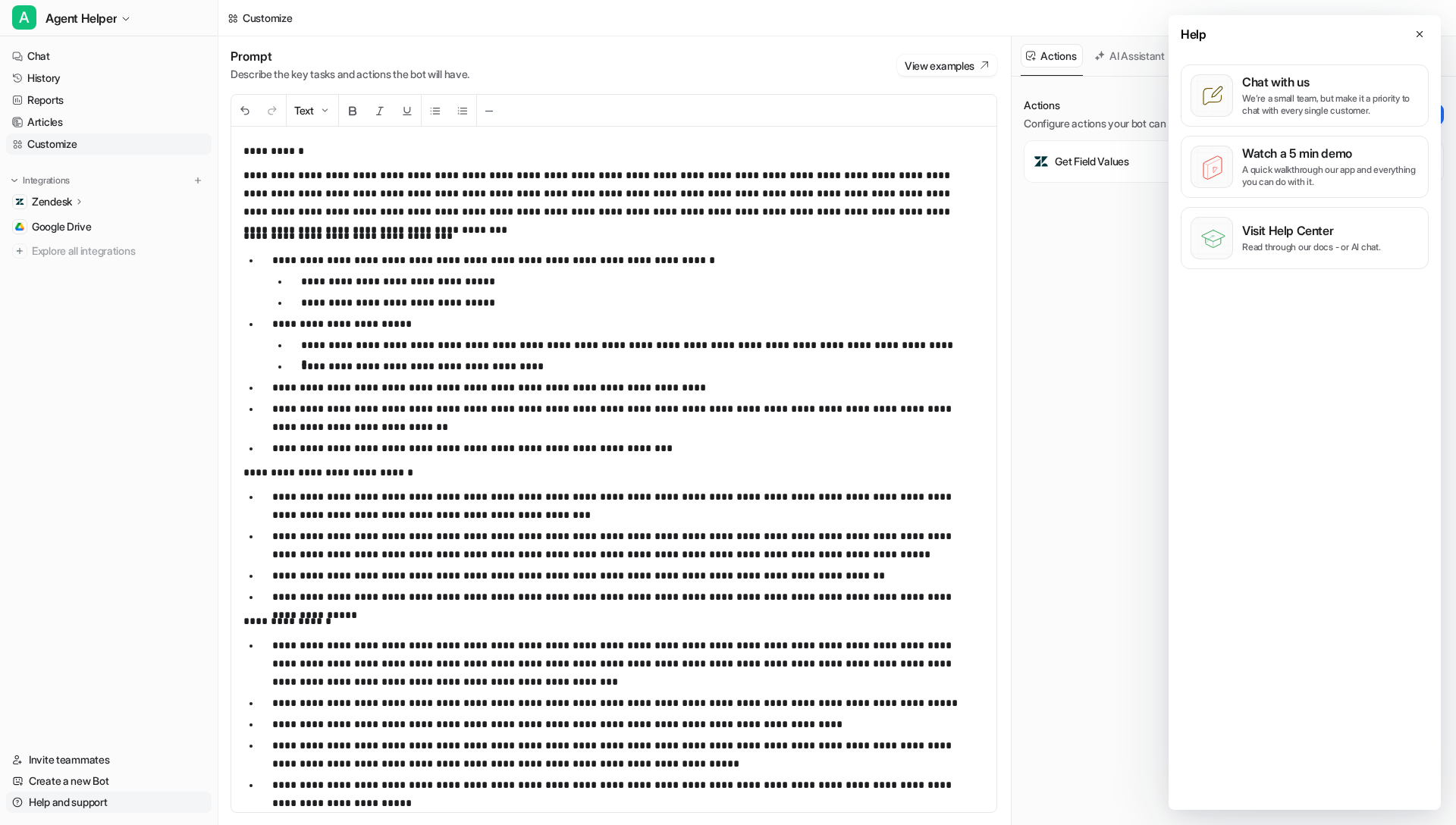
click at [96, 800] on link "Help and support" at bounding box center [108, 802] width 206 height 21
click at [108, 666] on nav "Chat History Reports Articles Customize Integrations Zendesk Overview Sources A…" at bounding box center [109, 389] width 218 height 698
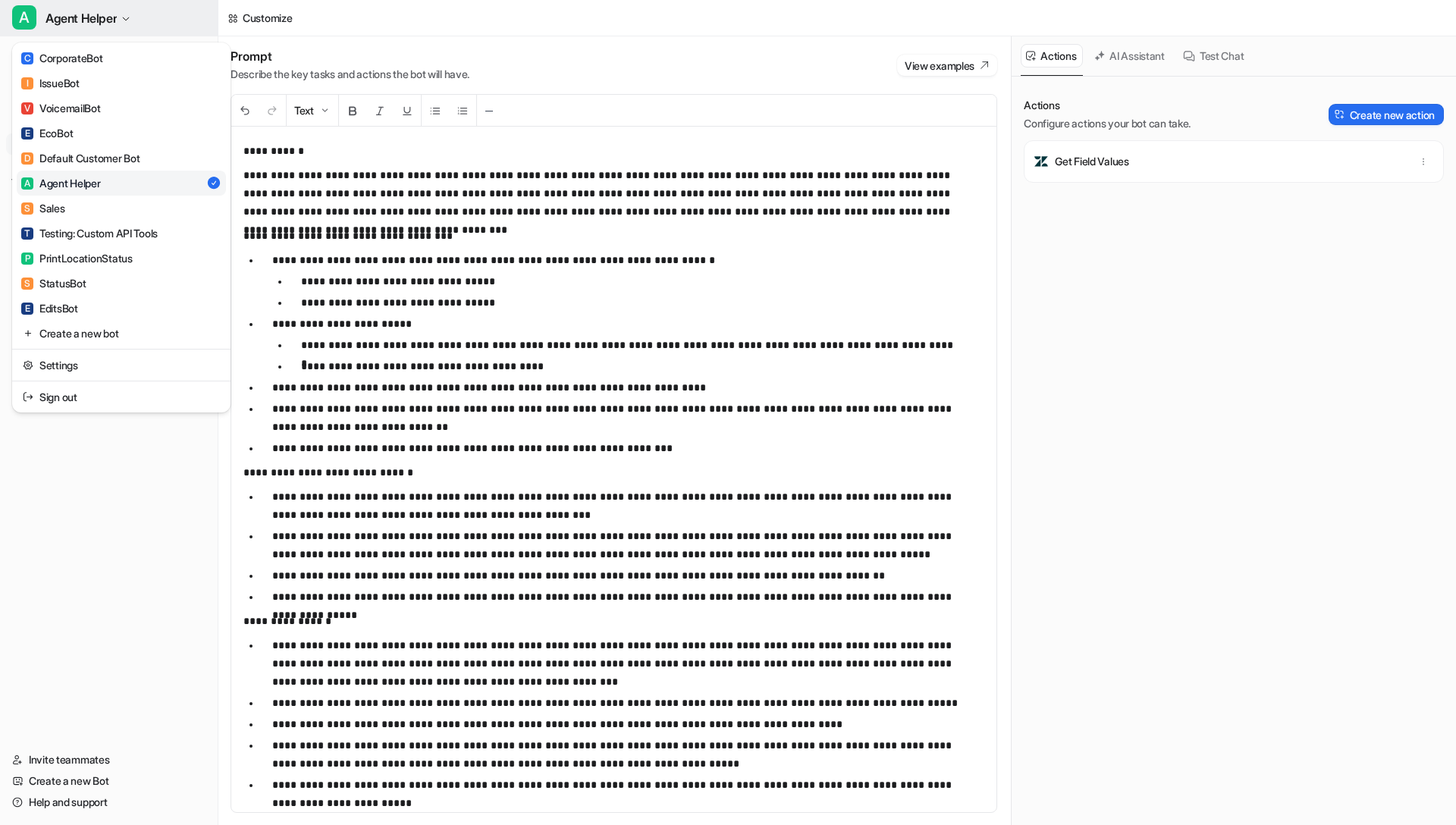
click at [91, 20] on span "Agent Helper" at bounding box center [81, 18] width 71 height 21
click at [147, 362] on link "Settings" at bounding box center [121, 365] width 210 height 25
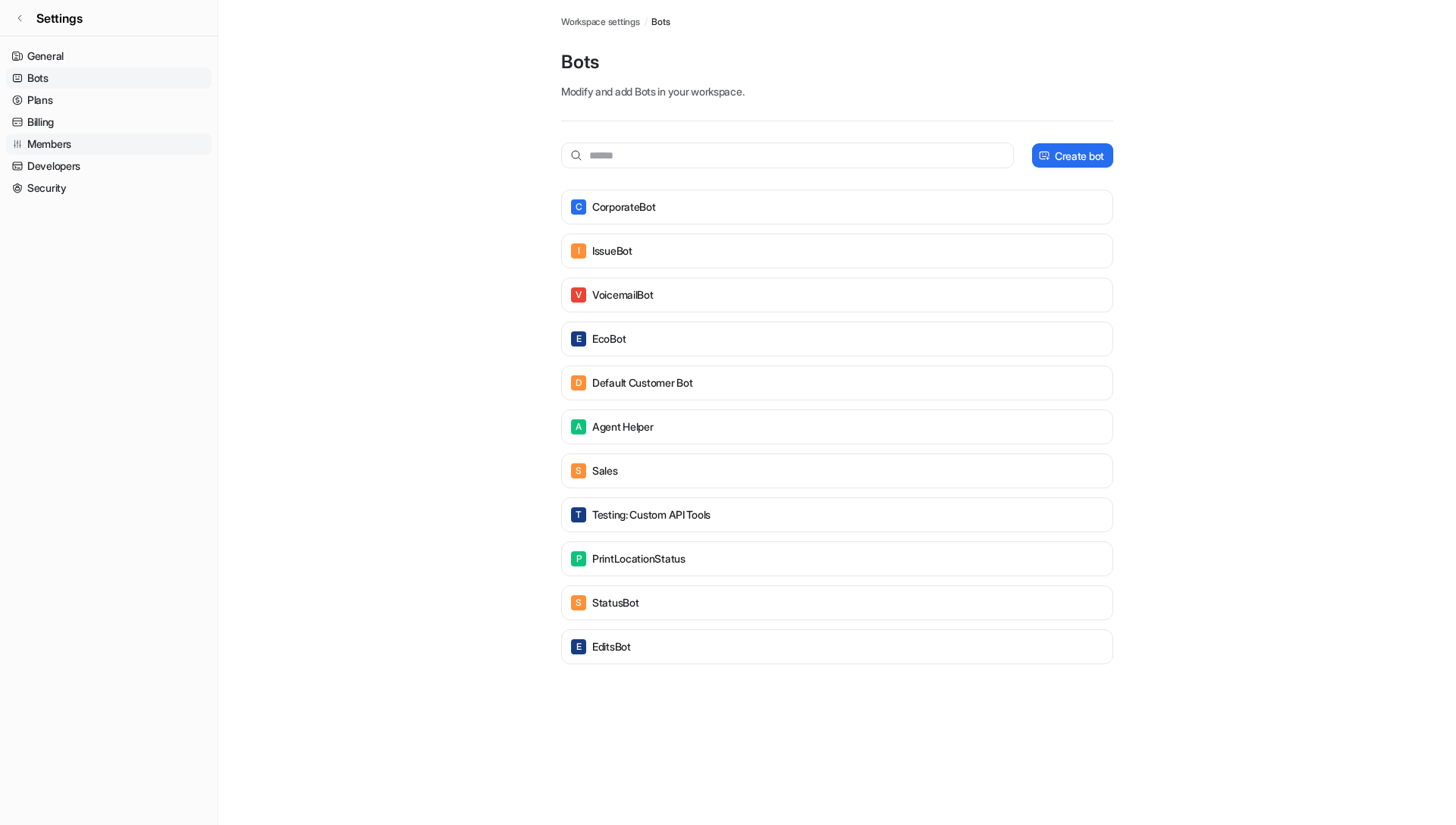
click at [134, 139] on link "Members" at bounding box center [108, 144] width 206 height 21
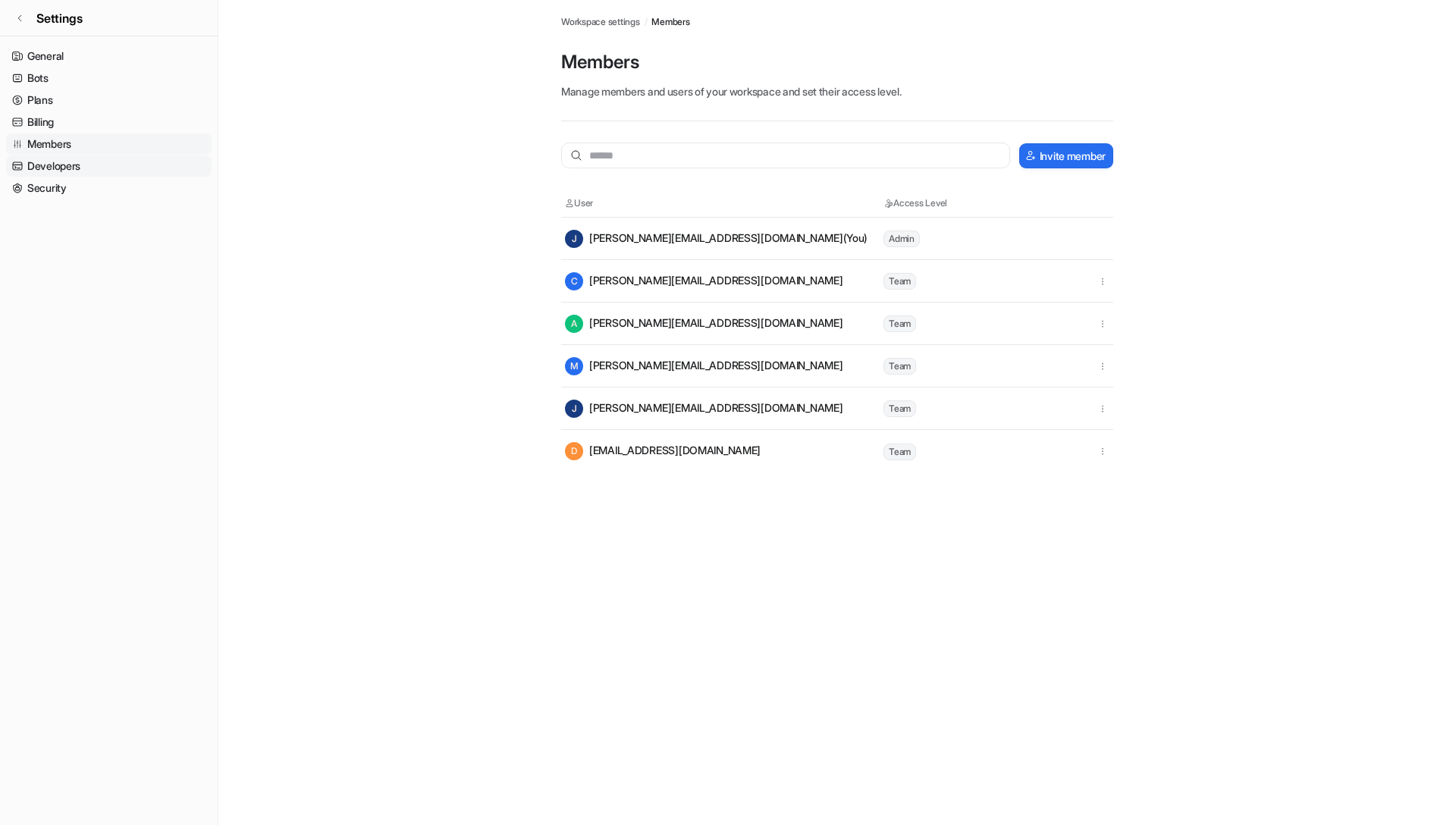
click at [132, 165] on link "Developers" at bounding box center [108, 166] width 206 height 21
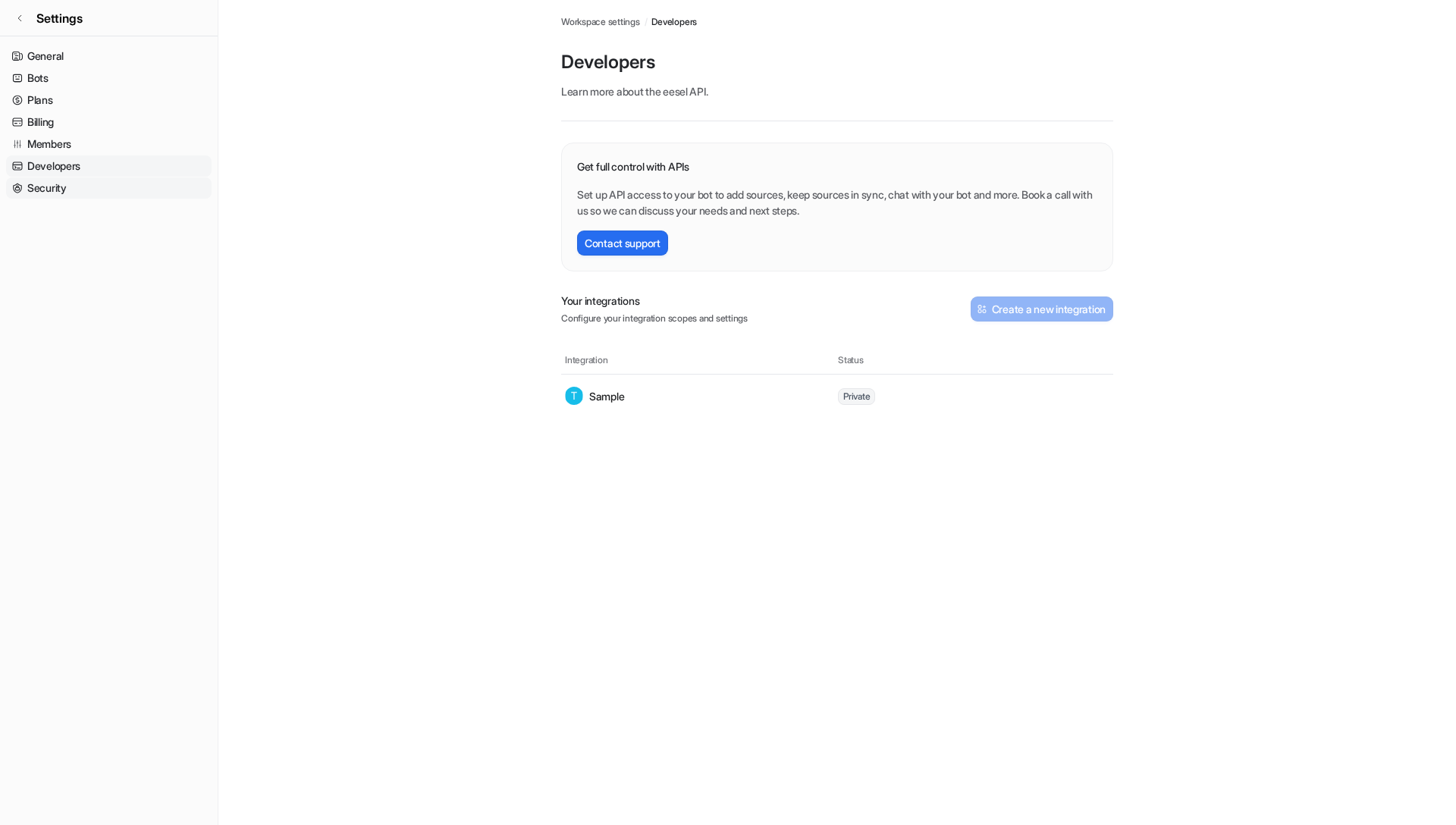
click at [128, 183] on link "Security" at bounding box center [108, 188] width 206 height 21
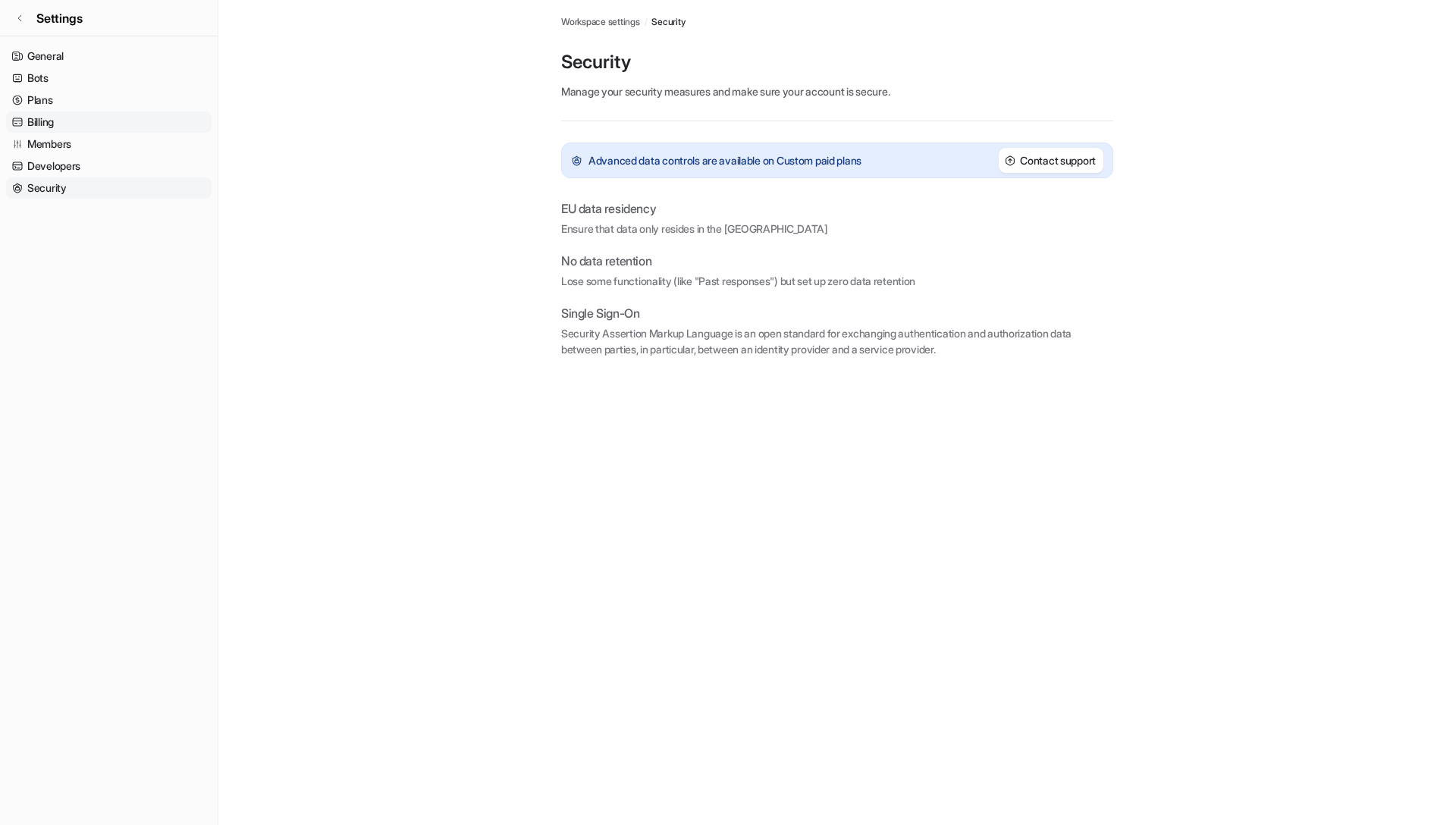
click at [141, 111] on ul "General Bots Plans Billing Members Developers Security" at bounding box center [108, 122] width 206 height 154
click at [138, 112] on link "Billing" at bounding box center [108, 122] width 206 height 21
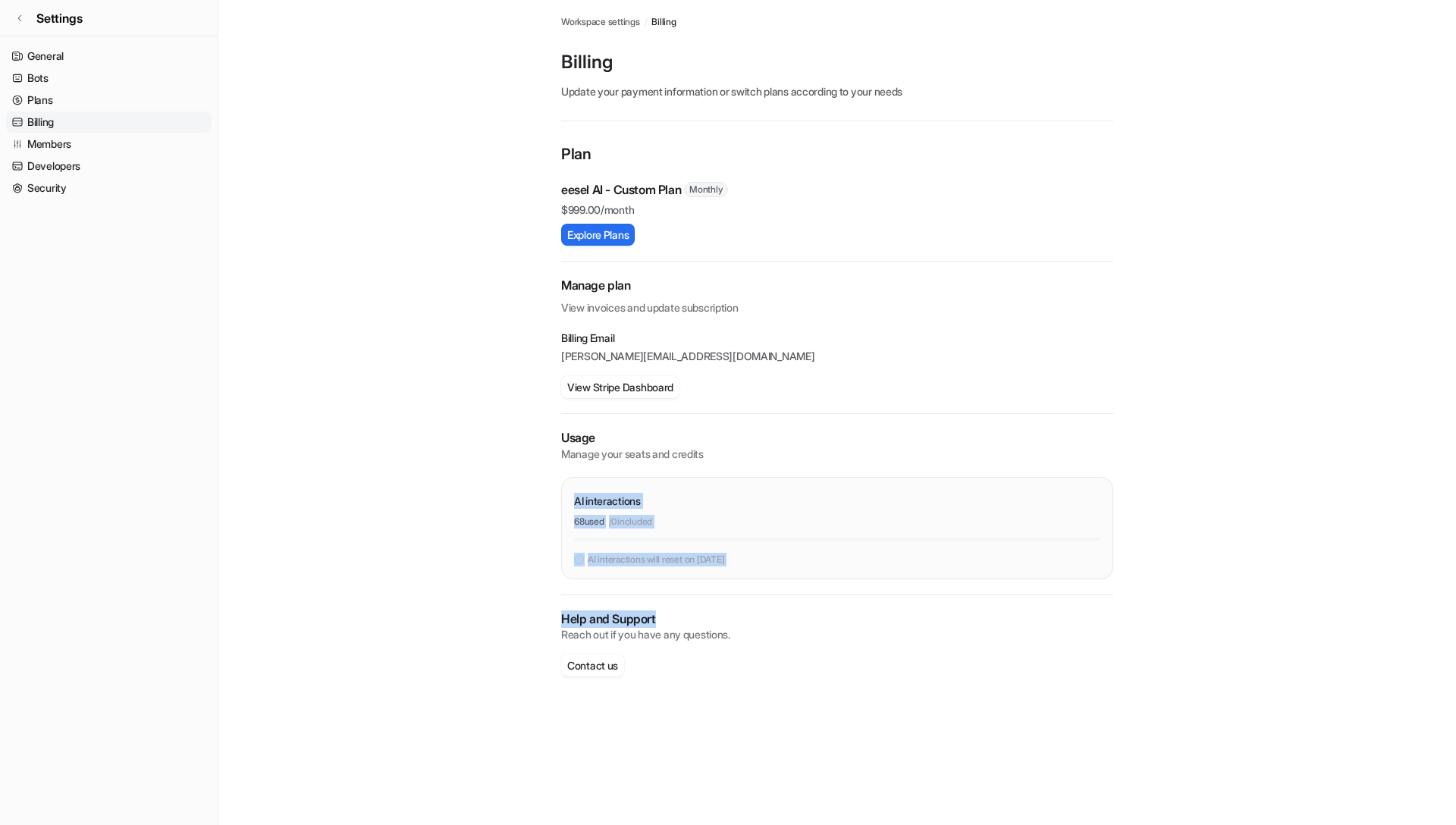
drag, startPoint x: 788, startPoint y: 487, endPoint x: 783, endPoint y: 623, distance: 136.1
click at [783, 623] on div "Plan eesel AI - Custom Plan Monthly $ 999.00/month Explore Plans Manage plan Vi…" at bounding box center [838, 424] width 552 height 564
click at [783, 623] on p "Help and Support" at bounding box center [838, 619] width 552 height 17
drag, startPoint x: 823, startPoint y: 657, endPoint x: 814, endPoint y: 494, distance: 163.2
click at [814, 494] on div "Plan eesel AI - Custom Plan Monthly $ 999.00/month Explore Plans Manage plan Vi…" at bounding box center [838, 424] width 552 height 564
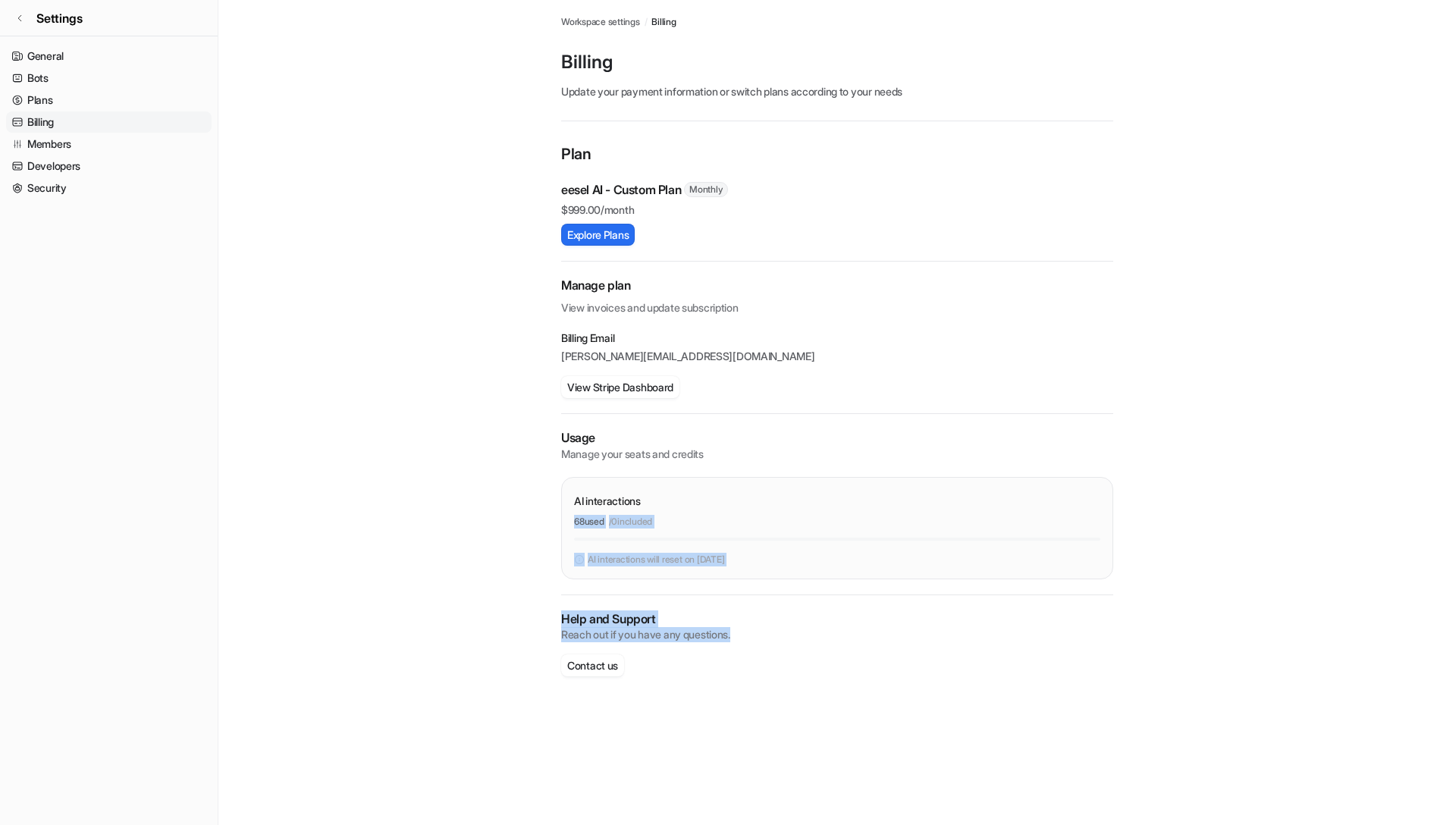
click at [814, 494] on div "AI interactions" at bounding box center [837, 501] width 526 height 22
click at [833, 471] on div "Usage Manage your seats and credits AI interactions 68 used / 0 included AI int…" at bounding box center [838, 504] width 552 height 150
click at [591, 239] on button "Explore Plans" at bounding box center [599, 234] width 74 height 22
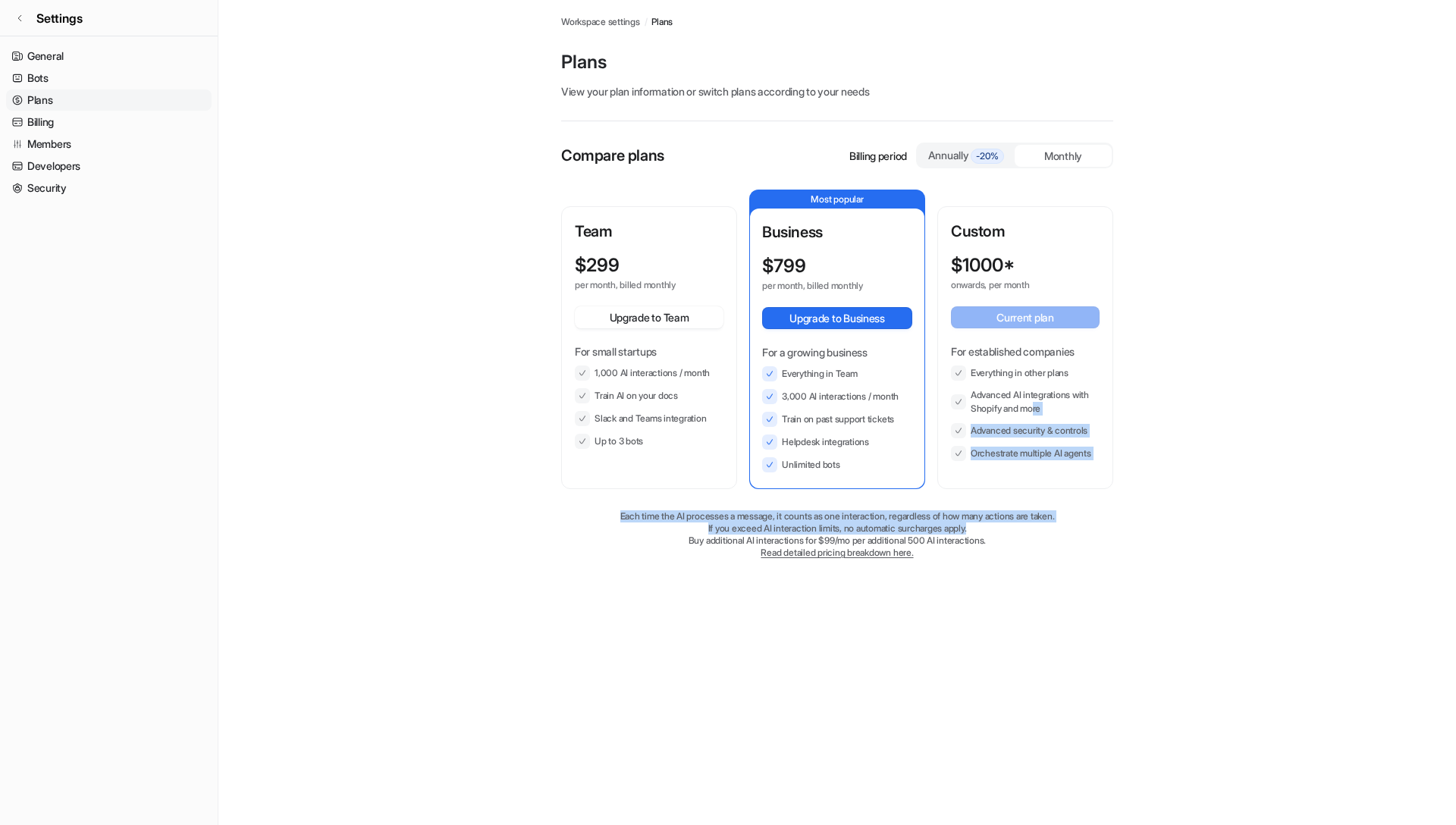
drag, startPoint x: 1036, startPoint y: 407, endPoint x: 1083, endPoint y: 532, distance: 133.5
click at [1083, 532] on div "Compare plans Billing period Annually -20% Monthly Team $ 299 per month, billed…" at bounding box center [838, 365] width 552 height 447
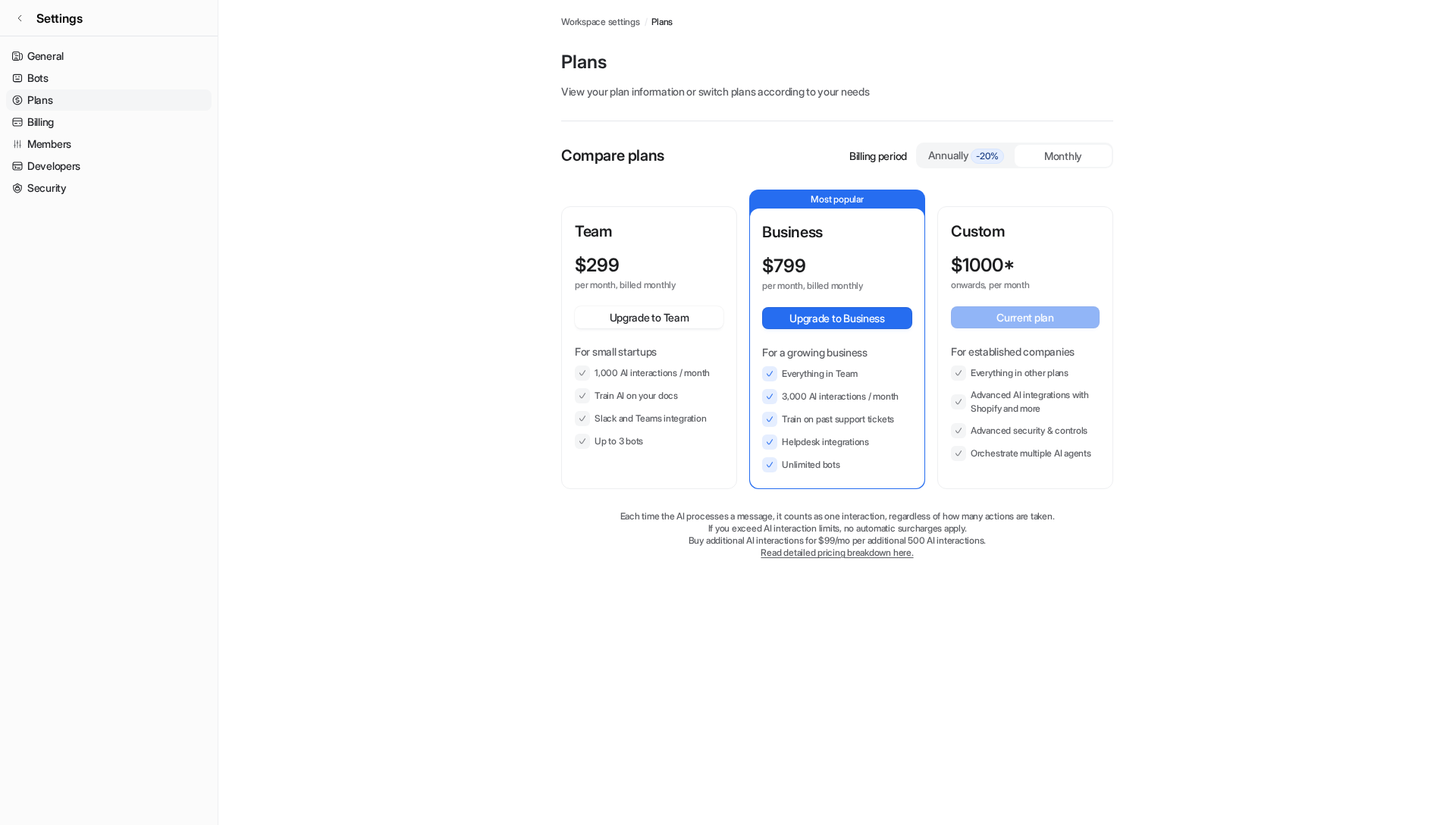
drag, startPoint x: 1085, startPoint y: 535, endPoint x: 1104, endPoint y: 541, distance: 19.9
click at [1085, 536] on p "Buy additional AI interactions for $99/mo per additional 500 AI interactions." at bounding box center [838, 541] width 552 height 12
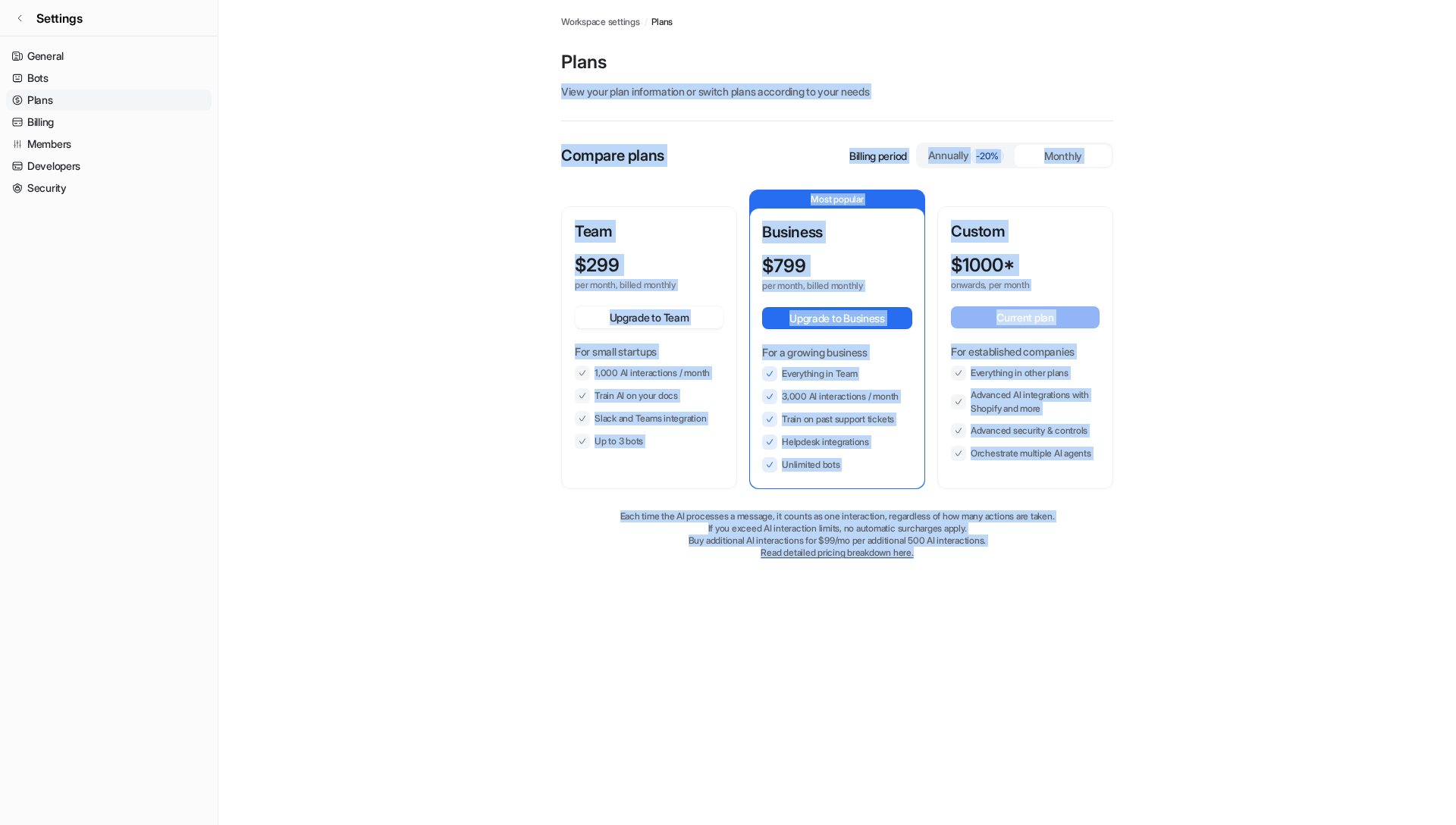
drag, startPoint x: 975, startPoint y: 274, endPoint x: 415, endPoint y: 85, distance: 591.0
click at [414, 83] on div "Plans Workspace settings / Plans Plans View your plan information or switch pla…" at bounding box center [728, 412] width 1456 height 825
click at [422, 84] on main "Workspace settings / Plans Plans View your plan information or switch plans acc…" at bounding box center [837, 294] width 1238 height 589
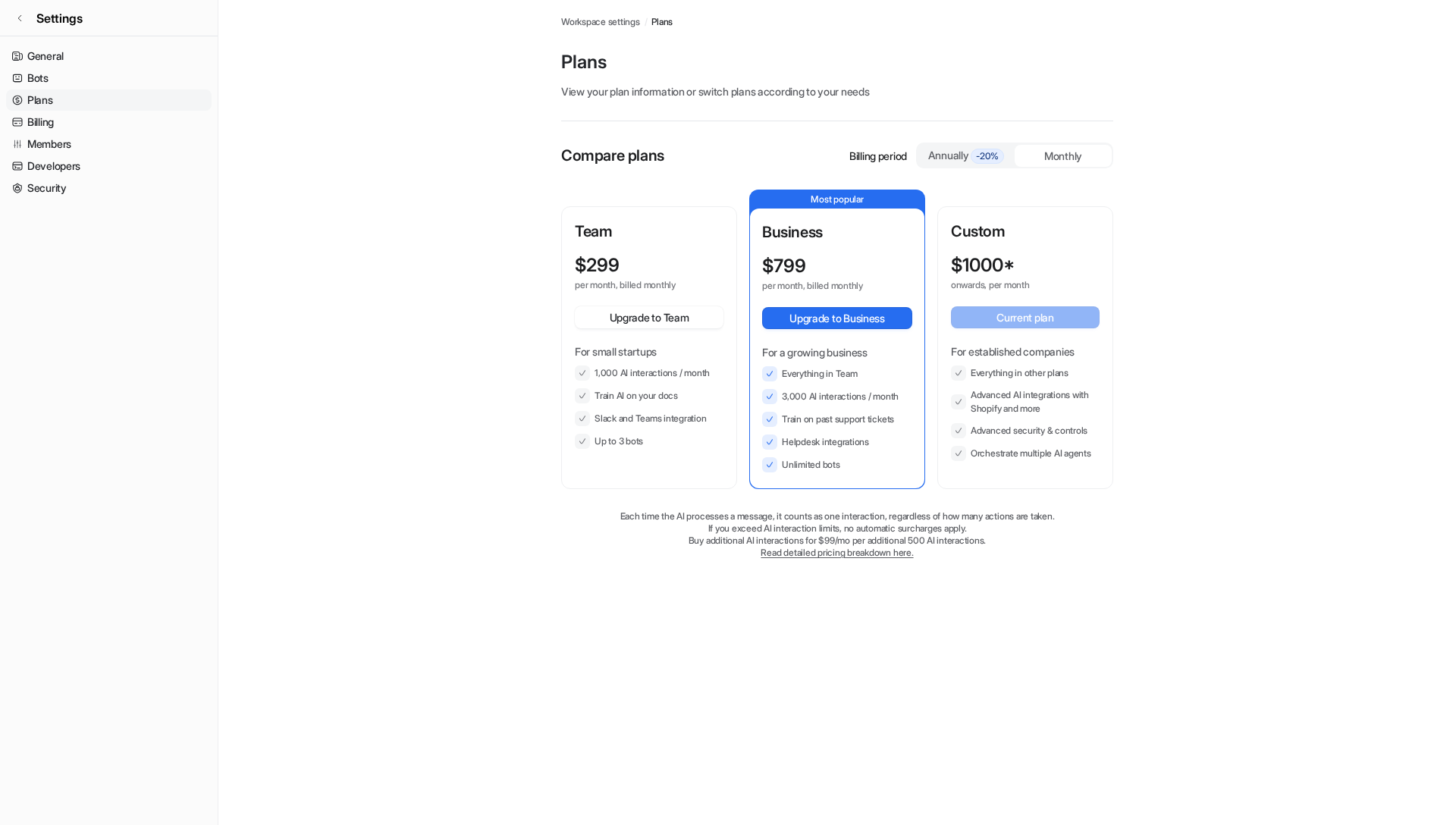
click at [798, 550] on link "Read detailed pricing breakdown here." at bounding box center [837, 553] width 153 height 11
click at [1277, 266] on main "Workspace settings / Plans Plans View your plan information or switch plans acc…" at bounding box center [837, 294] width 1238 height 589
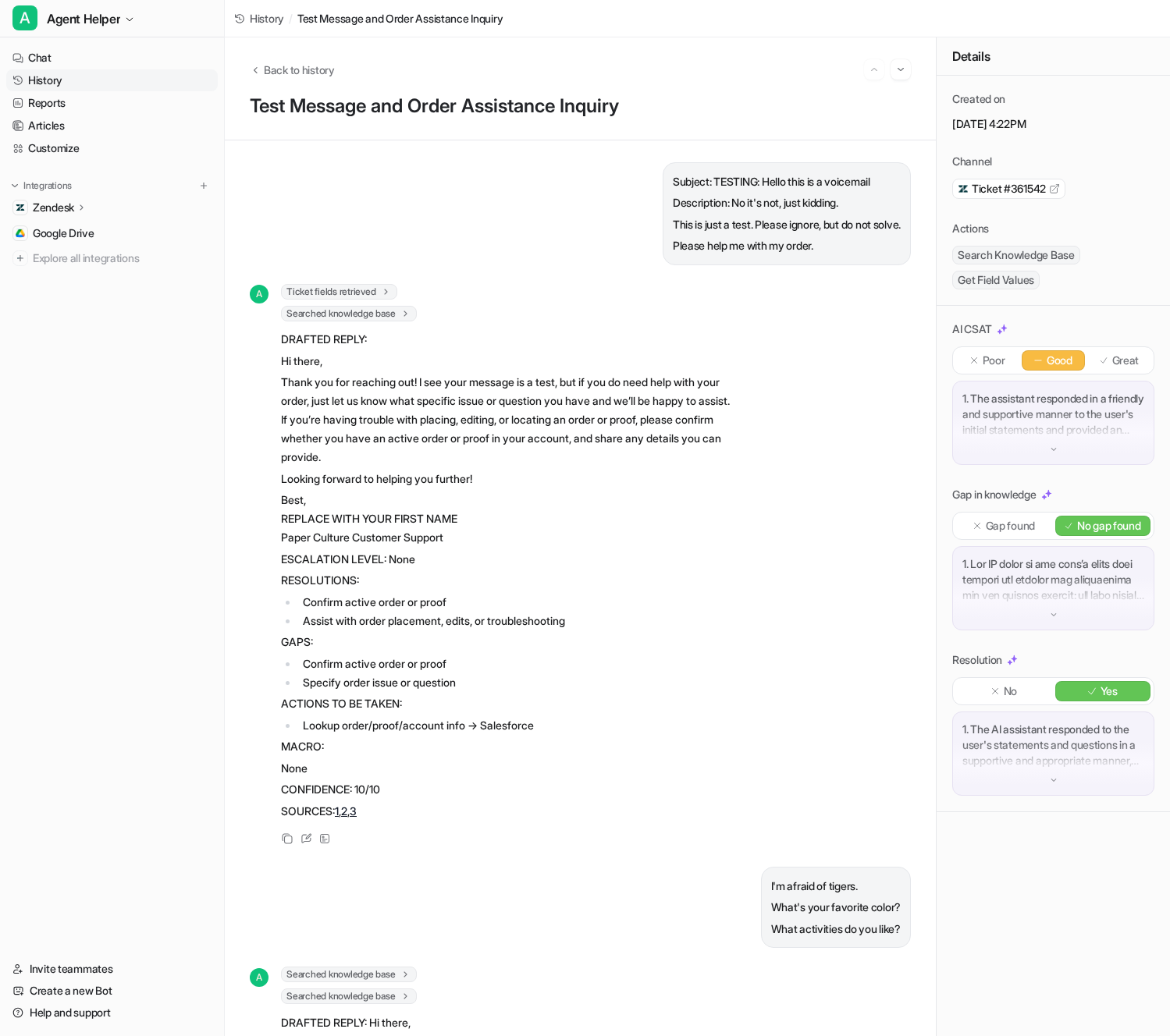
click at [691, 455] on p "Thank you for reaching out! I see your message is a test, but if you do need he…" at bounding box center [509, 419] width 457 height 94
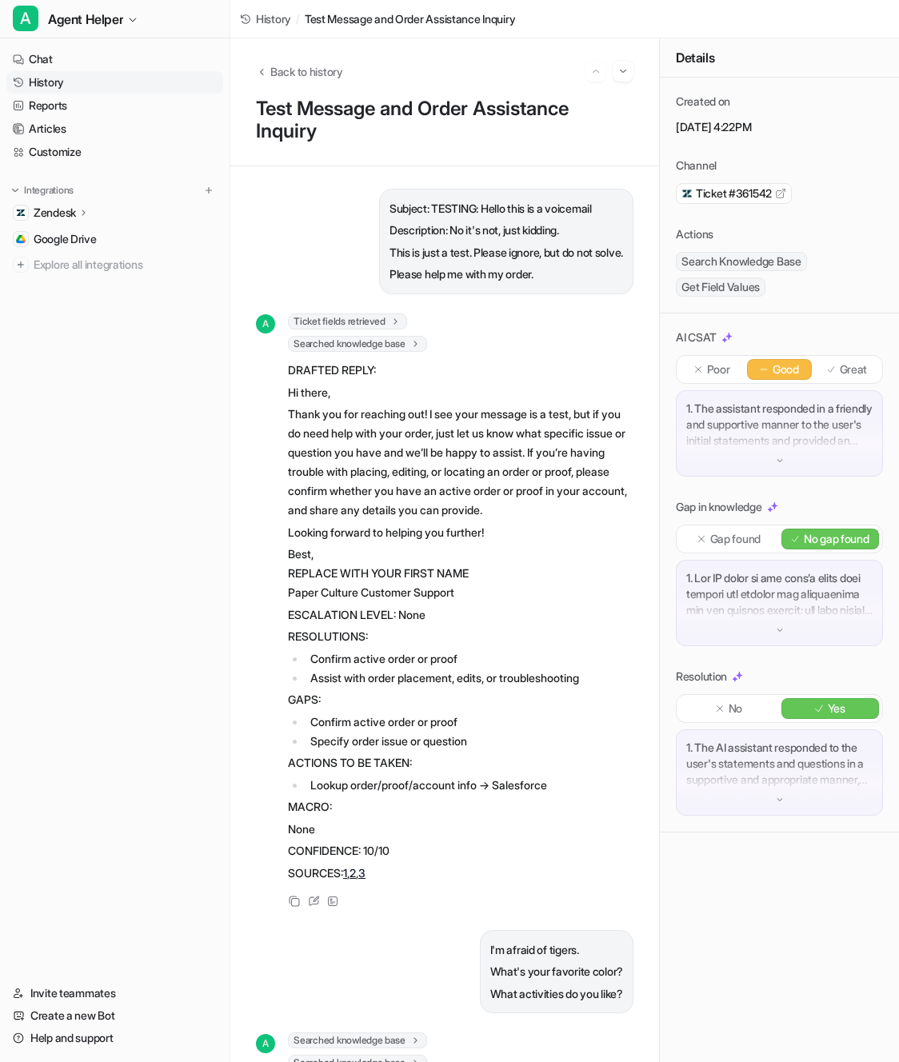
click at [564, 294] on div "Subject: TESTING: Hello this is a voicemail Description: No it's not, just kidd…" at bounding box center [444, 614] width 377 height 851
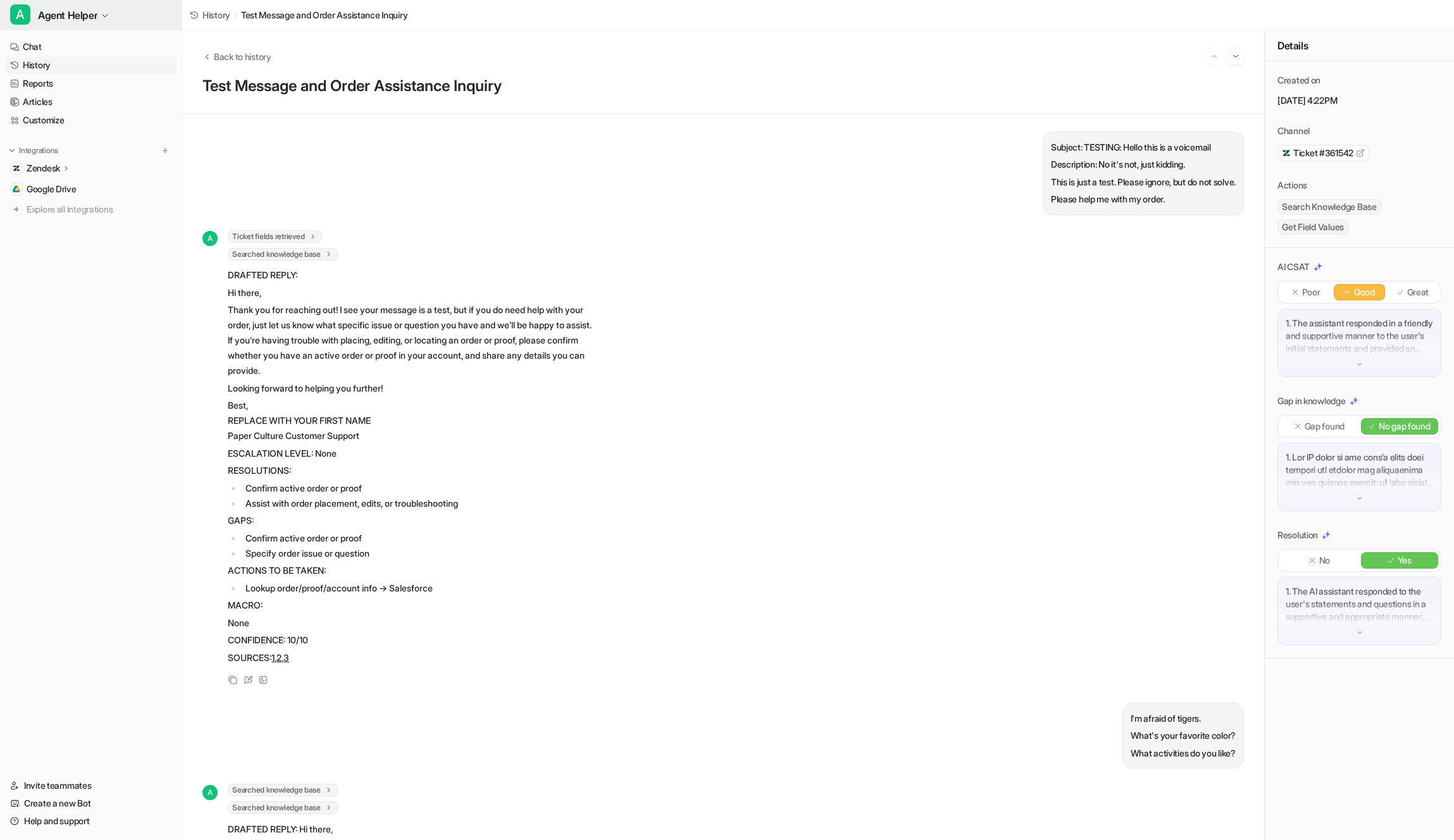
click at [100, 16] on button "A Agent Helper" at bounding box center [91, 15] width 182 height 30
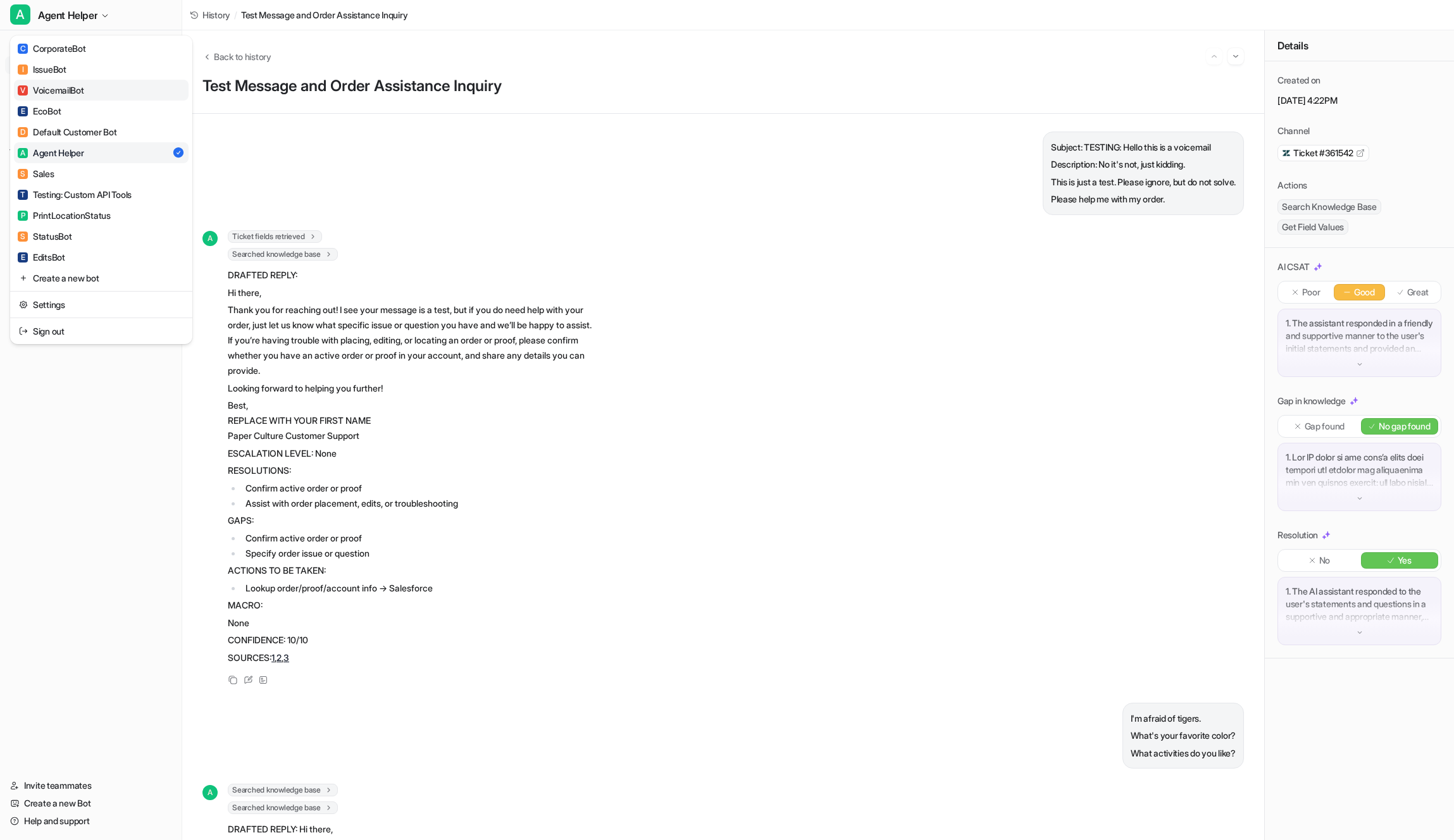
click at [119, 95] on link "V VoicemailBot" at bounding box center [101, 90] width 175 height 21
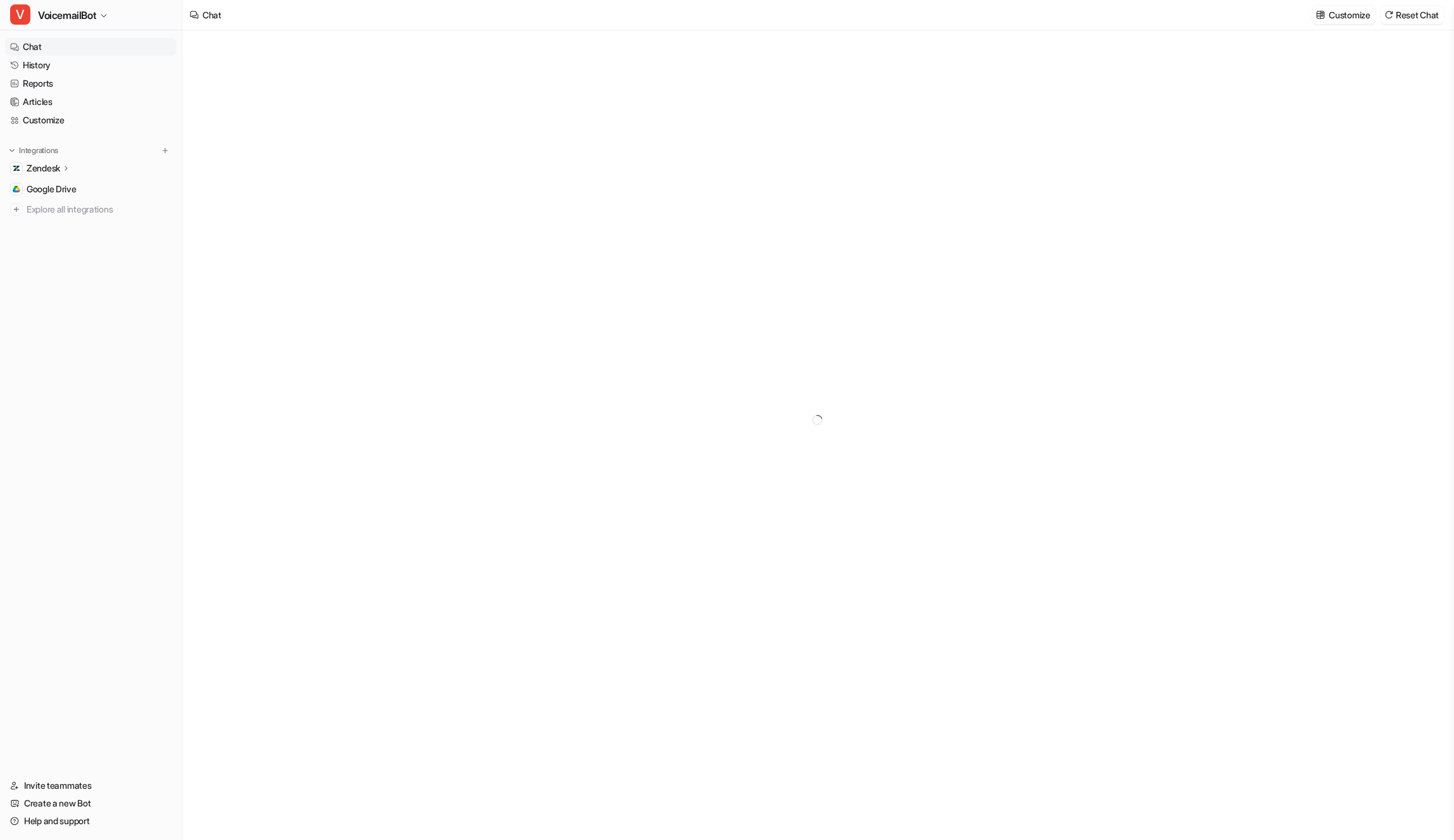
type textarea "**********"
click at [57, 62] on link "History" at bounding box center [90, 65] width 172 height 17
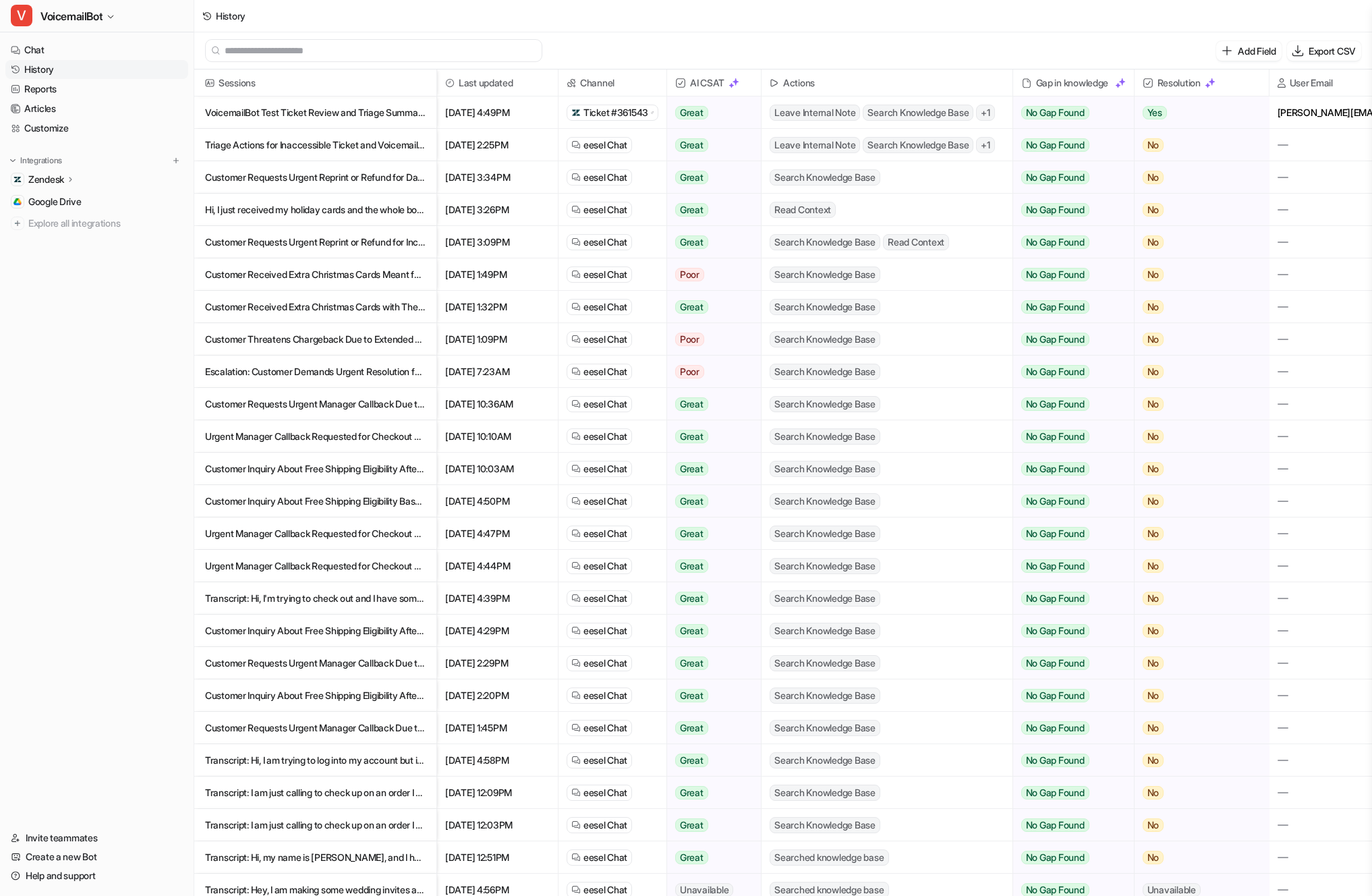
click at [45, 73] on link "History" at bounding box center [96, 69] width 183 height 19
click at [52, 55] on link "Chat" at bounding box center [96, 50] width 183 height 19
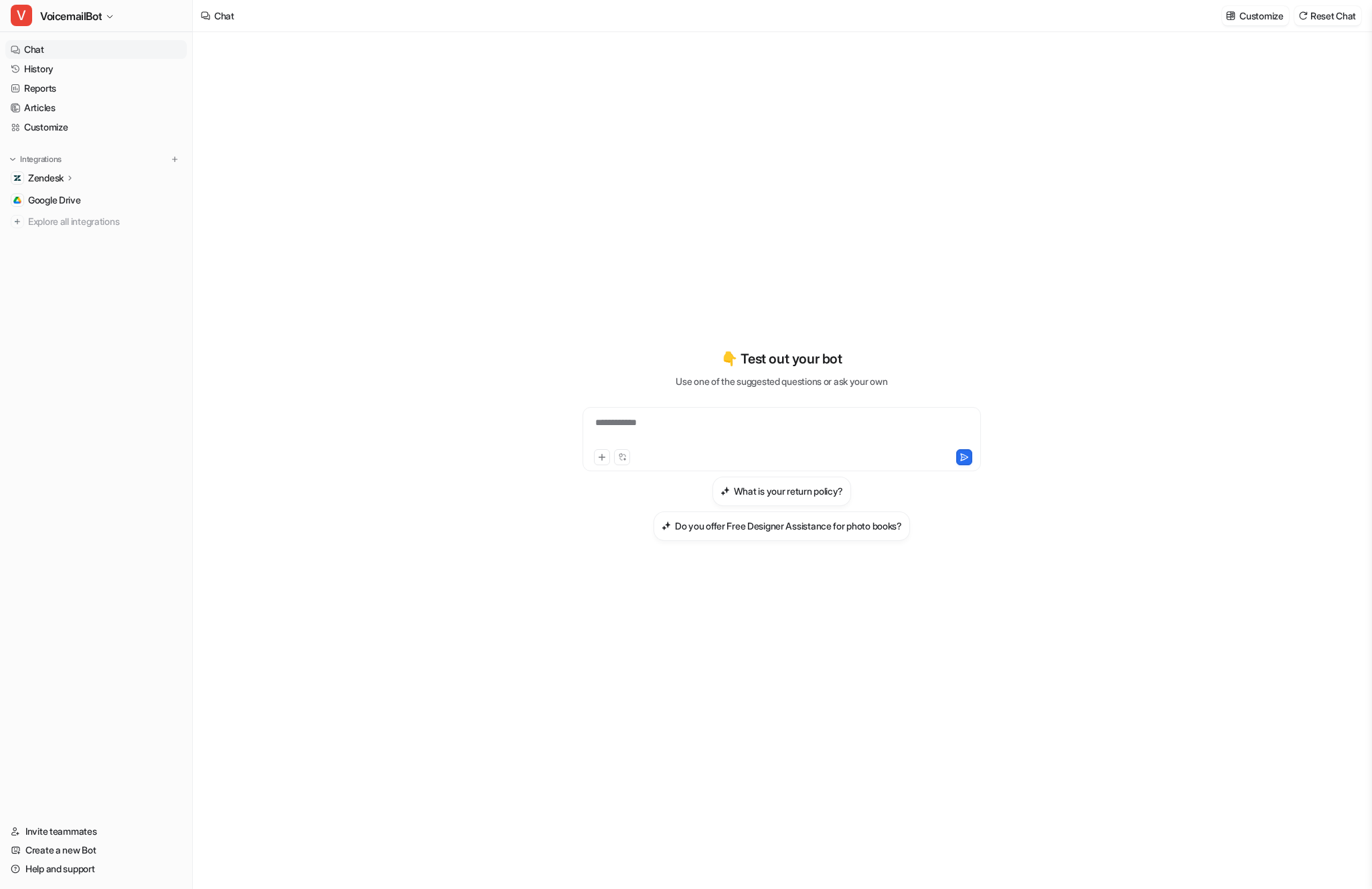
click at [393, 176] on div "**********" at bounding box center [781, 460] width 1178 height 857
click at [70, 69] on link "History" at bounding box center [95, 69] width 182 height 18
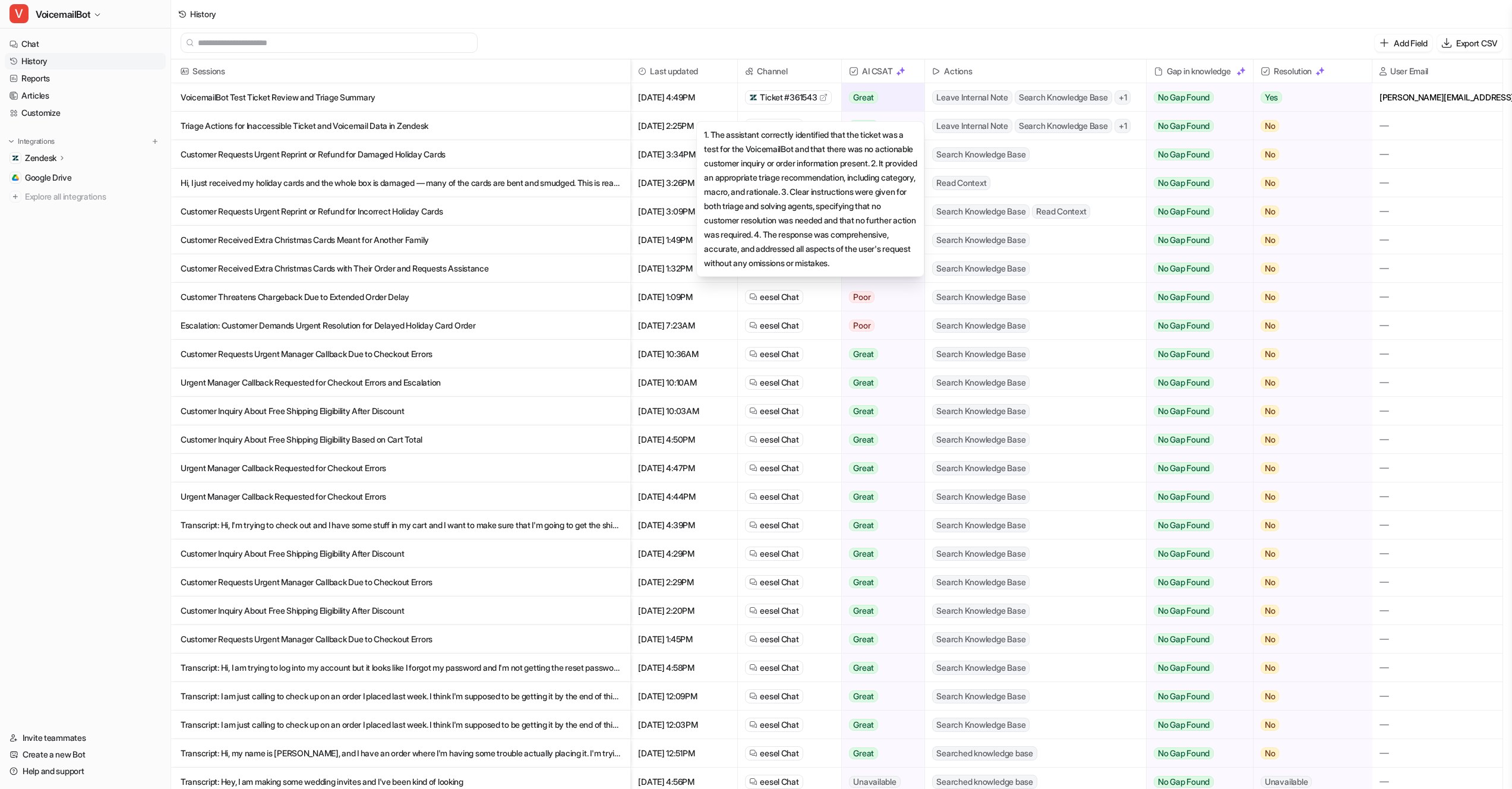
scroll to position [1, 0]
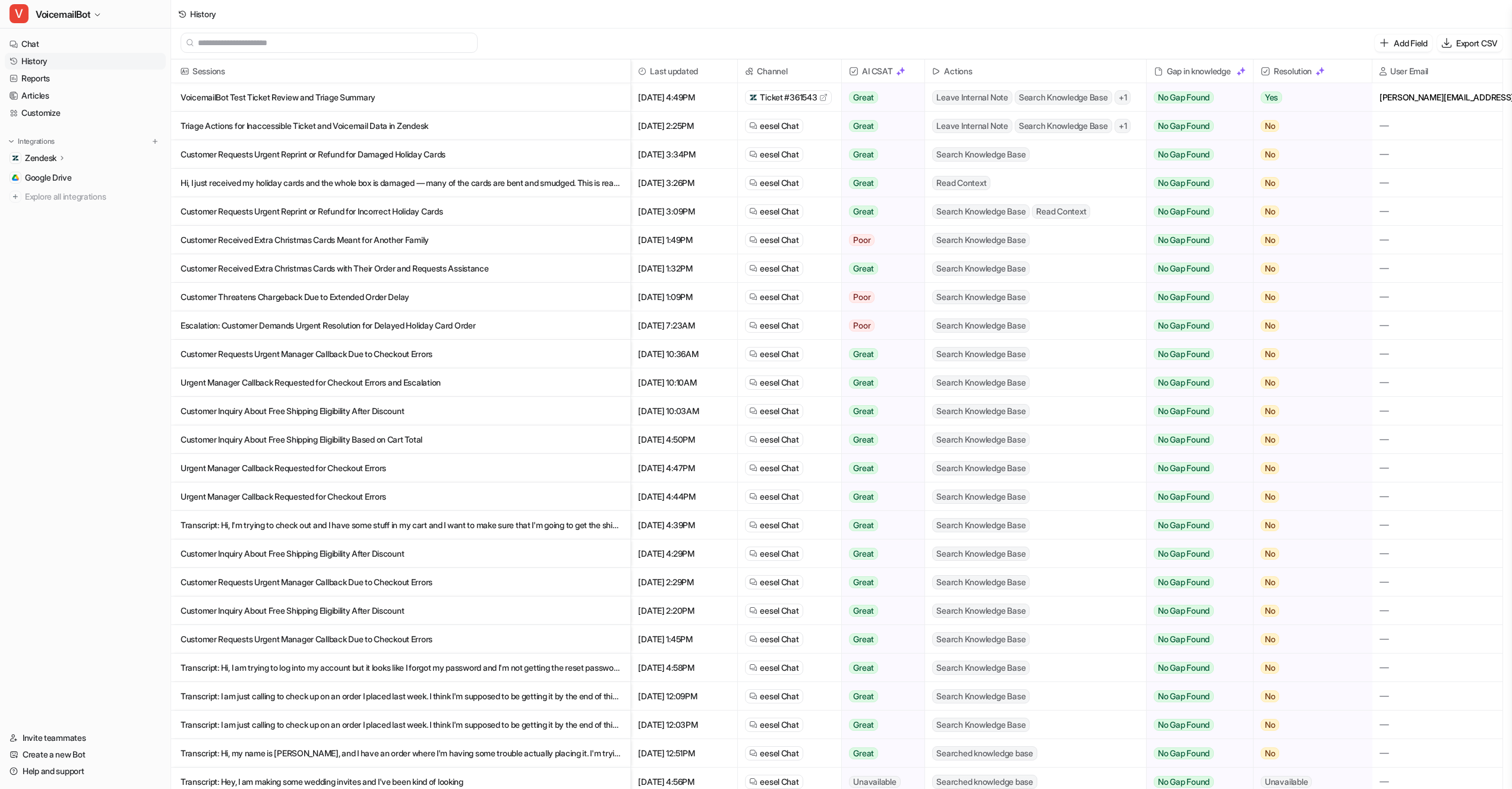
click at [868, 21] on div "History" at bounding box center [841, 14] width 1341 height 28
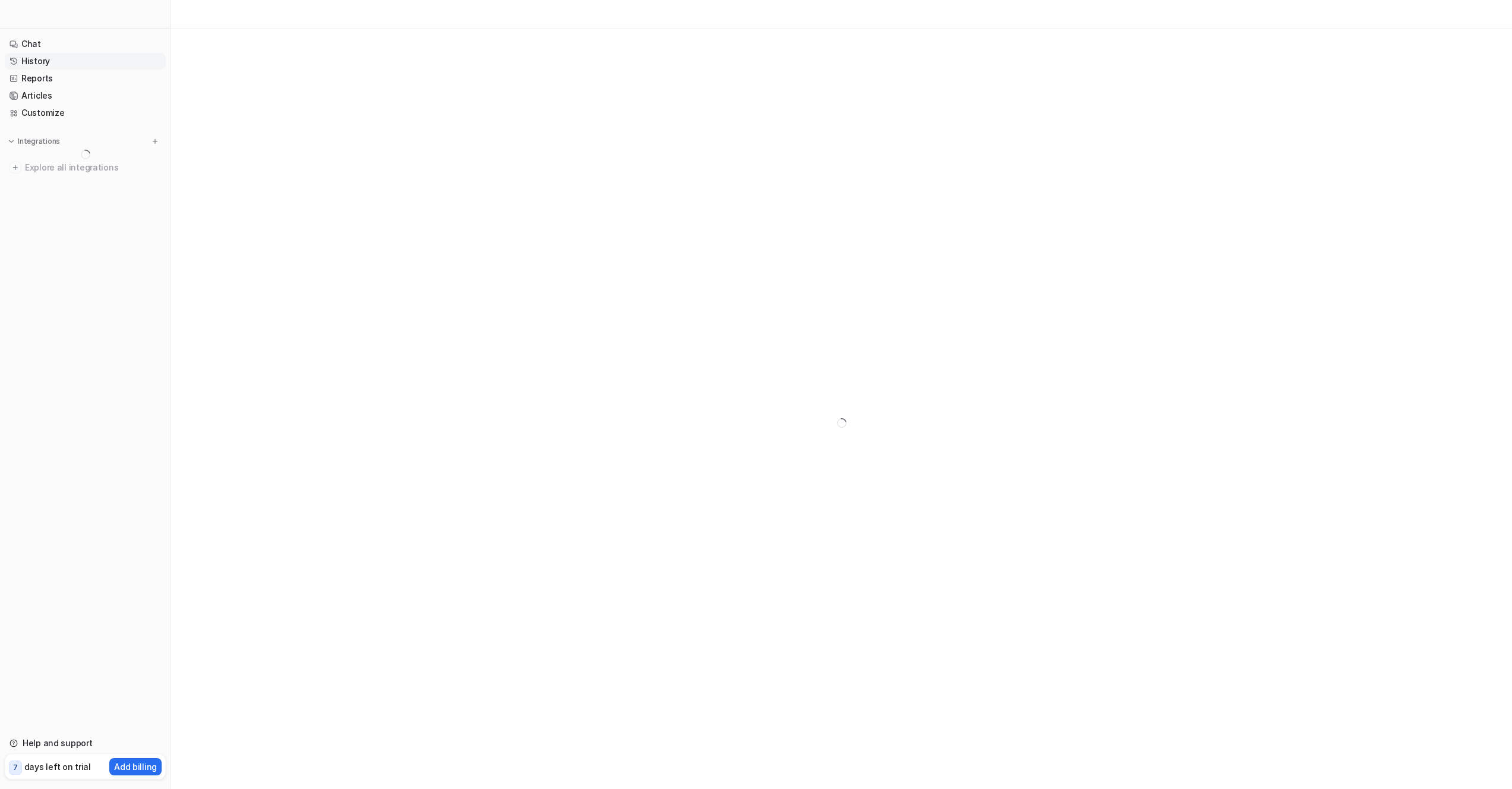
scroll to position [1, 0]
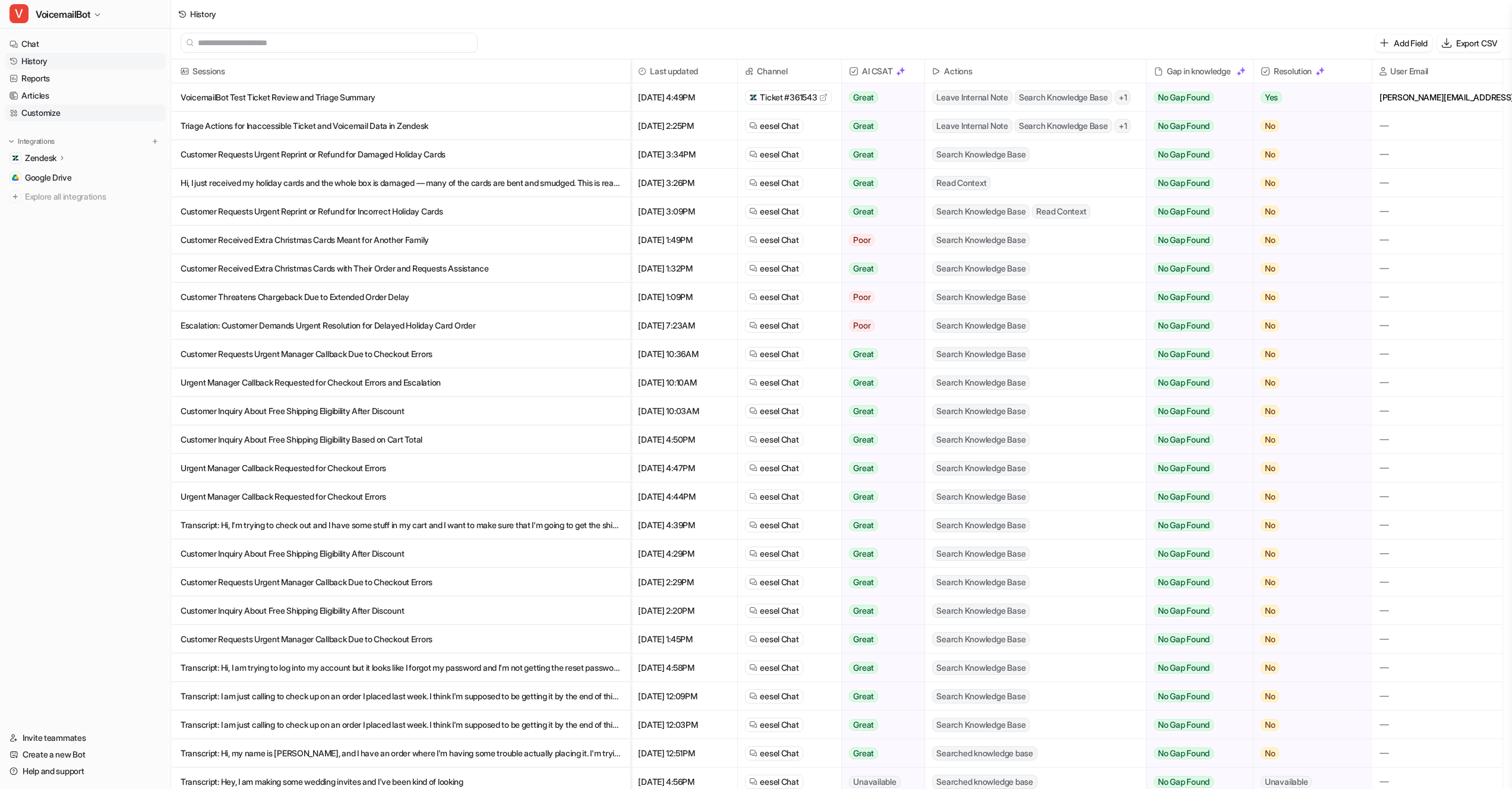
click at [49, 111] on link "Customize" at bounding box center [85, 113] width 161 height 16
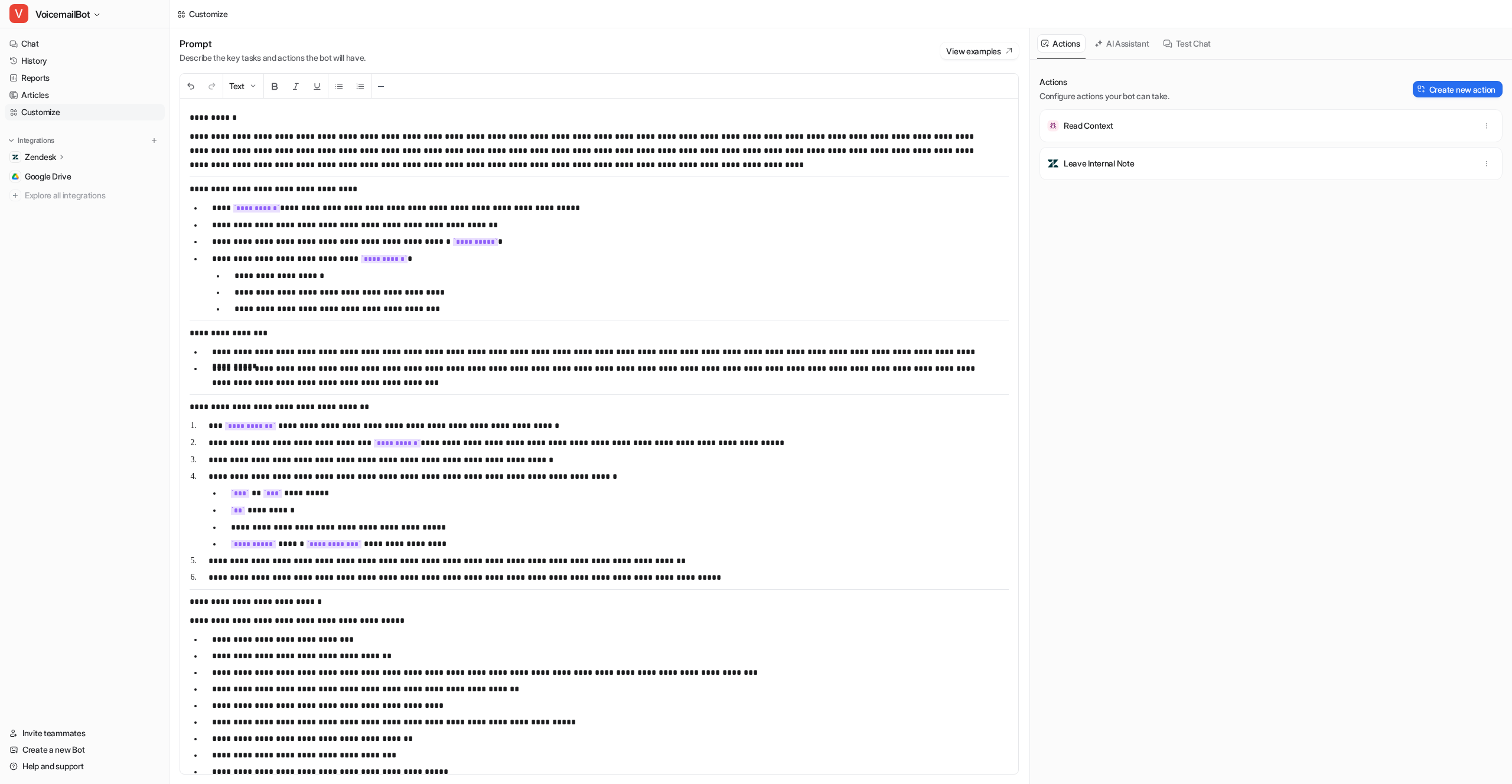
click at [66, 154] on icon at bounding box center [61, 157] width 8 height 9
click at [84, 206] on link "AI Agent" at bounding box center [91, 208] width 148 height 16
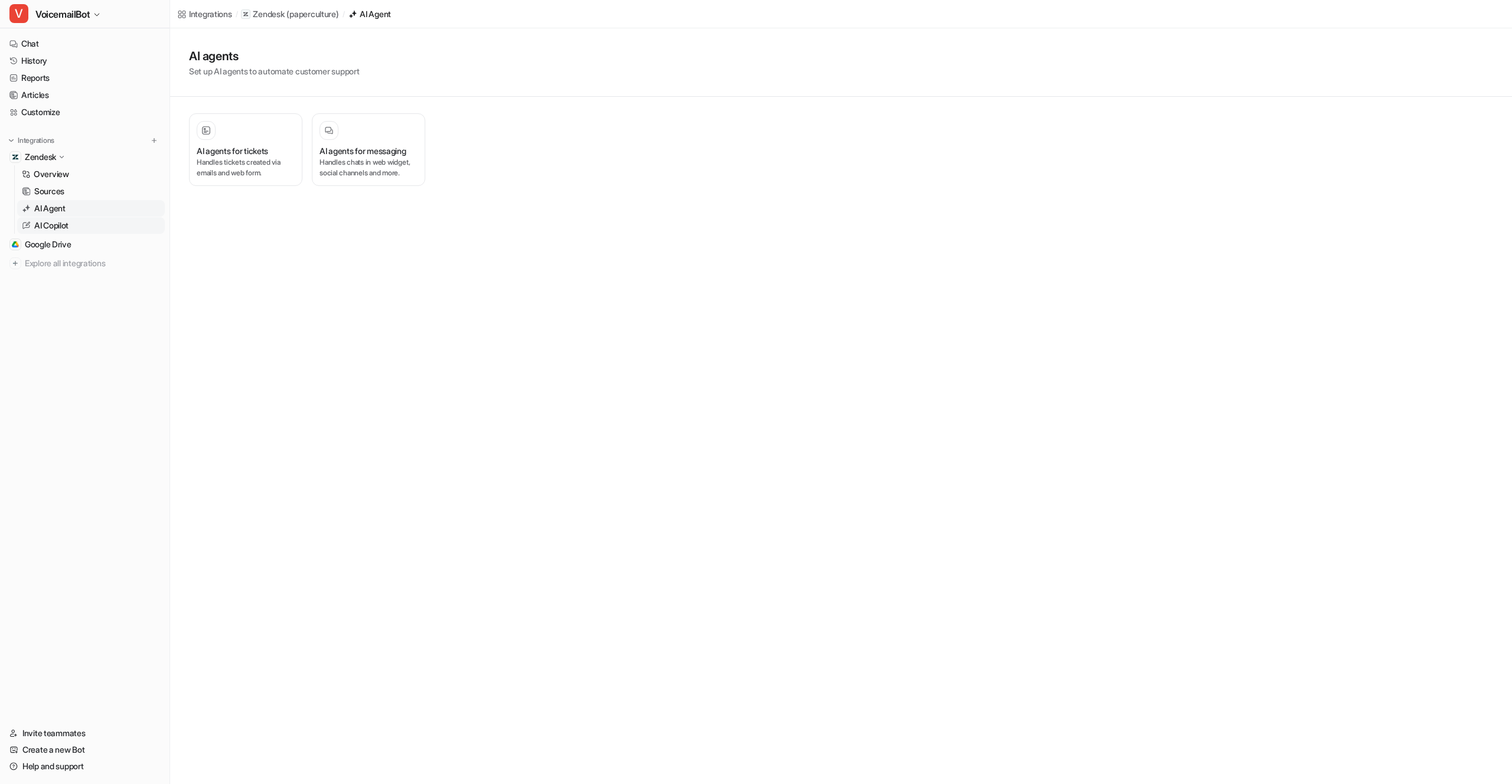
click at [78, 228] on link "AI Copilot" at bounding box center [91, 225] width 148 height 16
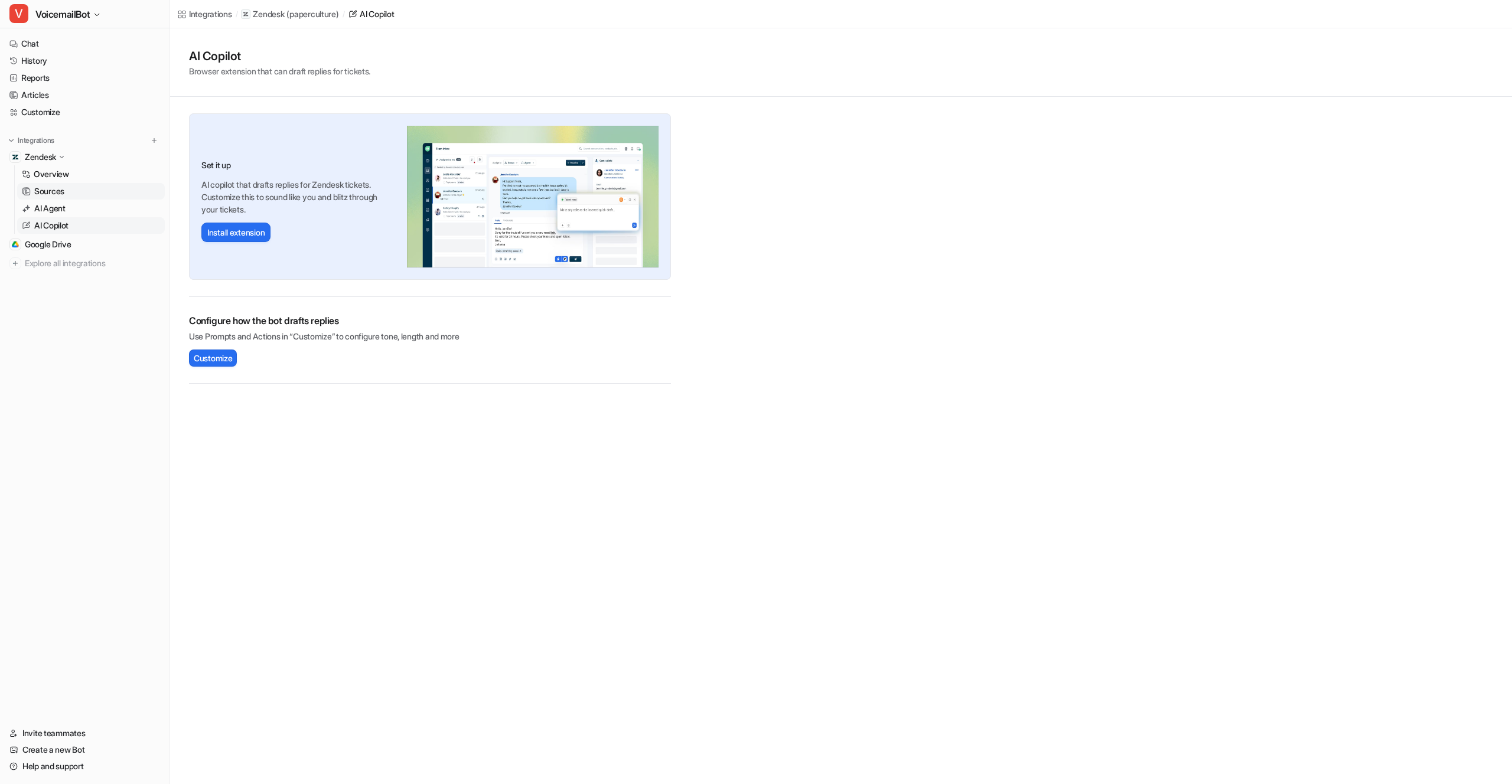
click at [93, 190] on link "Sources" at bounding box center [91, 191] width 148 height 16
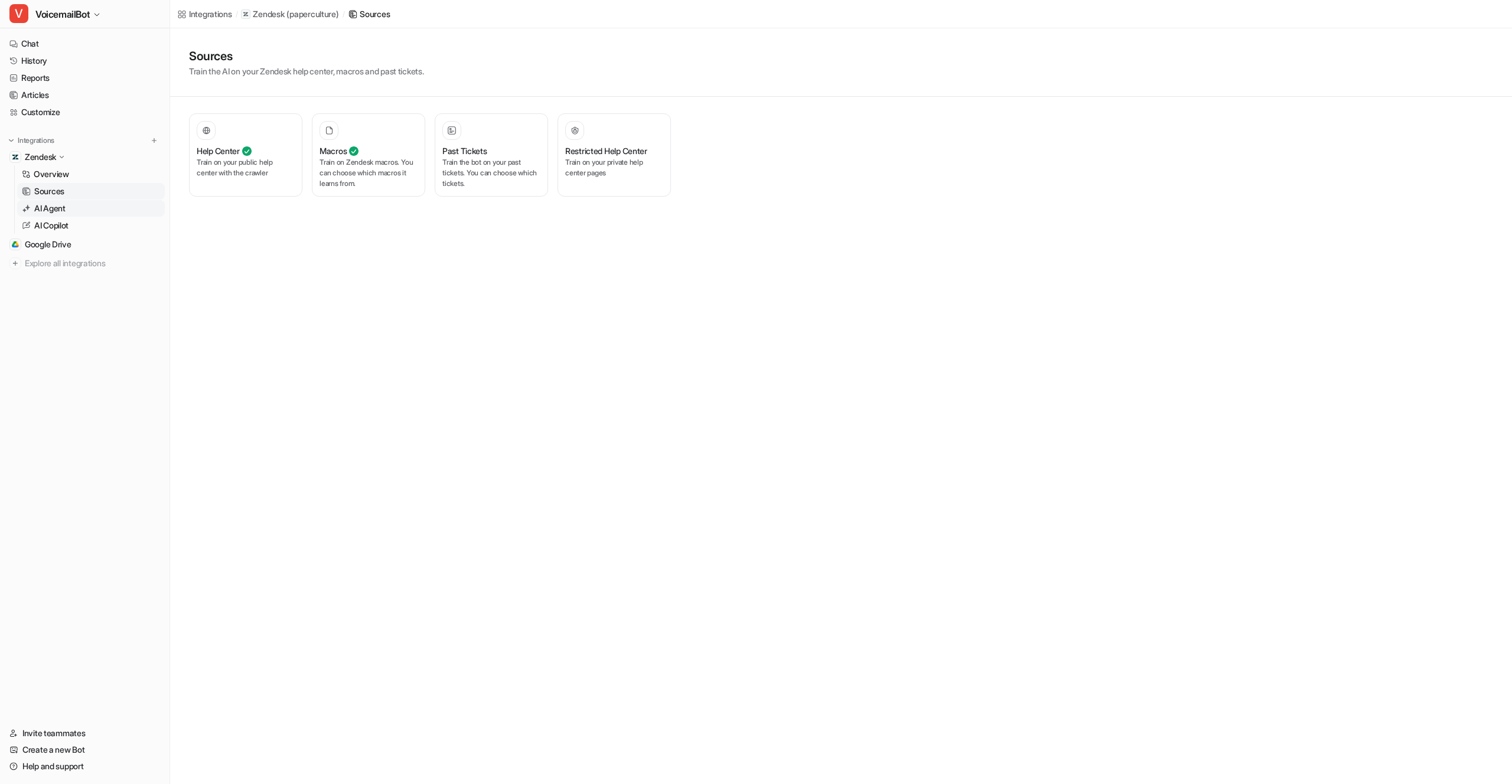
click at [111, 211] on link "AI Agent" at bounding box center [91, 208] width 148 height 16
click at [248, 161] on p "Handles tickets created via emails and web form." at bounding box center [245, 168] width 98 height 21
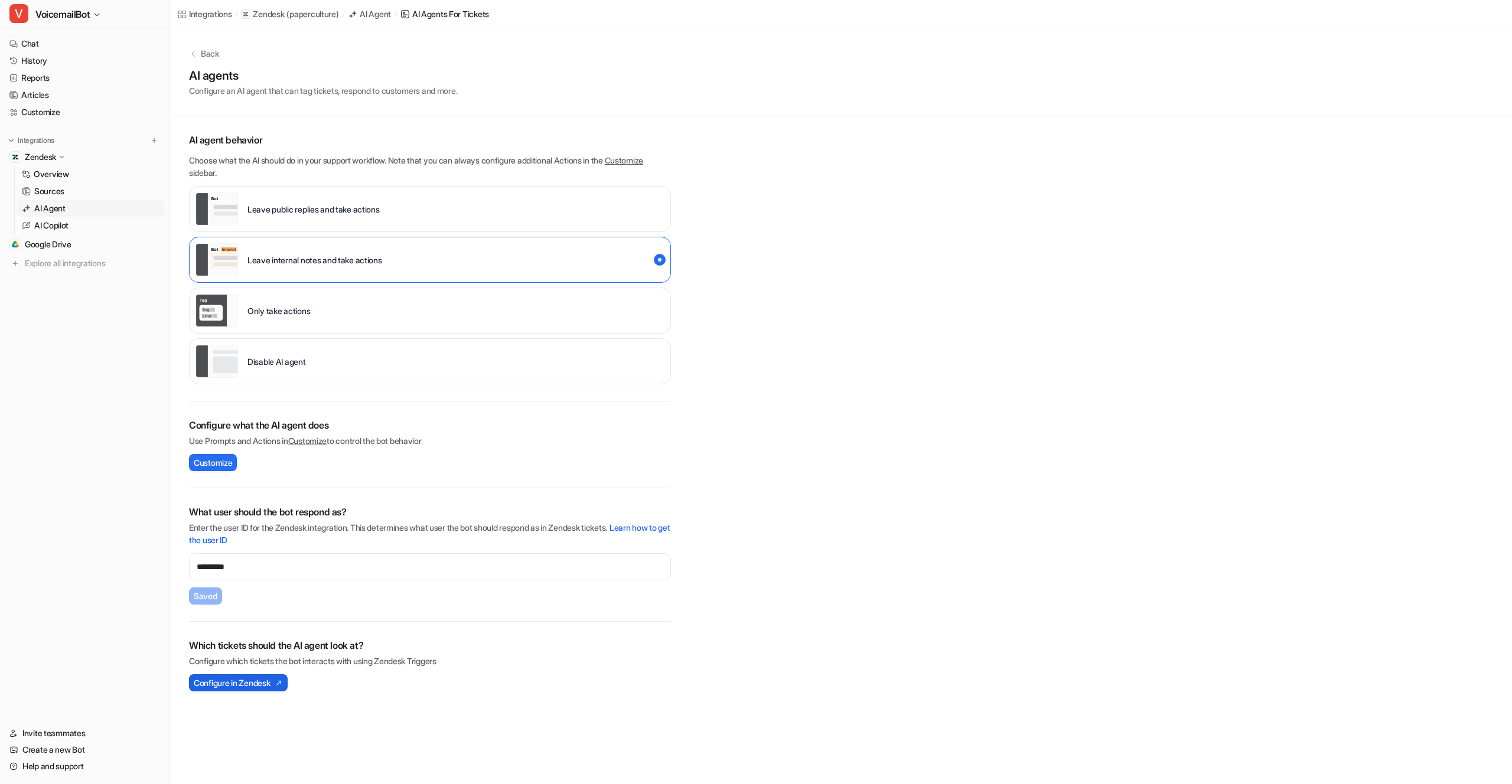
click at [257, 681] on span "Configure in Zendesk" at bounding box center [231, 682] width 76 height 13
click at [47, 55] on link "History" at bounding box center [84, 61] width 160 height 16
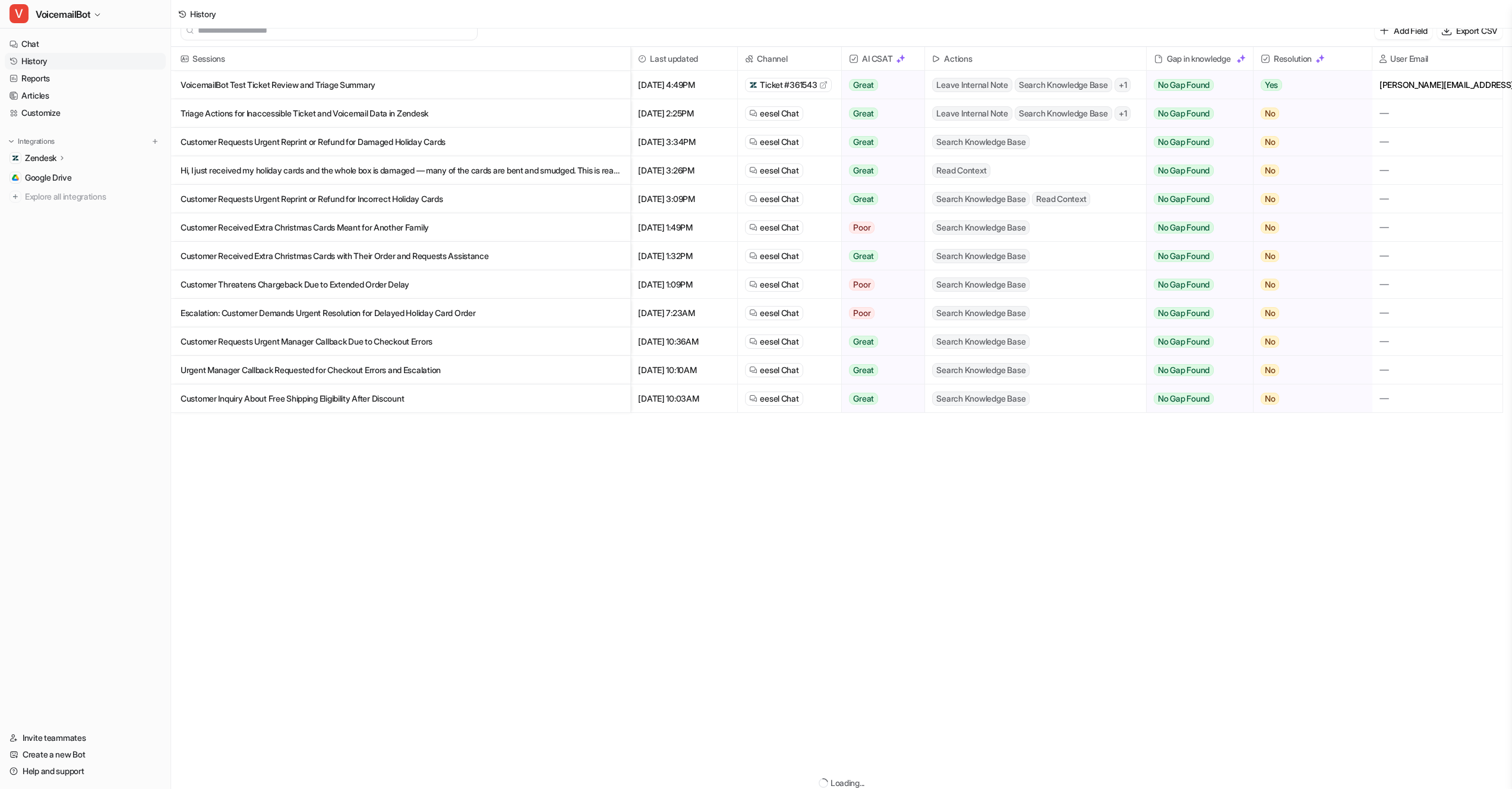
scroll to position [14, 0]
click at [792, 85] on span "Ticket #361543" at bounding box center [788, 85] width 57 height 12
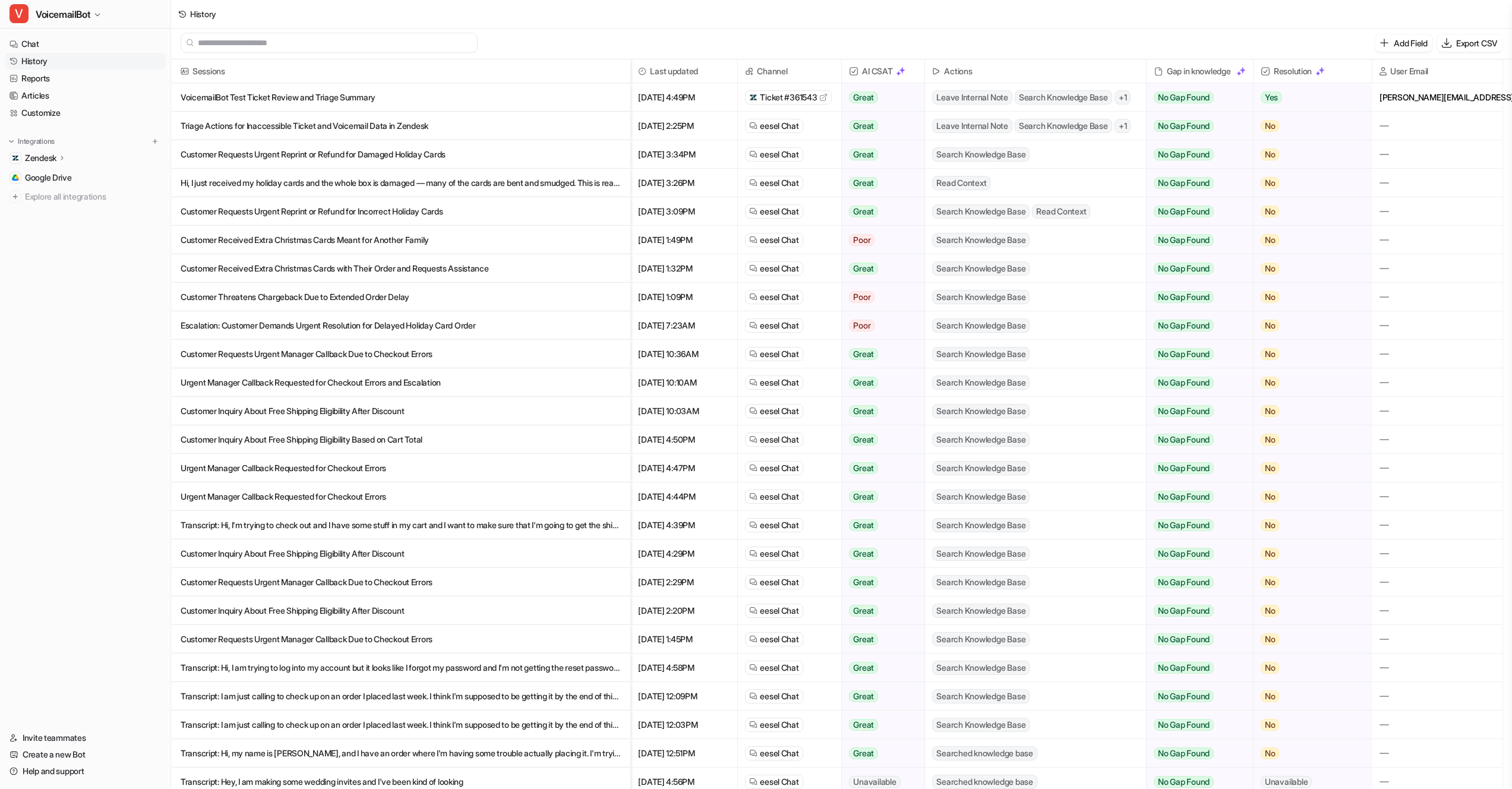
scroll to position [1, 0]
